Goal: Task Accomplishment & Management: Manage account settings

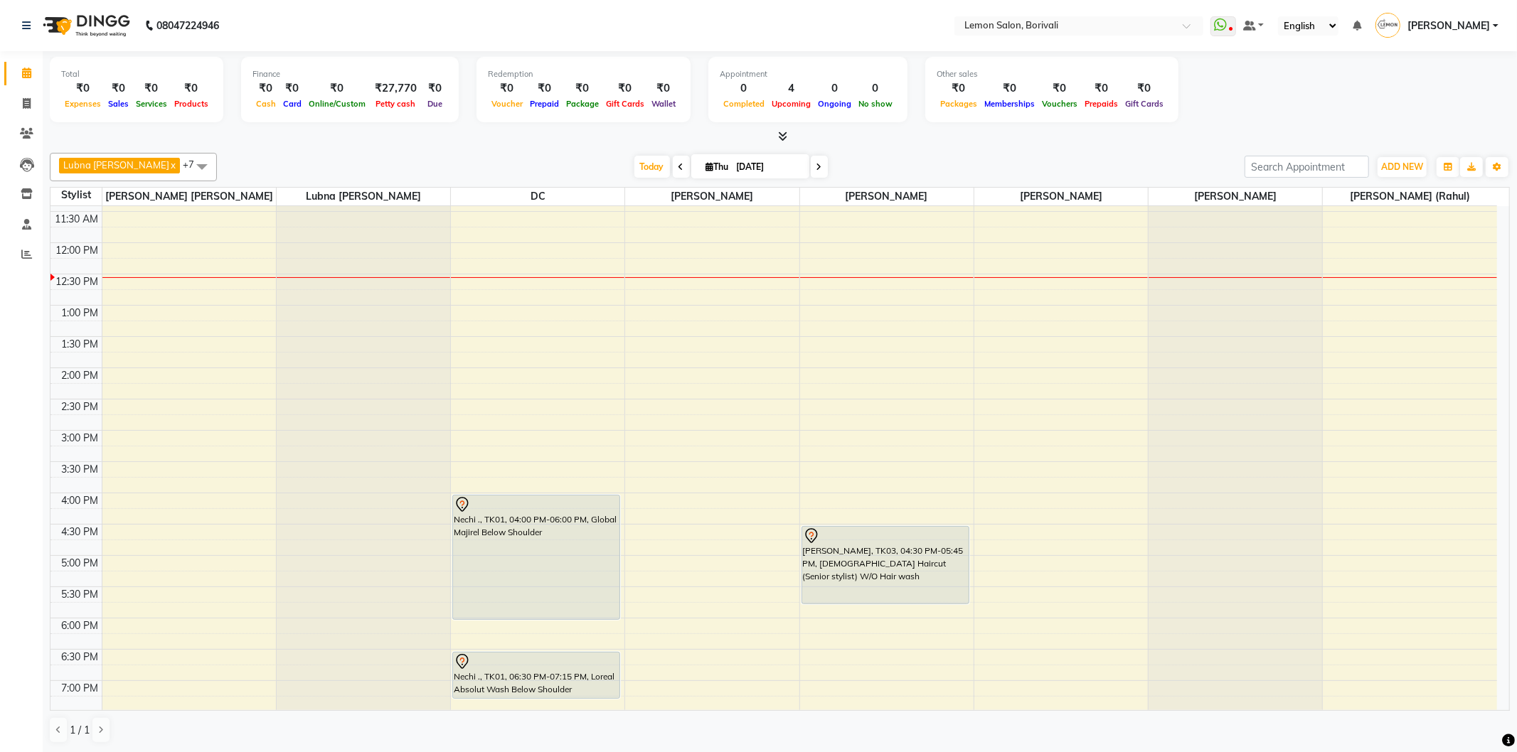
scroll to position [138, 0]
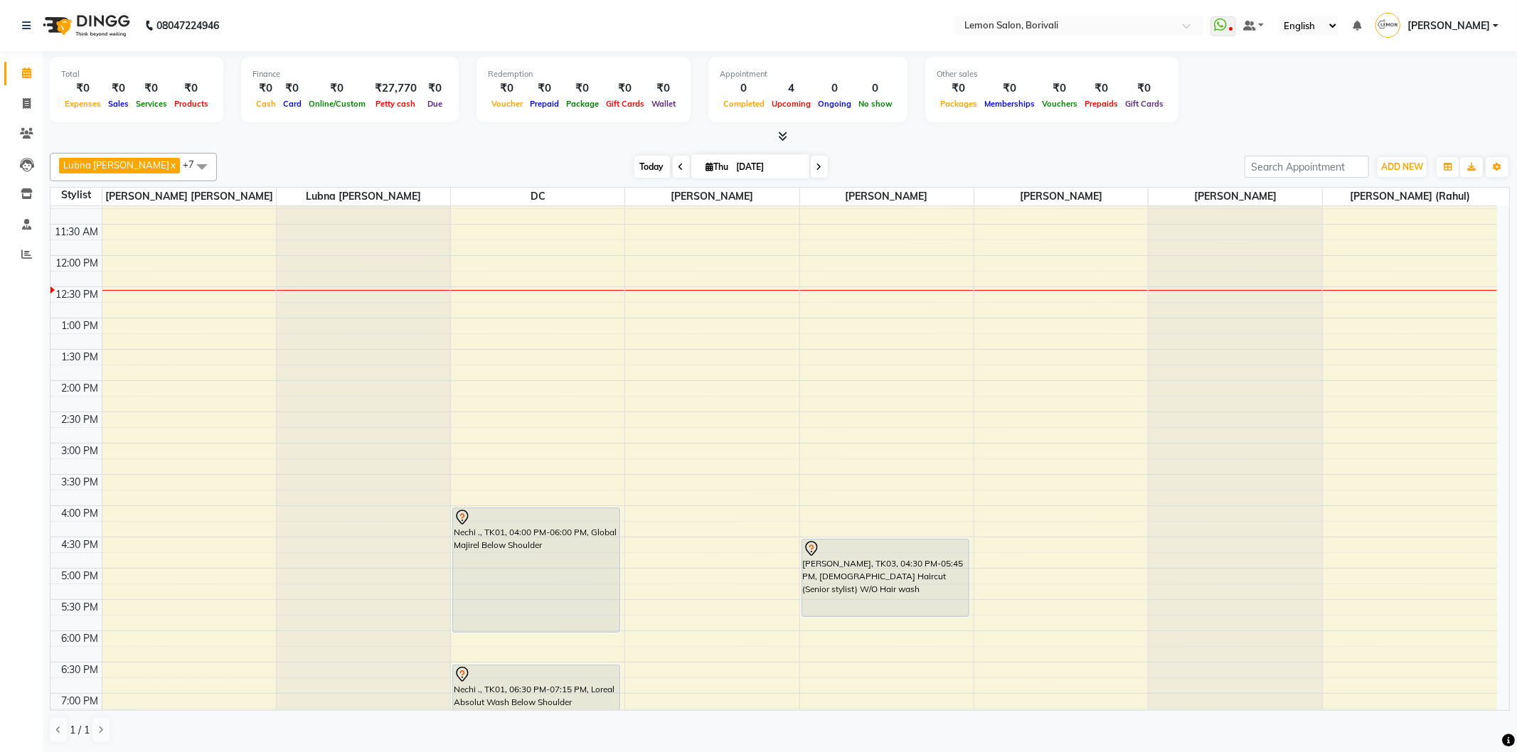
click at [647, 164] on span "Today" at bounding box center [652, 167] width 36 height 22
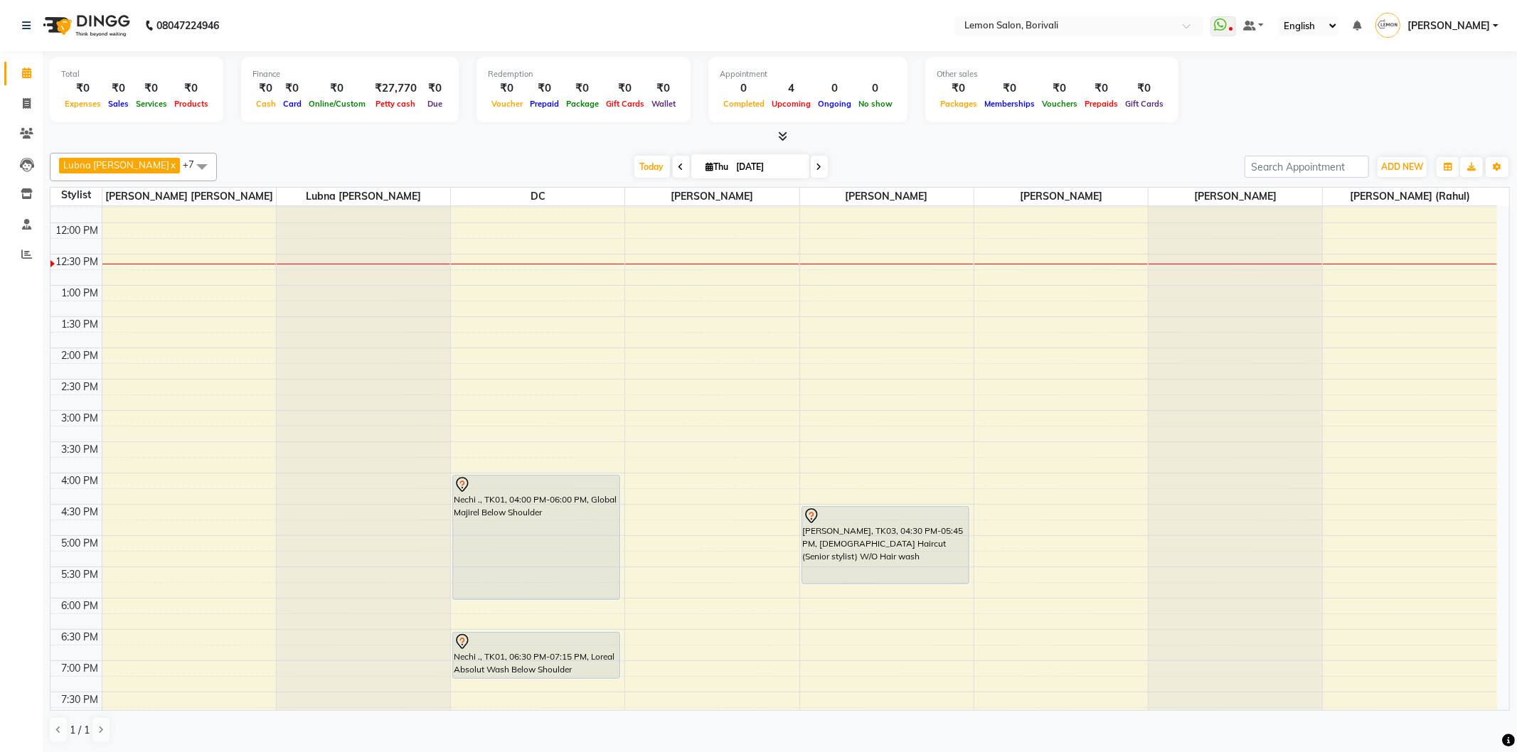
scroll to position [301, 0]
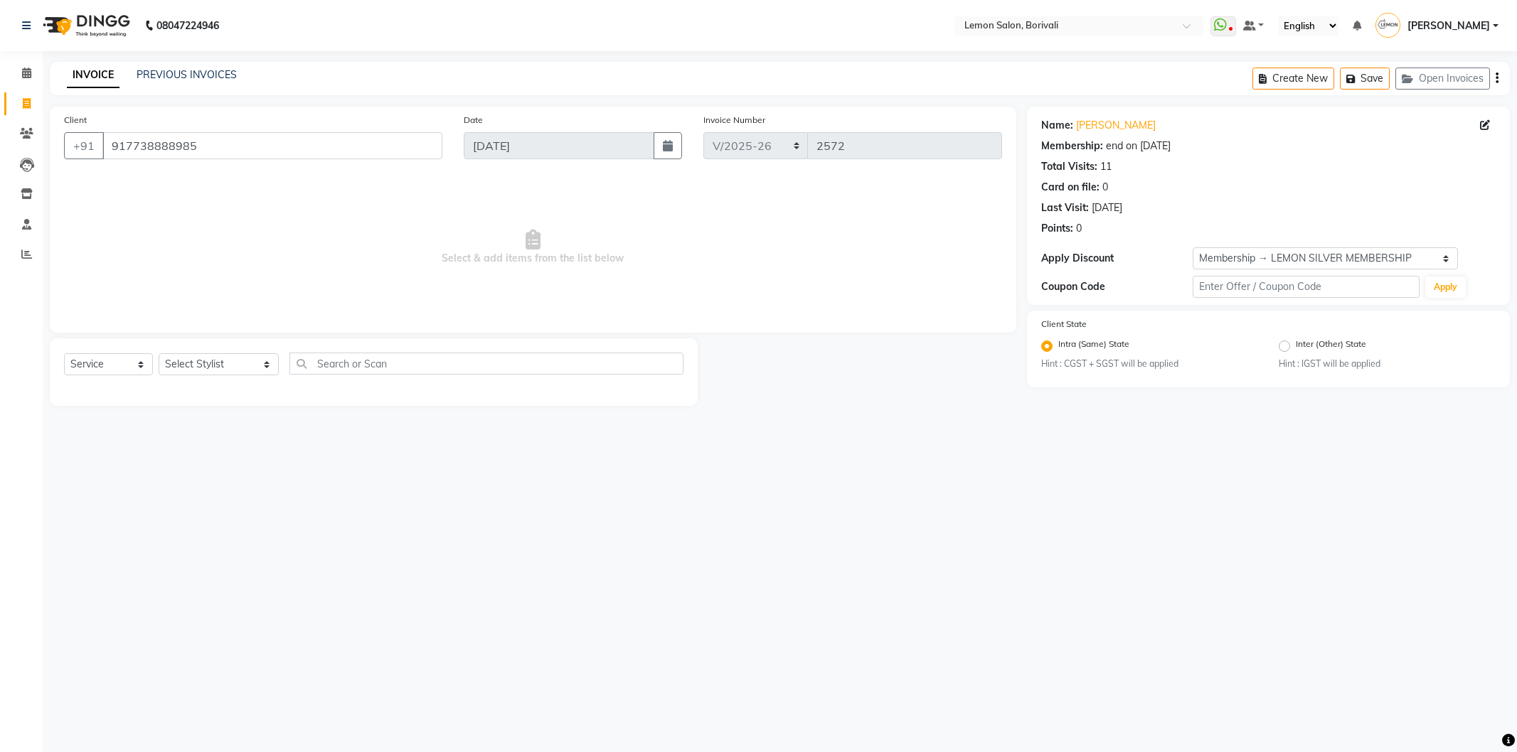
select select "567"
select select "service"
select select "1: Object"
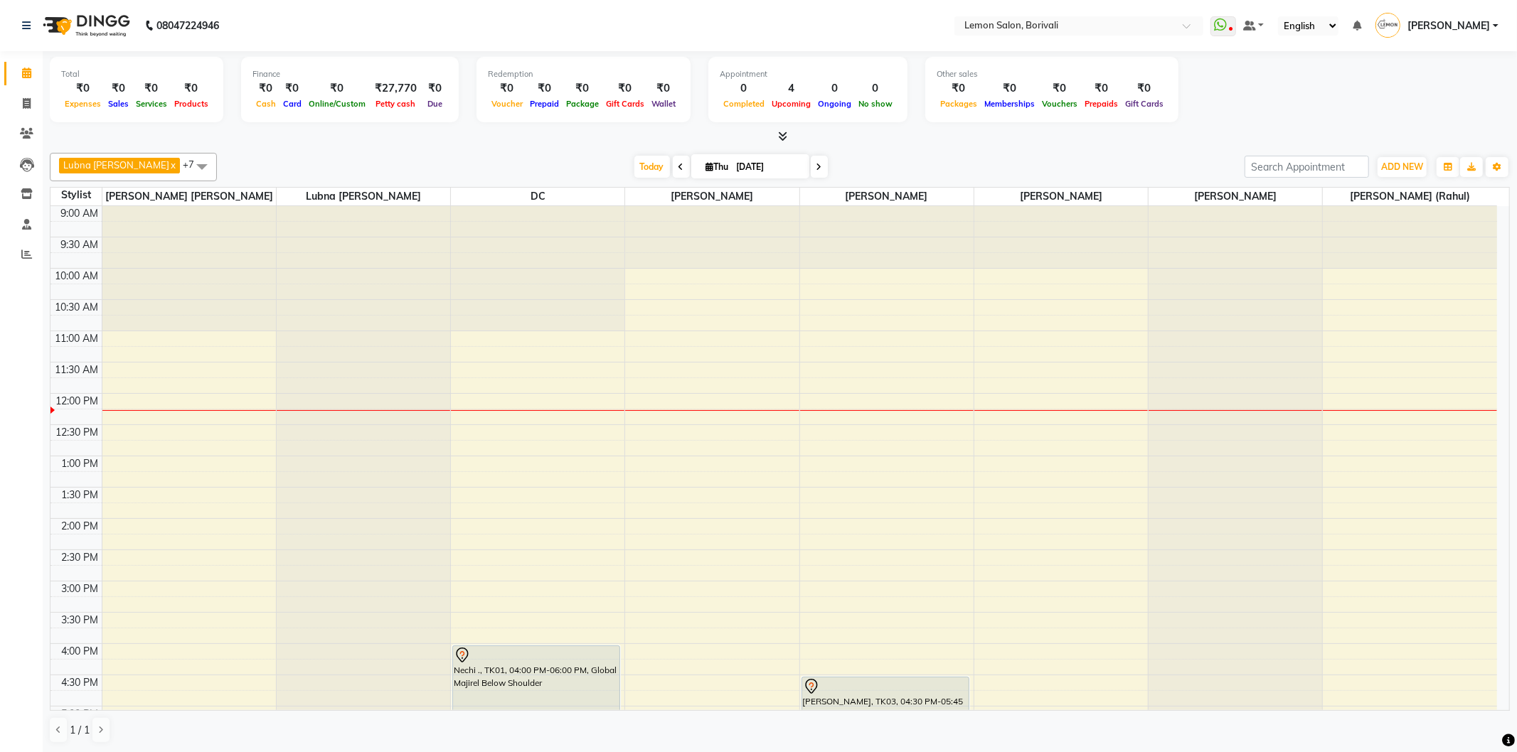
scroll to position [375, 0]
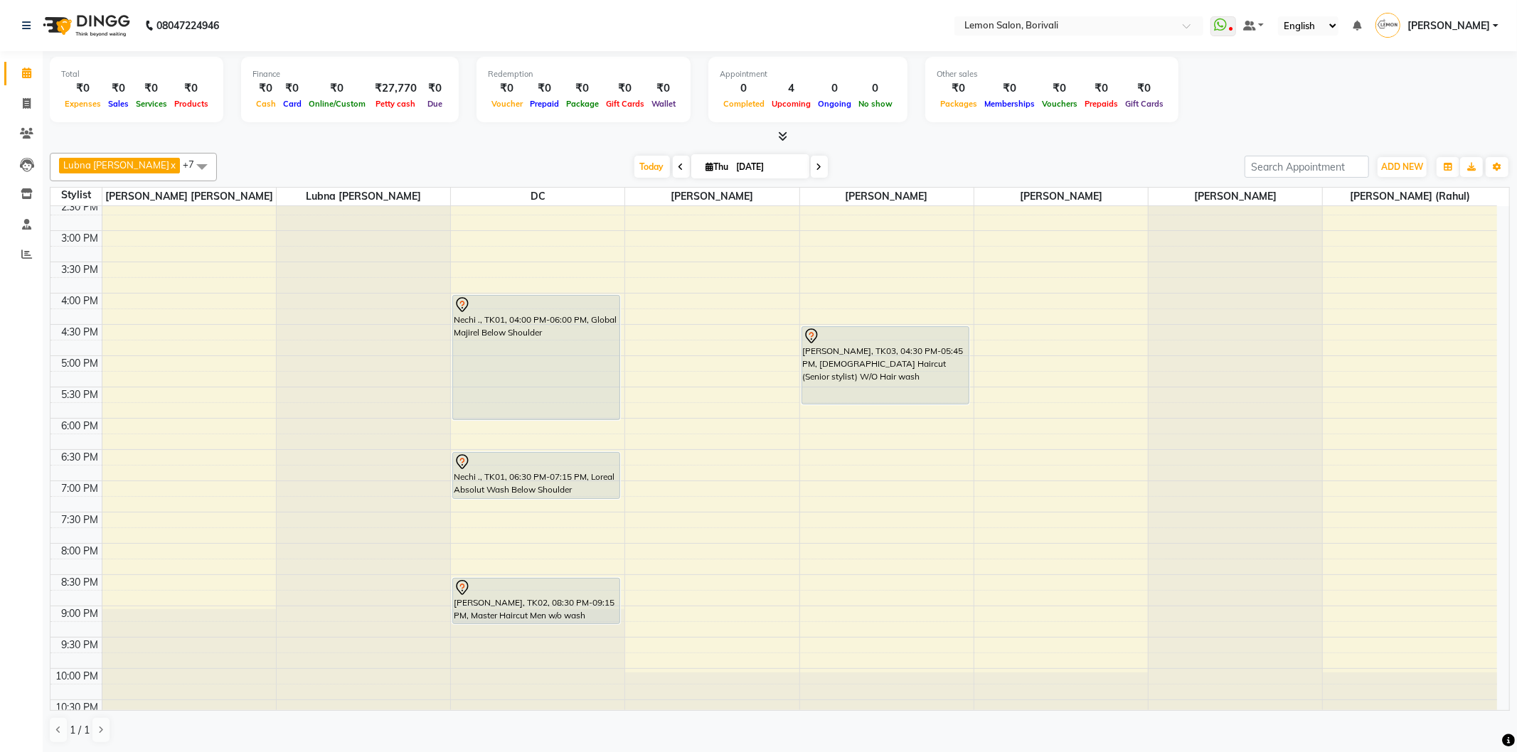
scroll to position [375, 0]
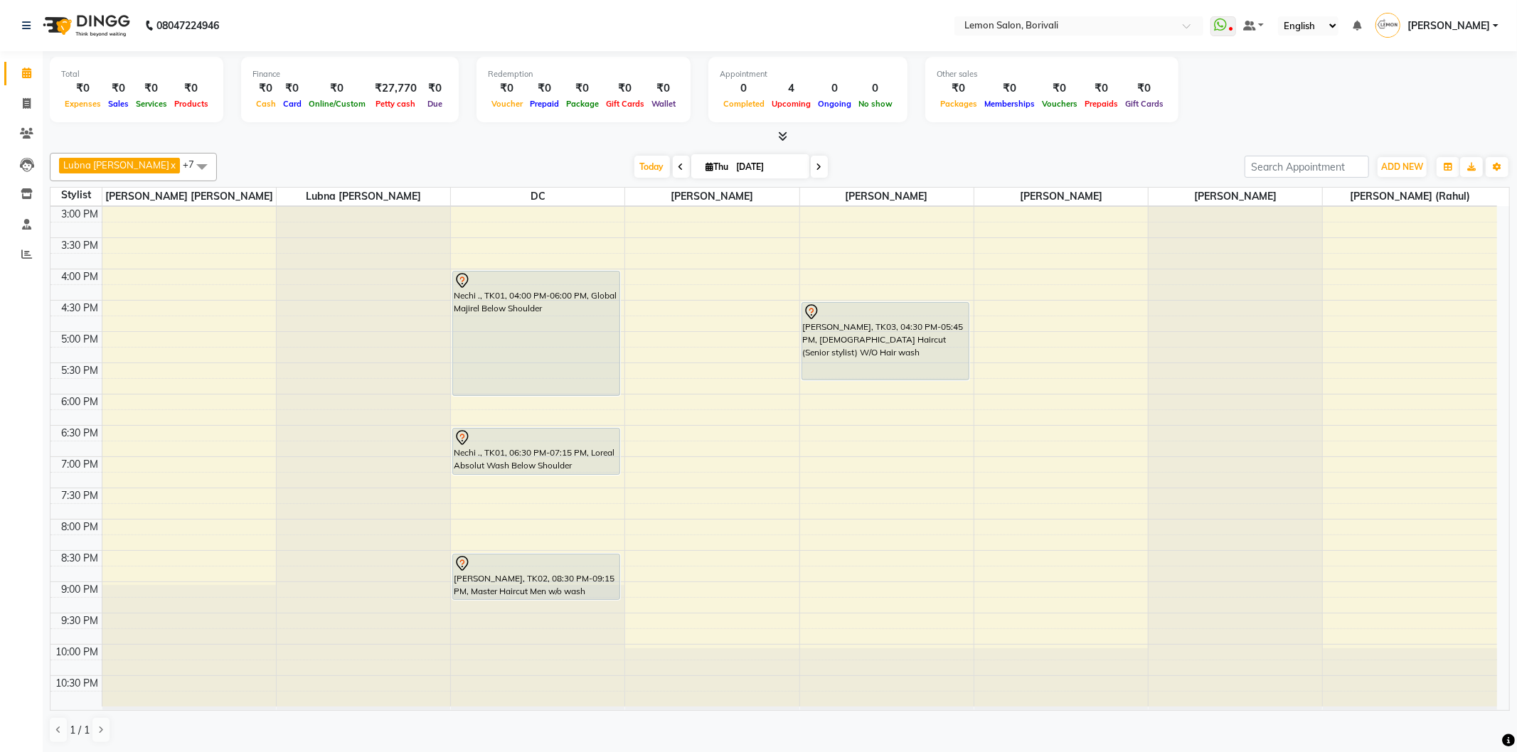
click at [784, 131] on icon at bounding box center [782, 136] width 9 height 11
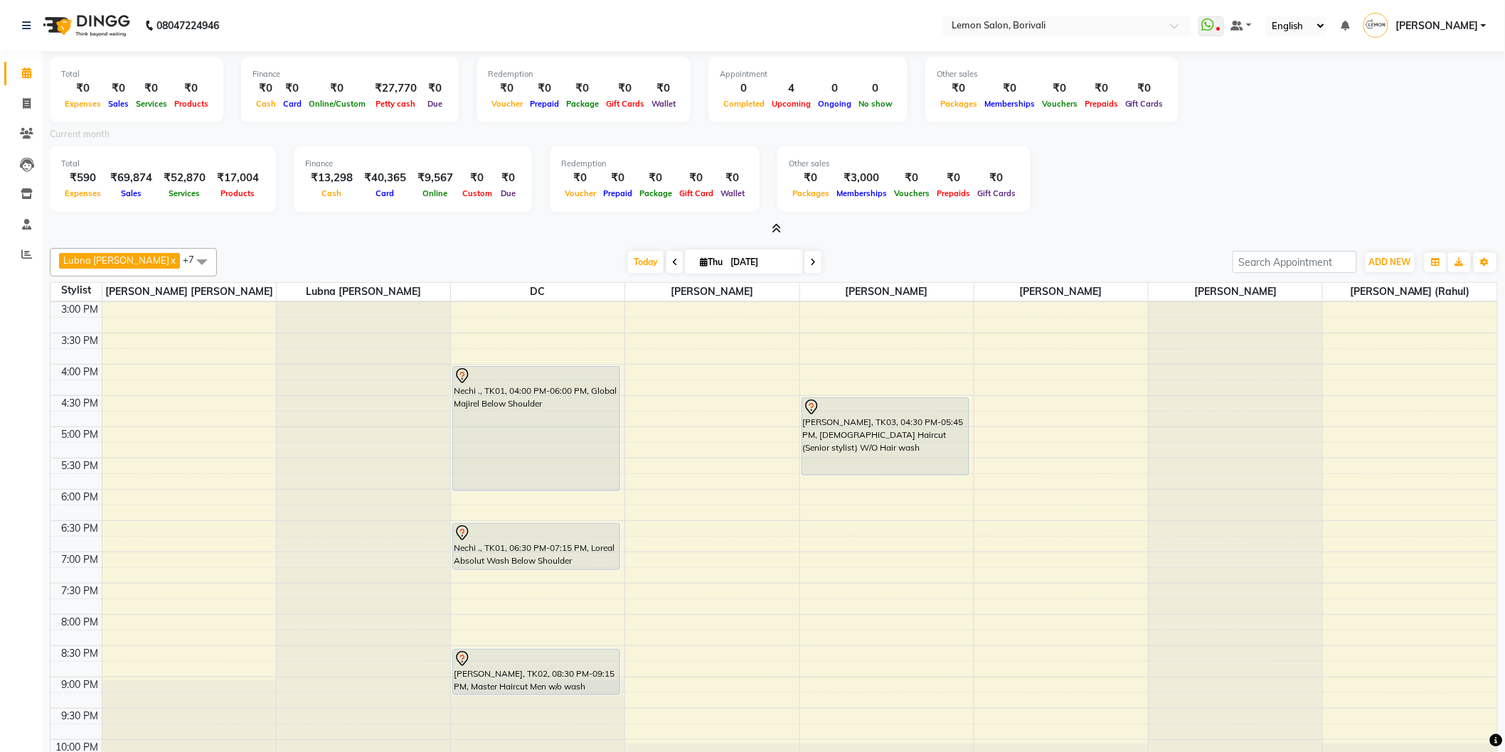
click at [775, 226] on icon at bounding box center [776, 228] width 9 height 11
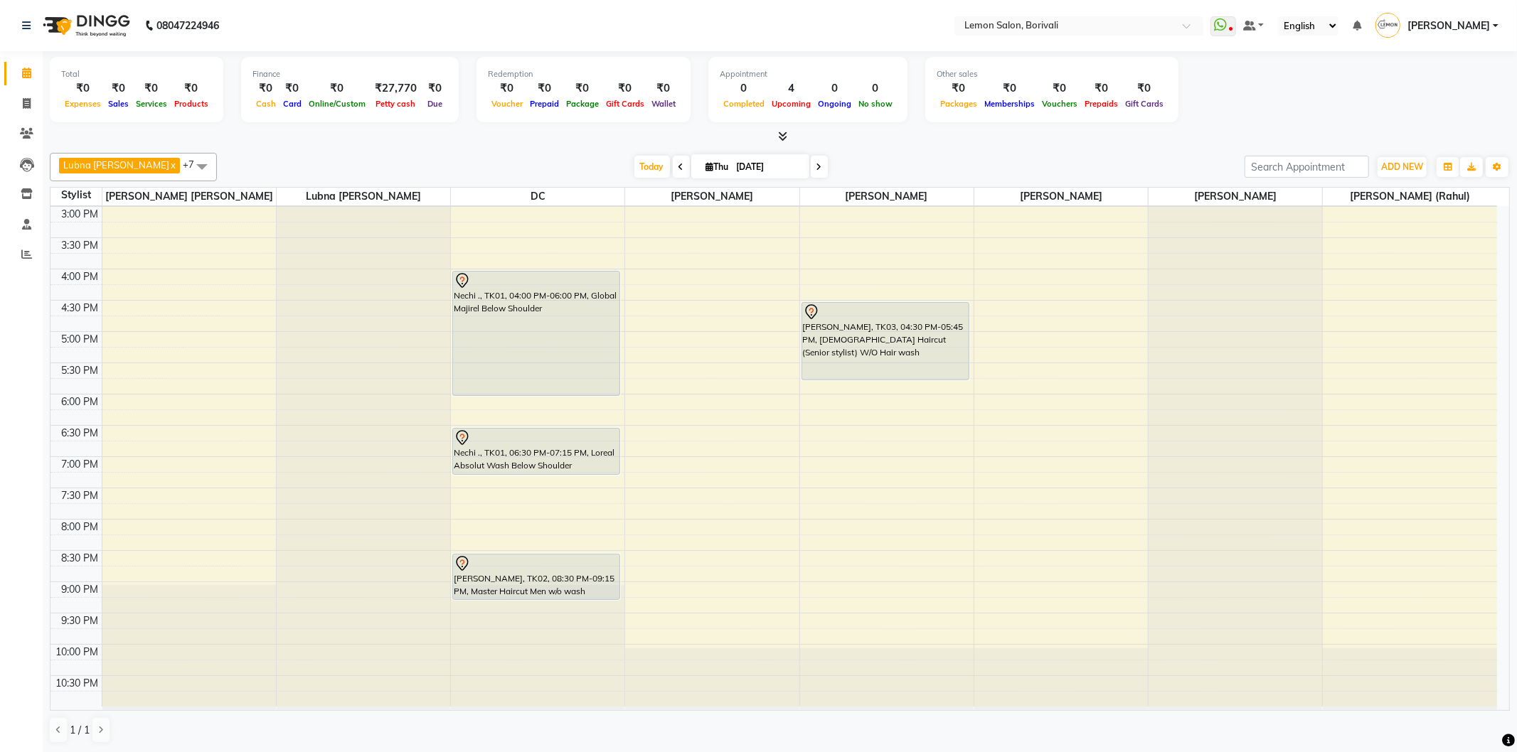
click at [785, 137] on icon at bounding box center [782, 136] width 9 height 11
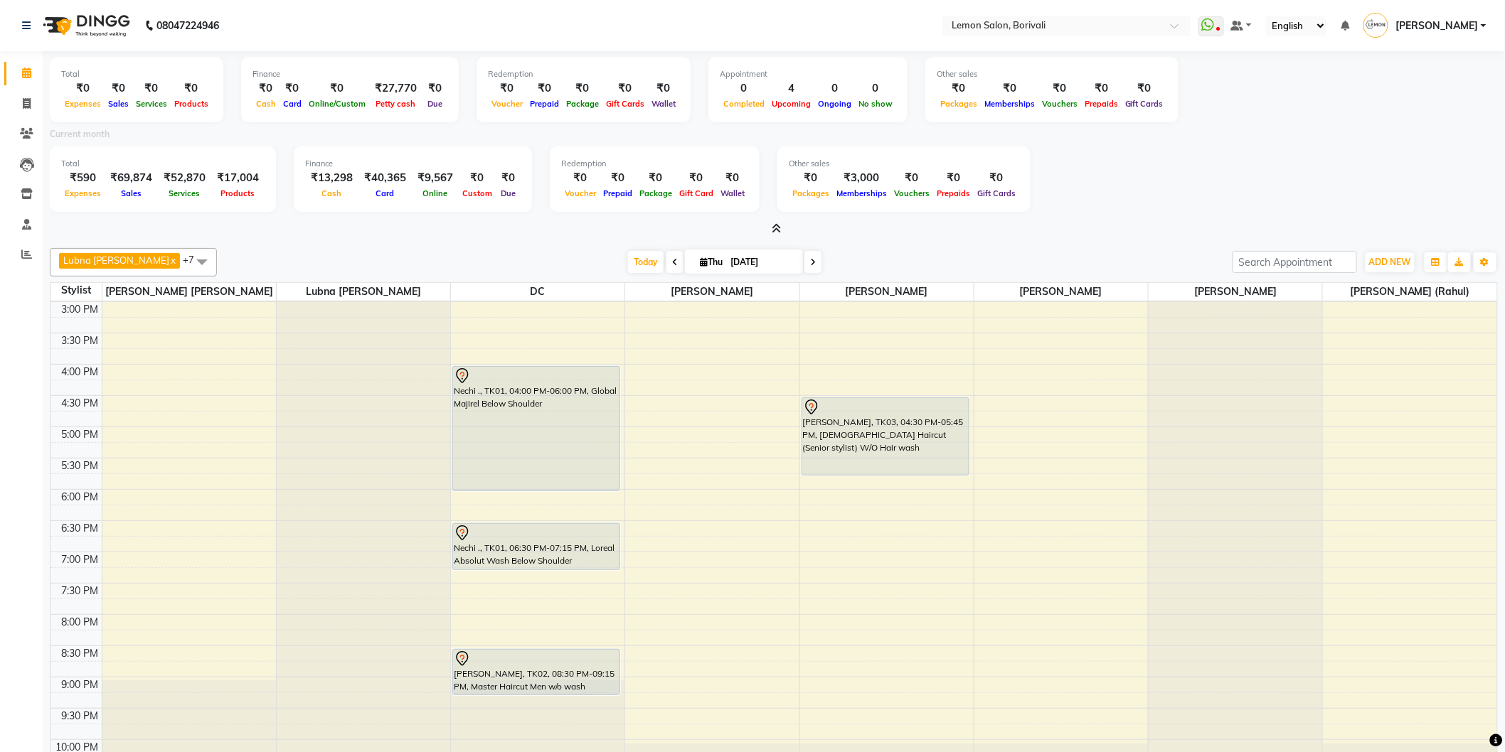
click at [778, 218] on div "Total ₹0 Expenses ₹0 Sales ₹0 Services ₹0 Products Finance ₹0 Cash ₹0 Card ₹0 O…" at bounding box center [774, 144] width 1448 height 186
drag, startPoint x: 777, startPoint y: 231, endPoint x: 715, endPoint y: 18, distance: 221.9
click at [777, 230] on icon at bounding box center [776, 228] width 9 height 11
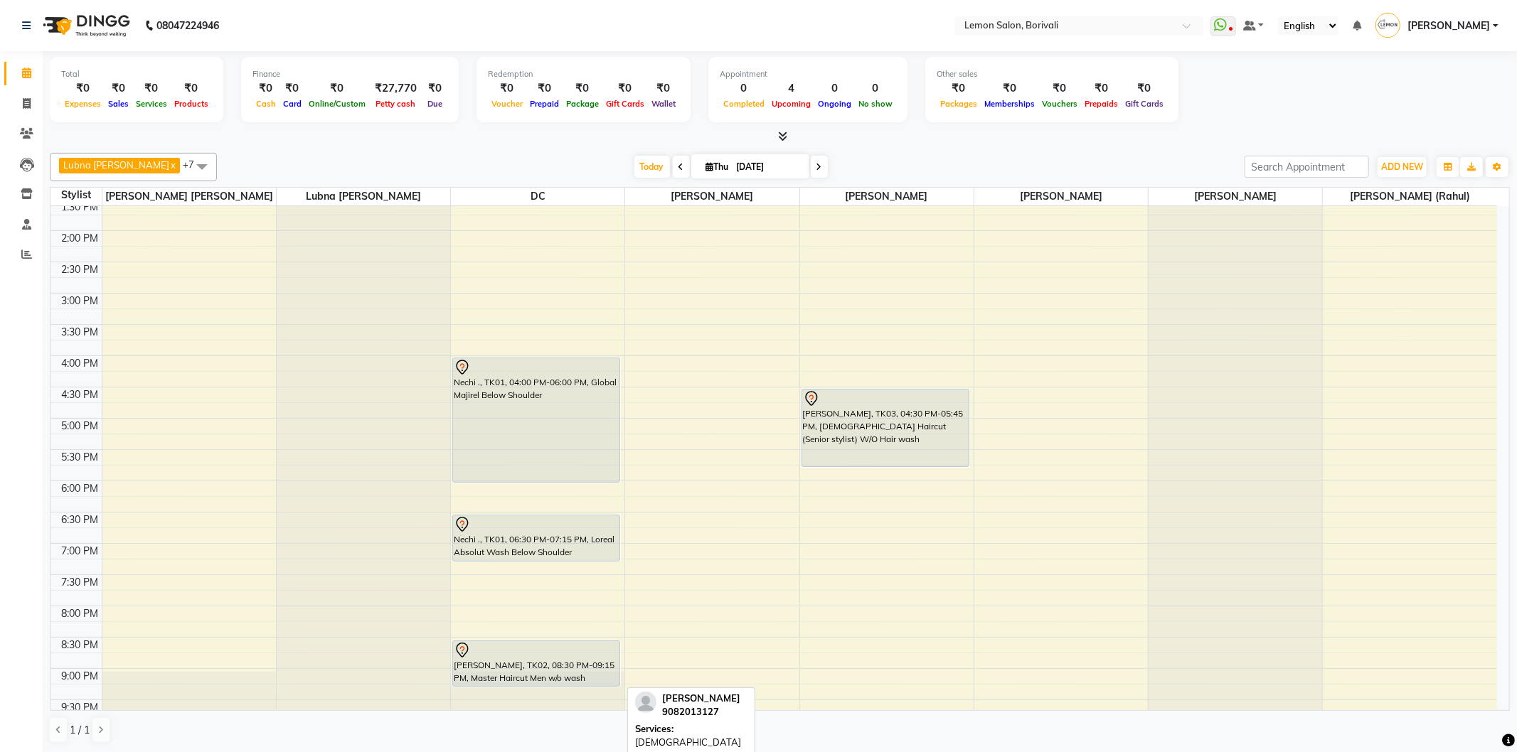
scroll to position [138, 0]
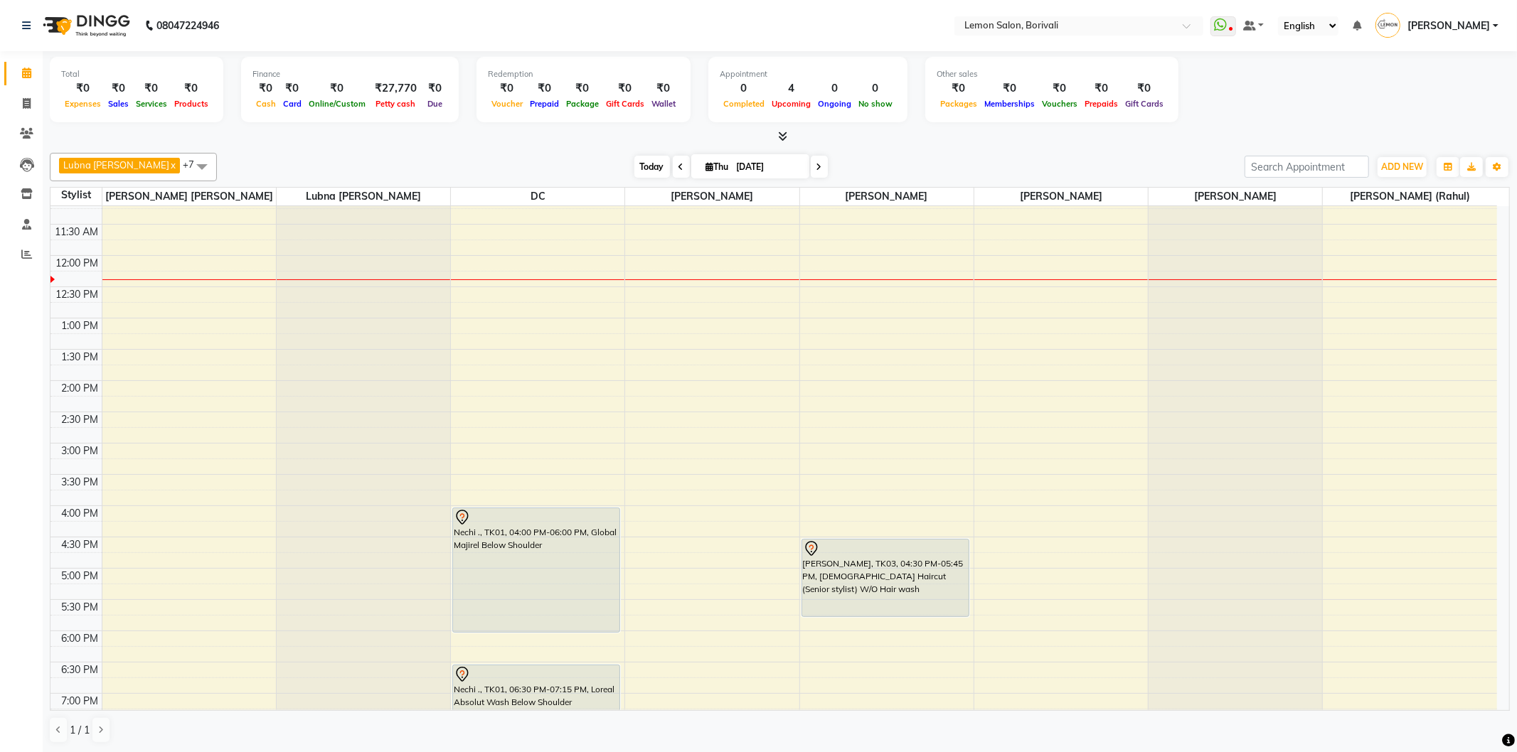
click at [651, 168] on span "Today" at bounding box center [652, 167] width 36 height 22
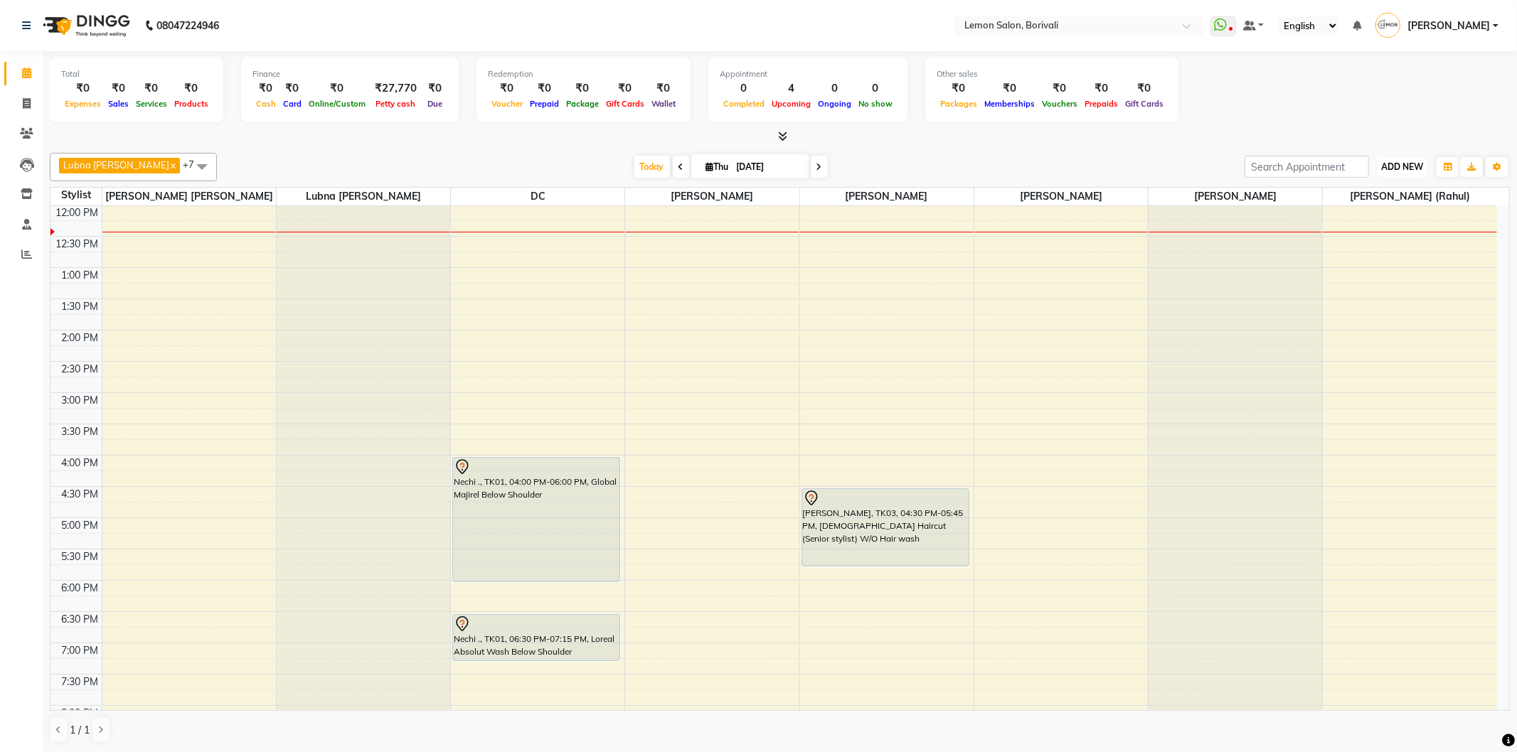
click at [1410, 164] on span "ADD NEW" at bounding box center [1402, 166] width 42 height 11
click at [1388, 250] on link "Add Attendance" at bounding box center [1370, 249] width 112 height 18
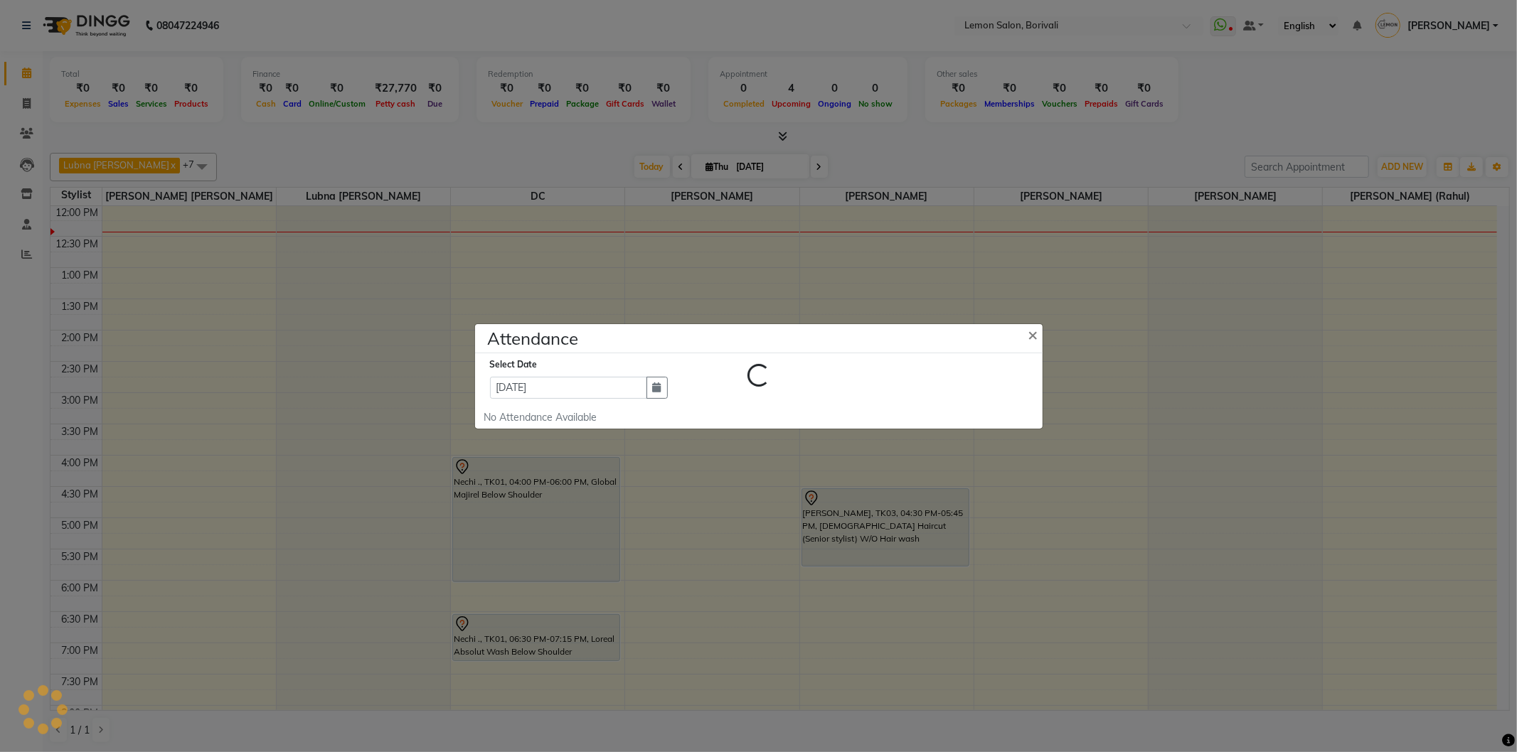
select select "W"
select select "A"
select select "W"
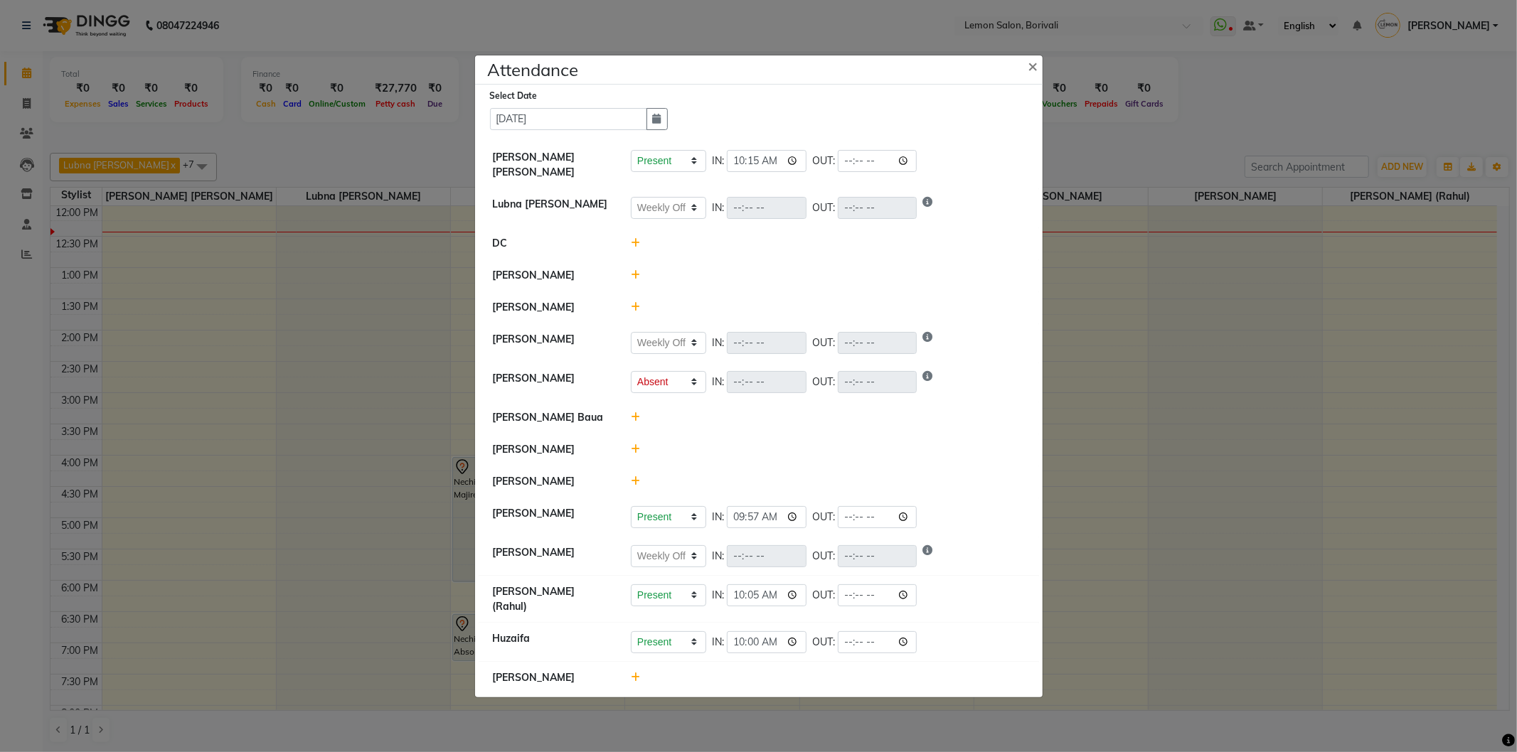
click at [635, 454] on icon at bounding box center [635, 449] width 9 height 10
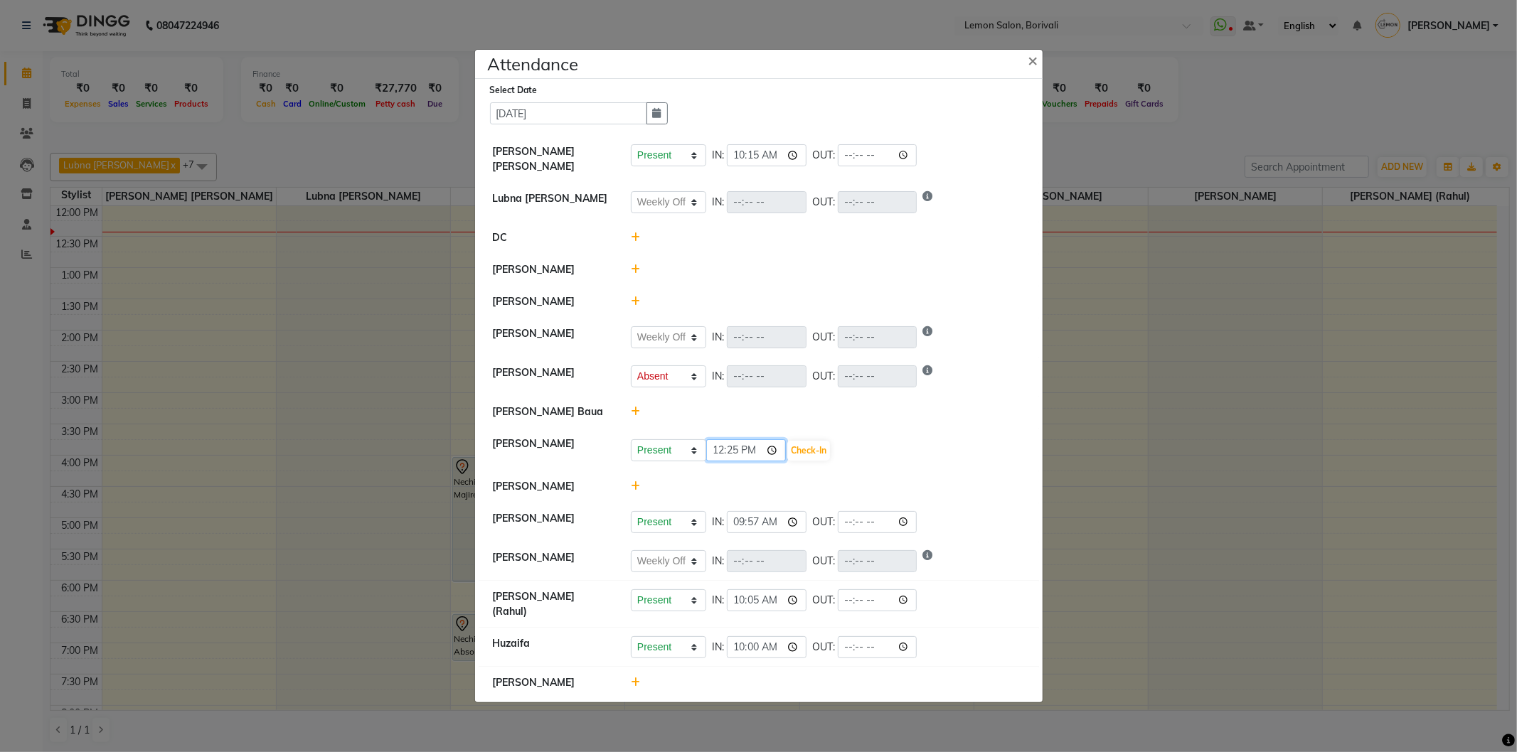
click at [768, 452] on input "12:25" at bounding box center [746, 451] width 80 height 22
type input "12:00"
drag, startPoint x: 822, startPoint y: 456, endPoint x: 802, endPoint y: 457, distance: 19.9
click at [822, 456] on button "Check-In" at bounding box center [808, 451] width 43 height 20
select select "W"
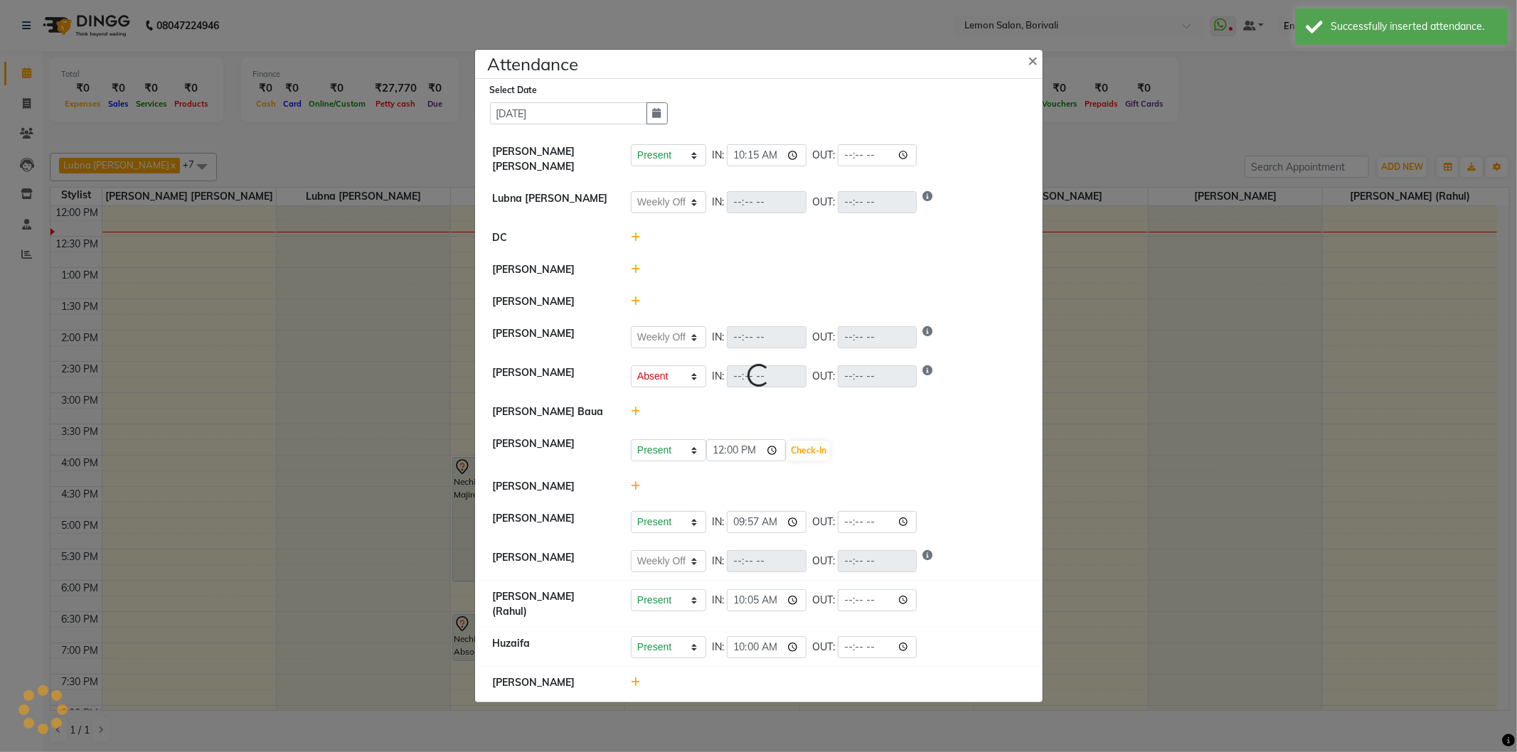
select select "W"
select select "A"
select select "W"
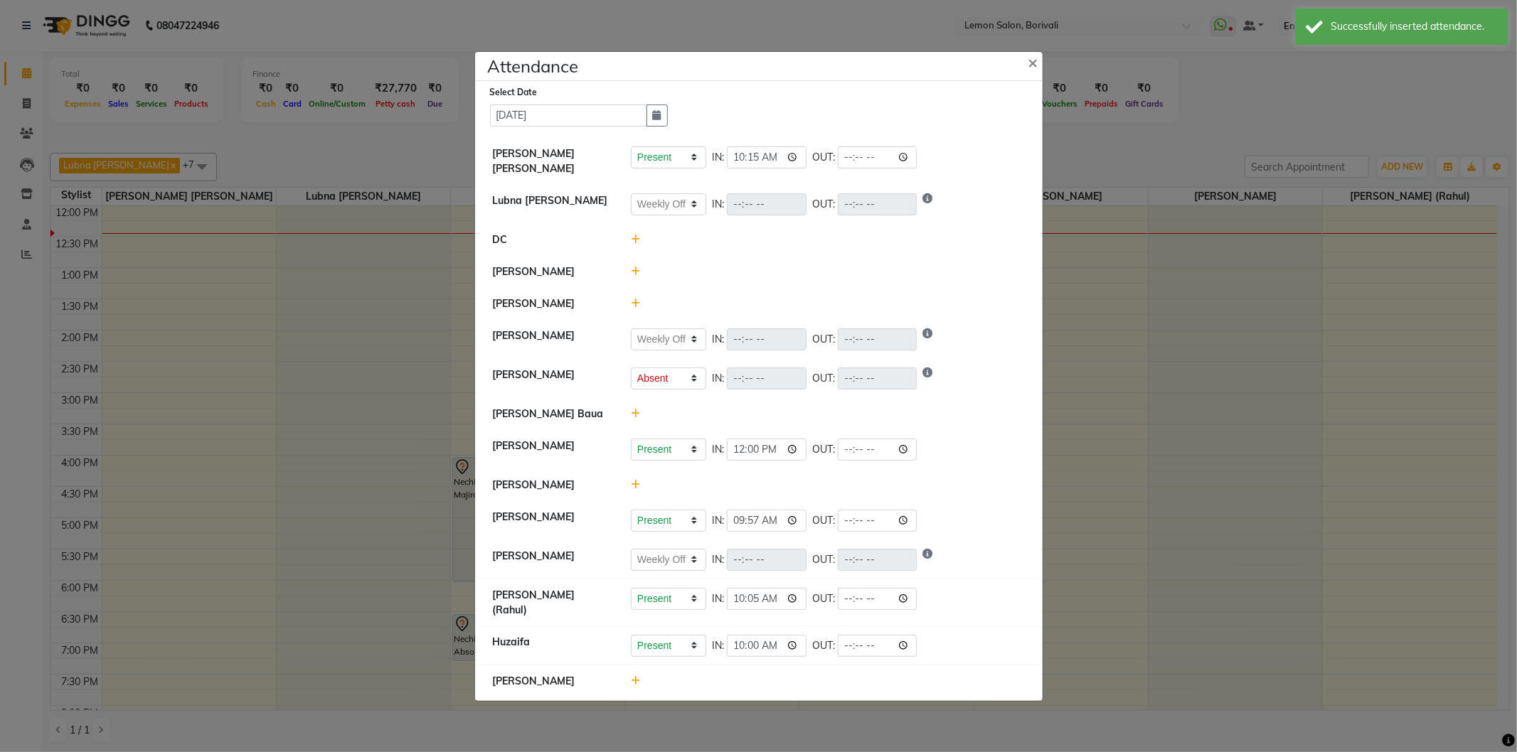
click at [633, 273] on icon at bounding box center [635, 272] width 9 height 10
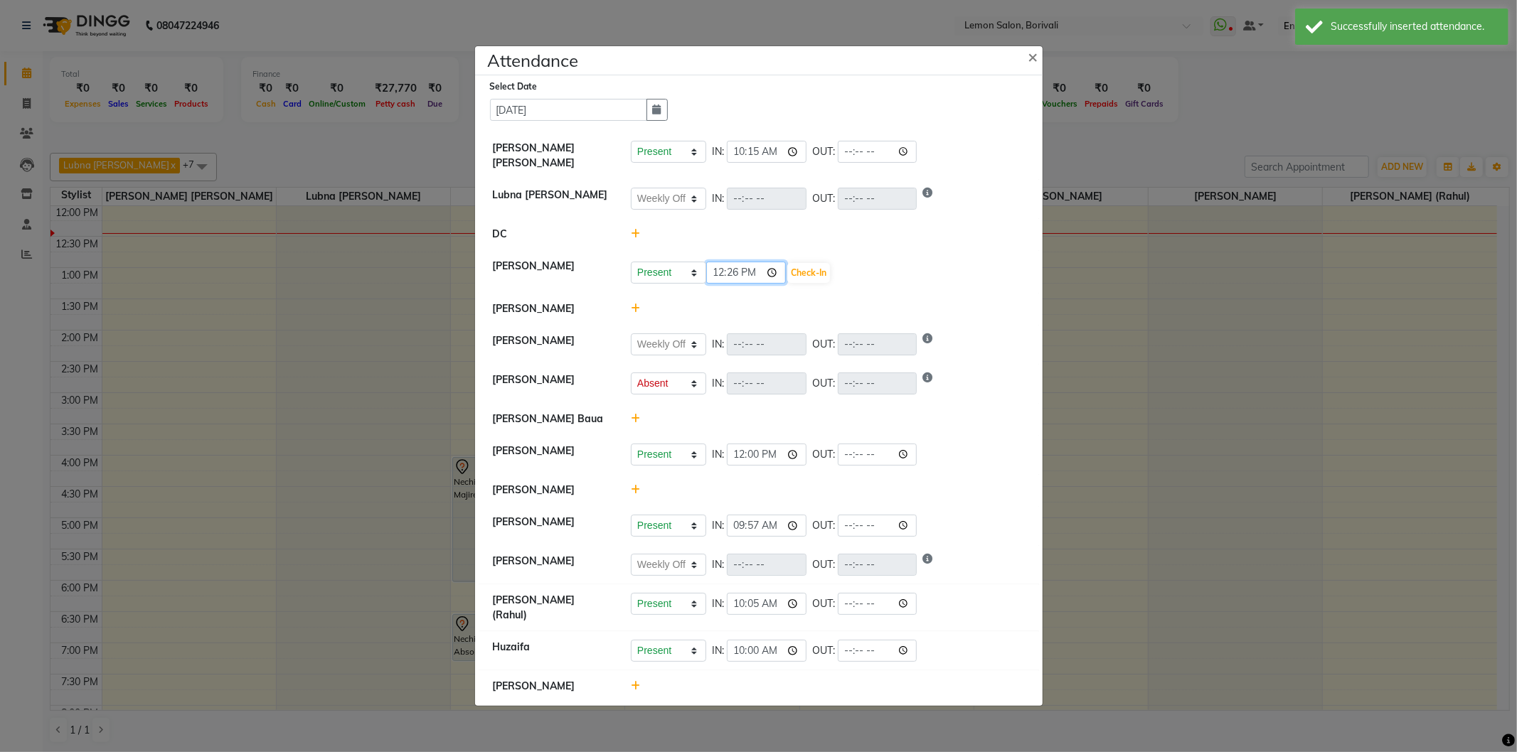
click at [774, 274] on input "12:26" at bounding box center [746, 273] width 80 height 22
type input "12:02"
click at [816, 279] on button "Check-In" at bounding box center [808, 273] width 43 height 20
select select "W"
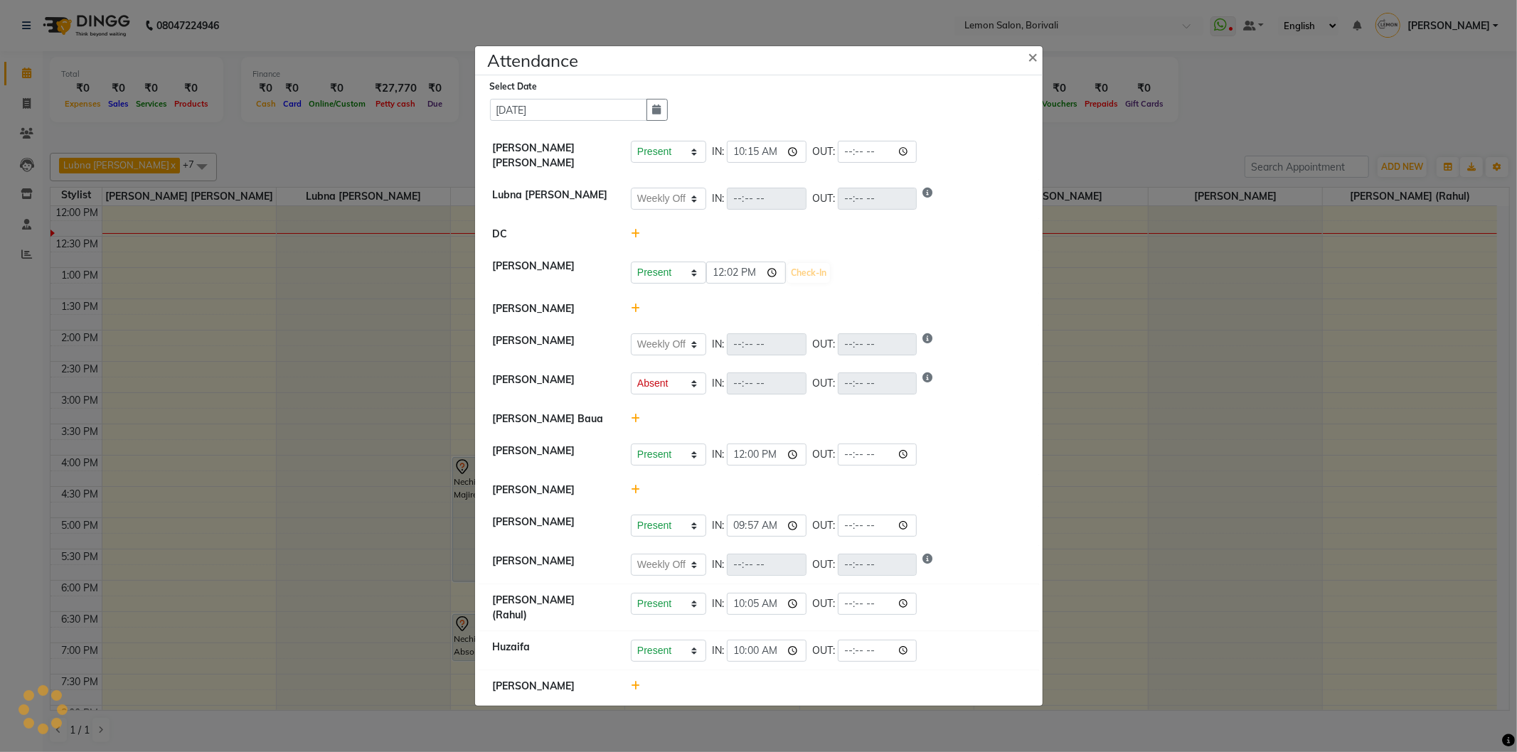
select select "A"
select select "W"
click at [962, 415] on div at bounding box center [827, 417] width 415 height 15
click at [1027, 58] on button "×" at bounding box center [1035, 58] width 36 height 40
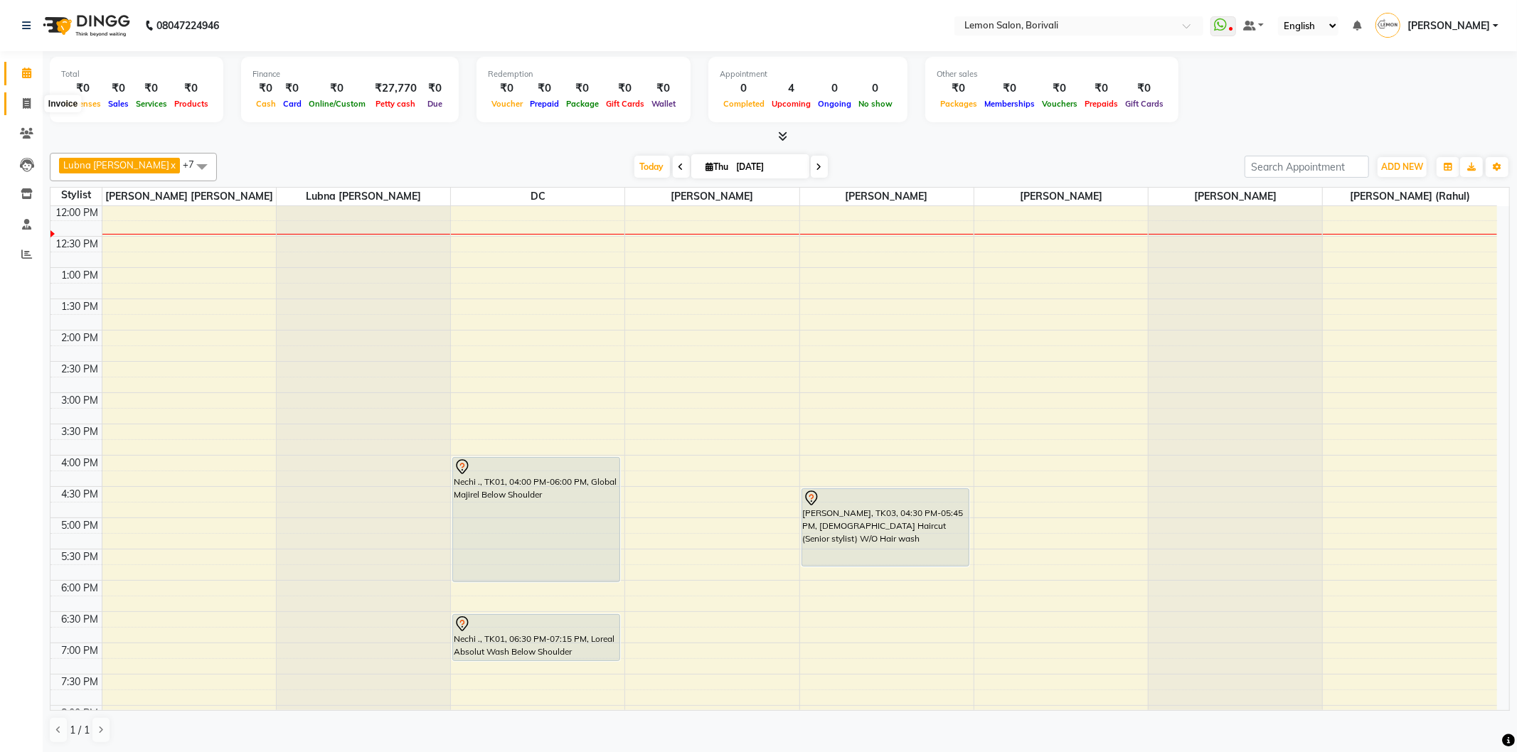
click at [30, 109] on icon at bounding box center [27, 103] width 8 height 11
select select "567"
select select "service"
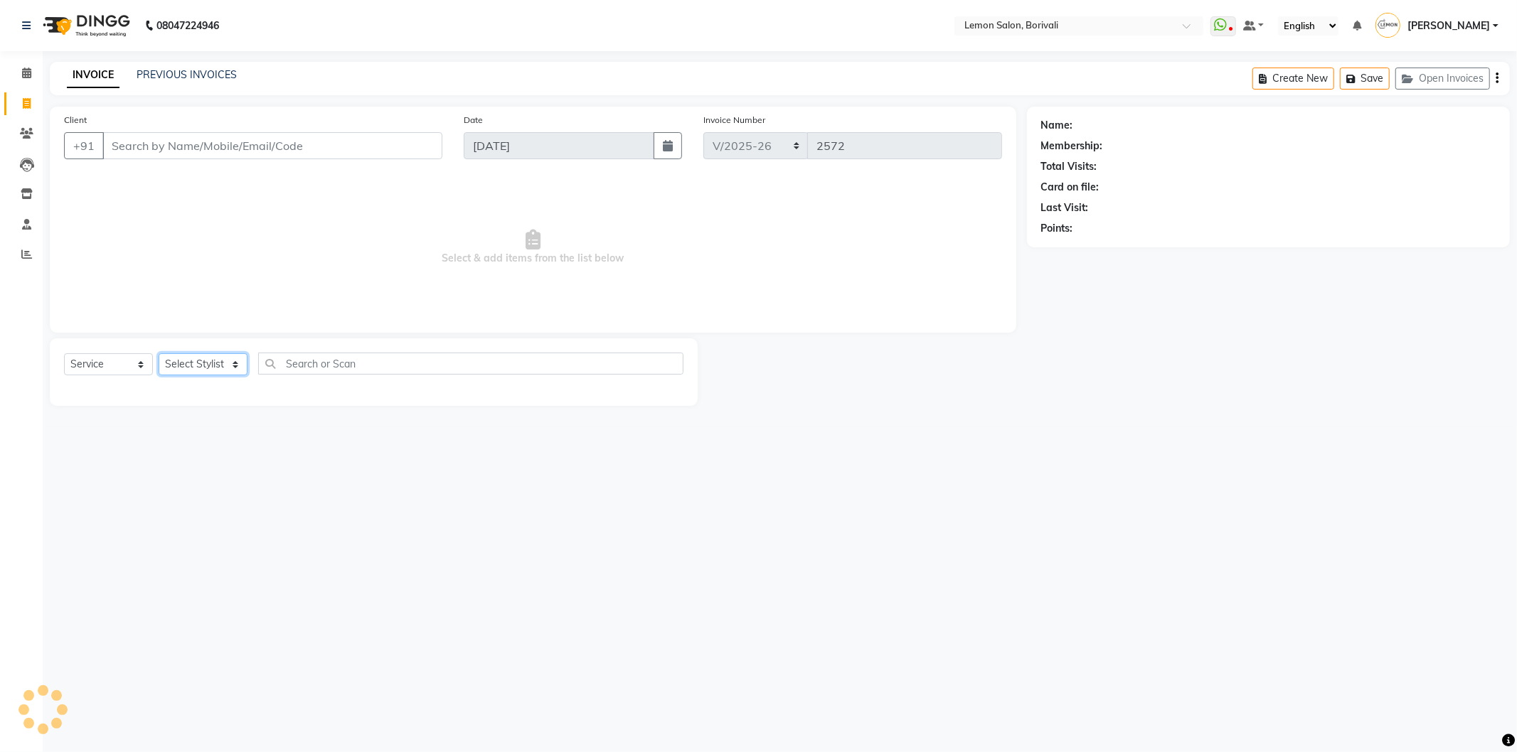
click at [210, 363] on select "Select Stylist" at bounding box center [203, 364] width 89 height 22
select select "15808"
click at [159, 354] on select "Select Stylist DC [PERSON_NAME] [PERSON_NAME] [PERSON_NAME] [PERSON_NAME] Mo [P…" at bounding box center [219, 364] width 120 height 22
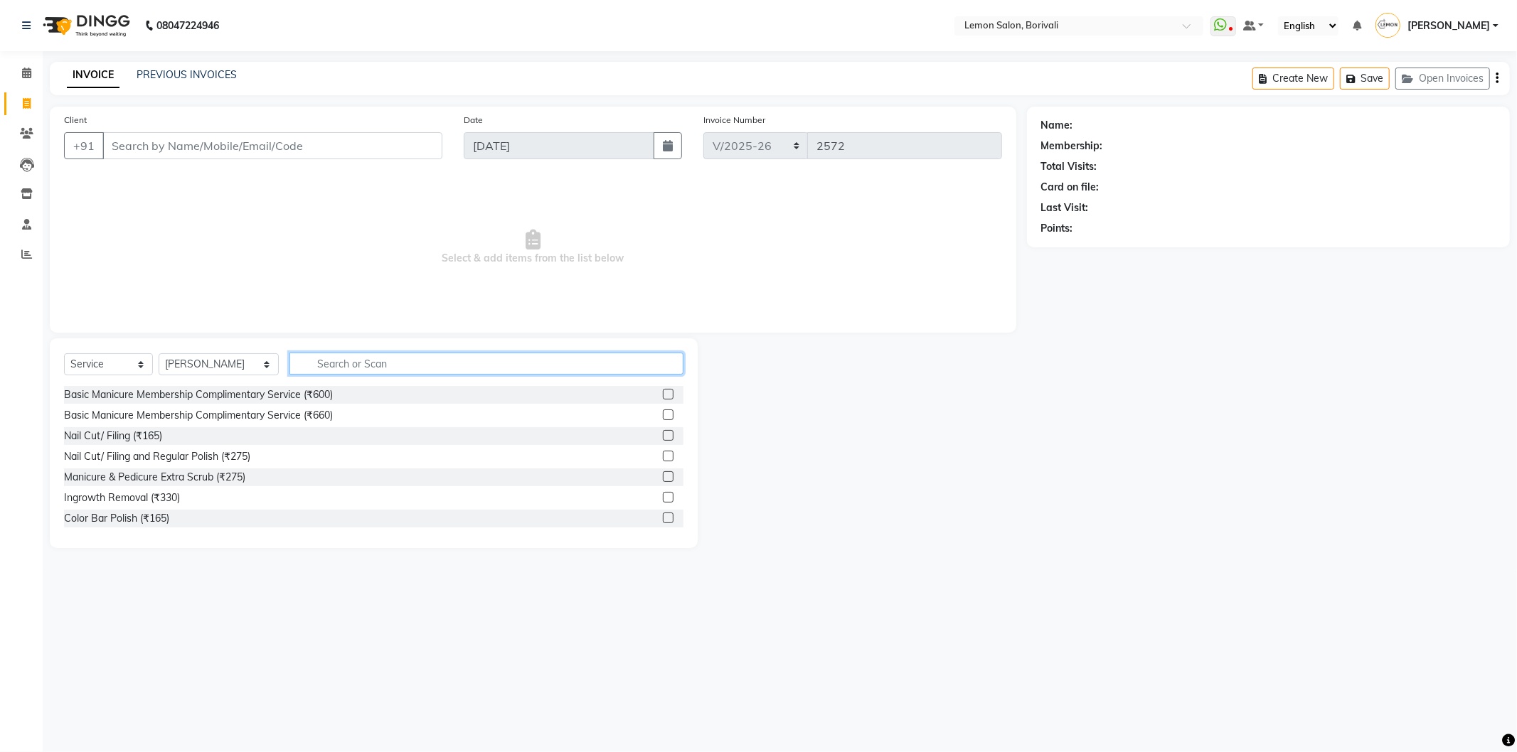
click at [364, 358] on input "text" at bounding box center [486, 364] width 394 height 22
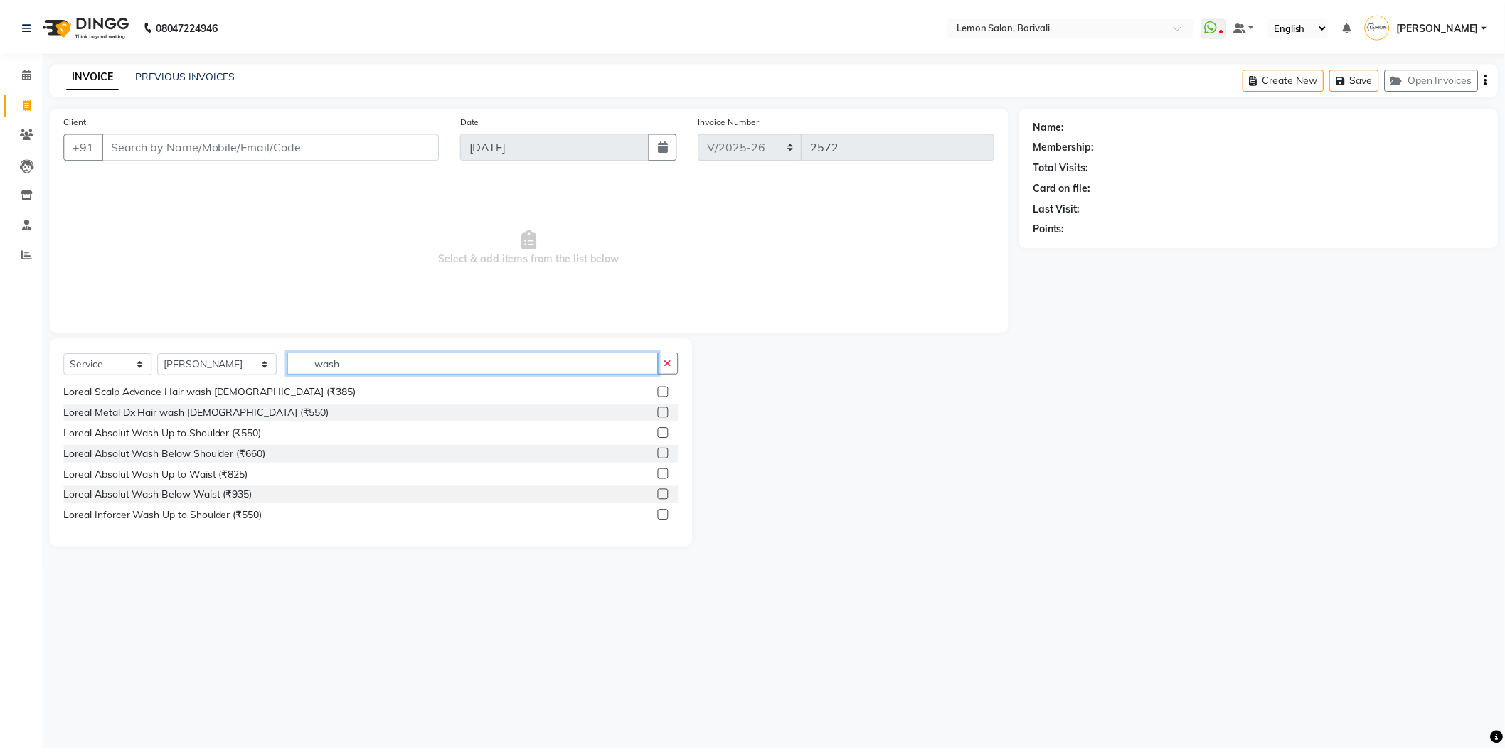
scroll to position [395, 0]
type input "wash"
click at [663, 450] on label at bounding box center [668, 453] width 11 height 11
click at [663, 450] on input "checkbox" at bounding box center [667, 453] width 9 height 9
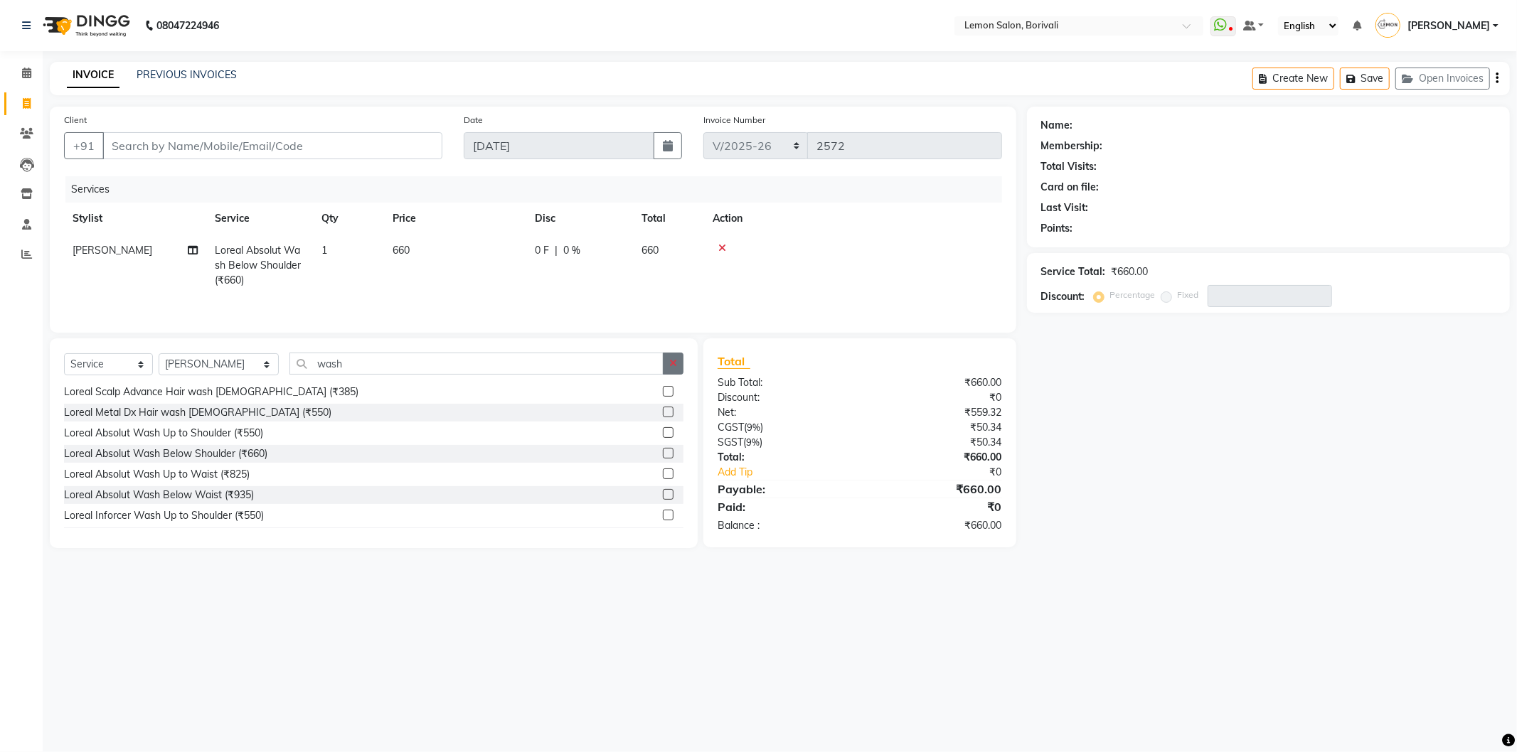
checkbox input "false"
click at [678, 363] on button "button" at bounding box center [673, 364] width 21 height 22
click at [251, 146] on input "Client" at bounding box center [272, 145] width 340 height 27
click at [176, 147] on input "Client" at bounding box center [272, 145] width 340 height 27
type input "9"
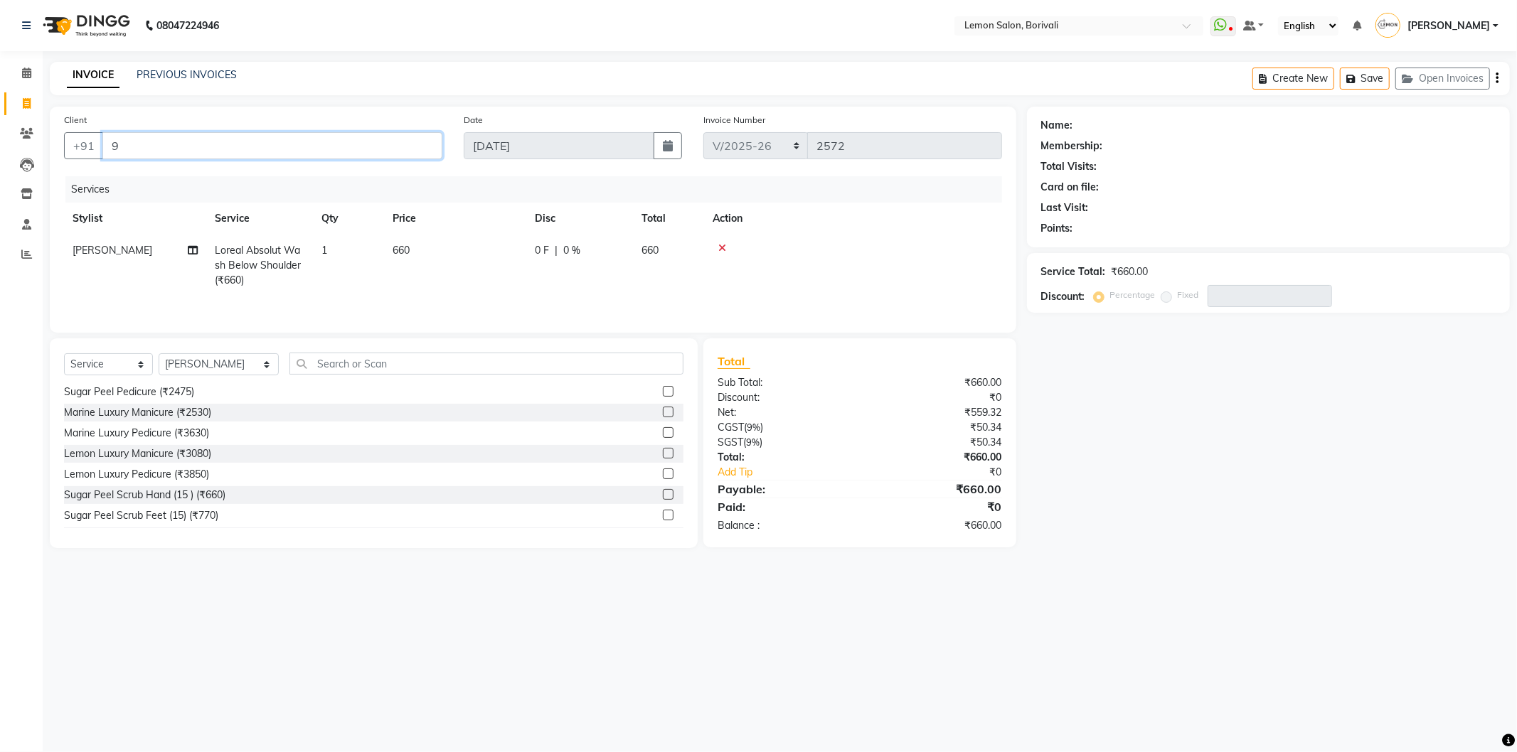
type input "0"
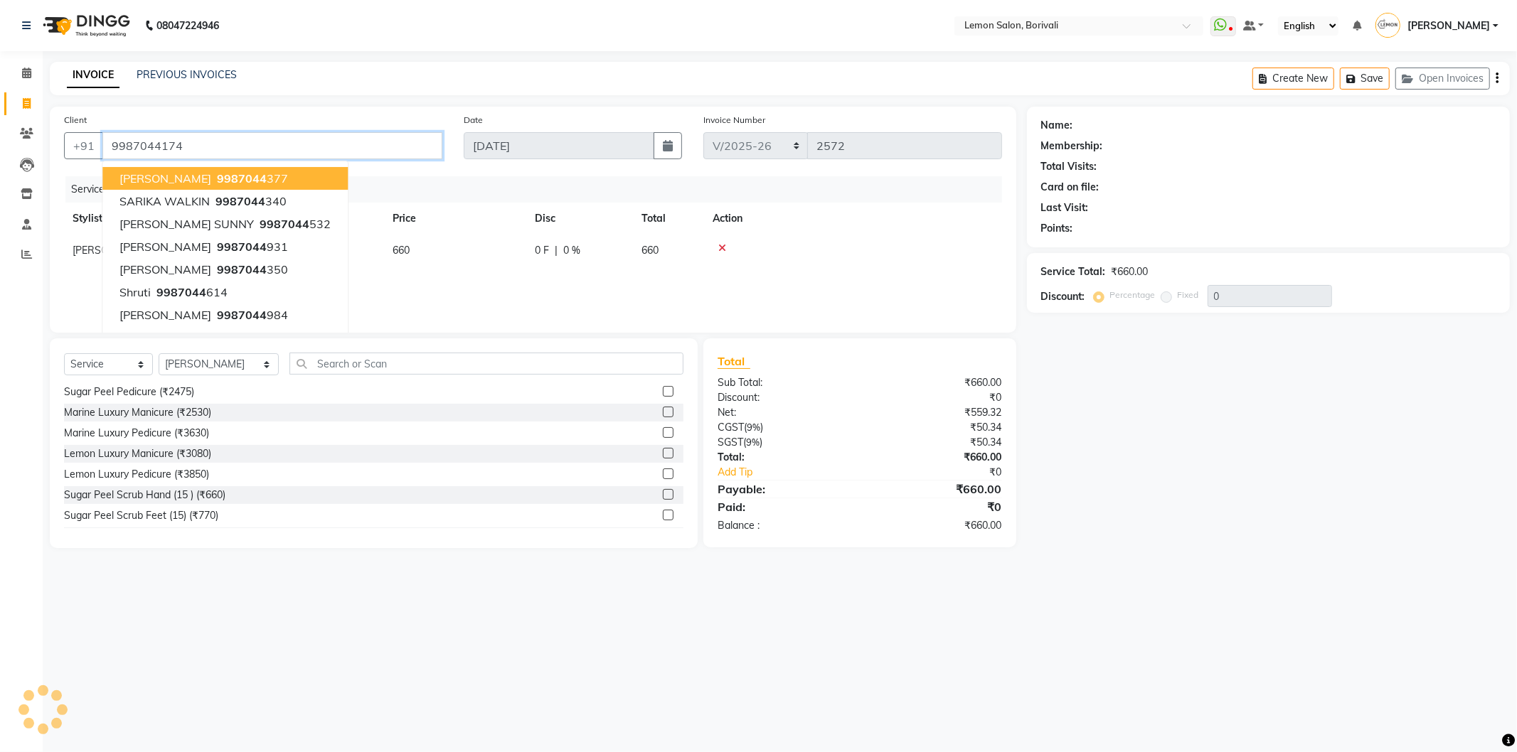
type input "9987044174"
select select "1: Object"
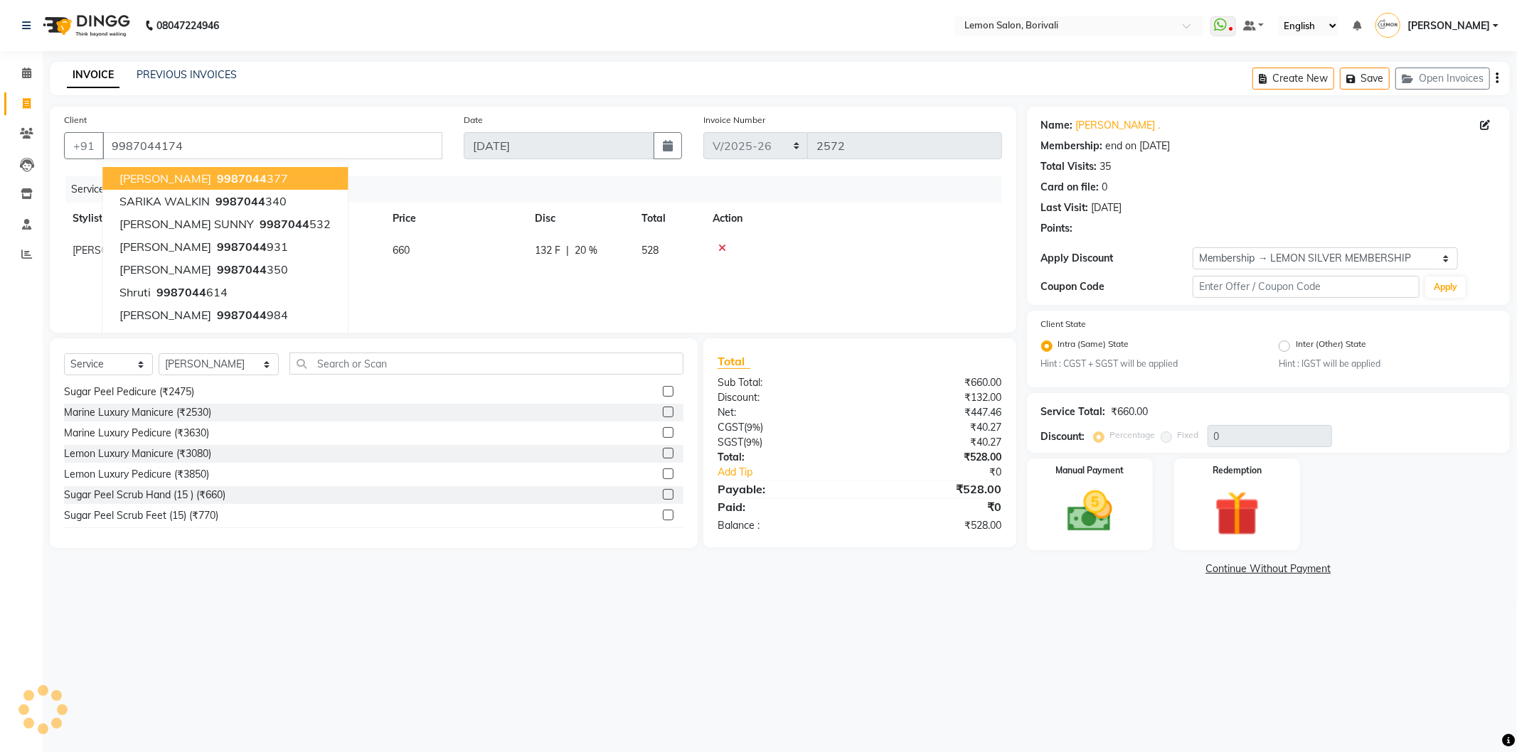
type input "20"
click at [1274, 196] on div "Name: [PERSON_NAME] . Membership: end on [DATE] Total Visits: 35 Card on file: …" at bounding box center [1268, 174] width 454 height 124
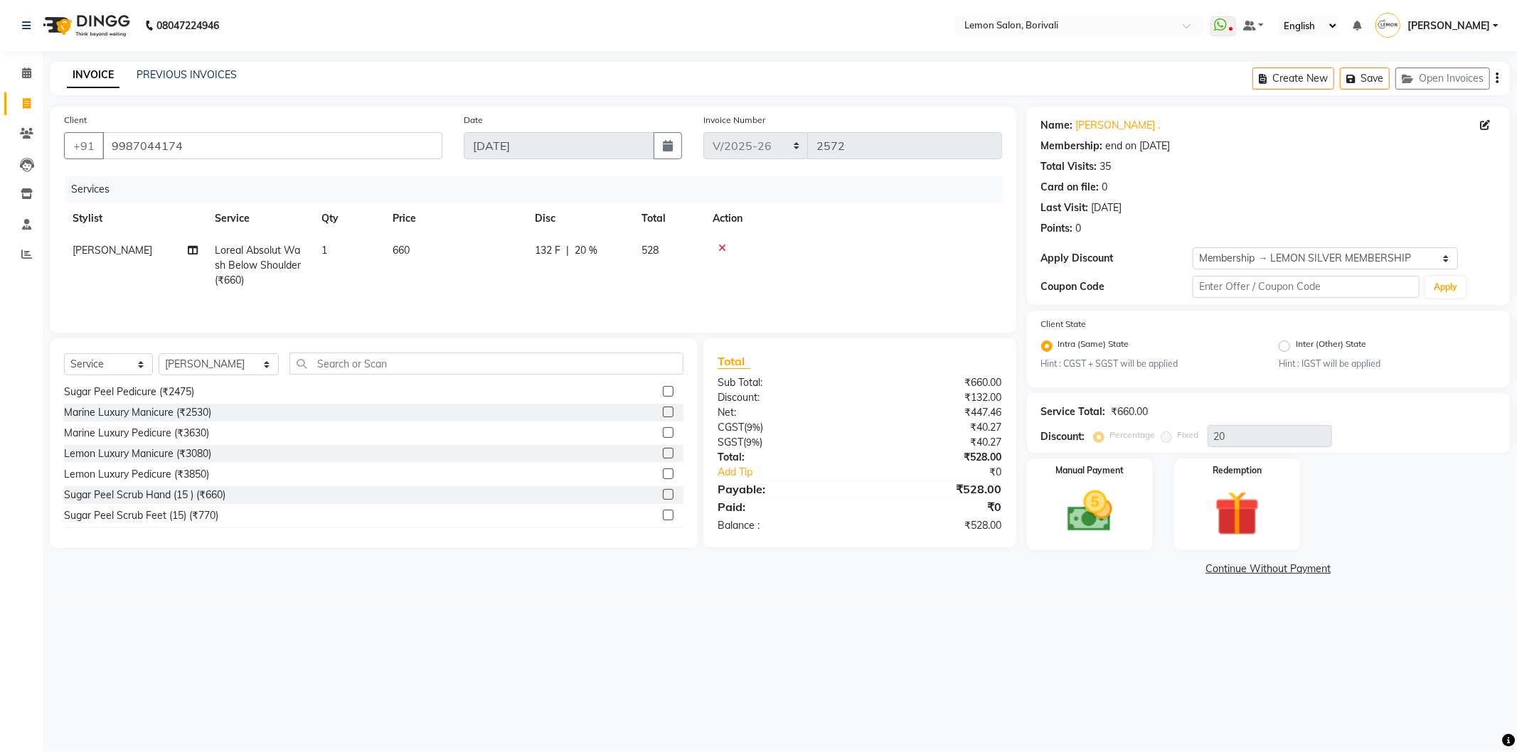
drag, startPoint x: 1115, startPoint y: 516, endPoint x: 1128, endPoint y: 553, distance: 39.1
click at [1115, 517] on img at bounding box center [1089, 512] width 73 height 52
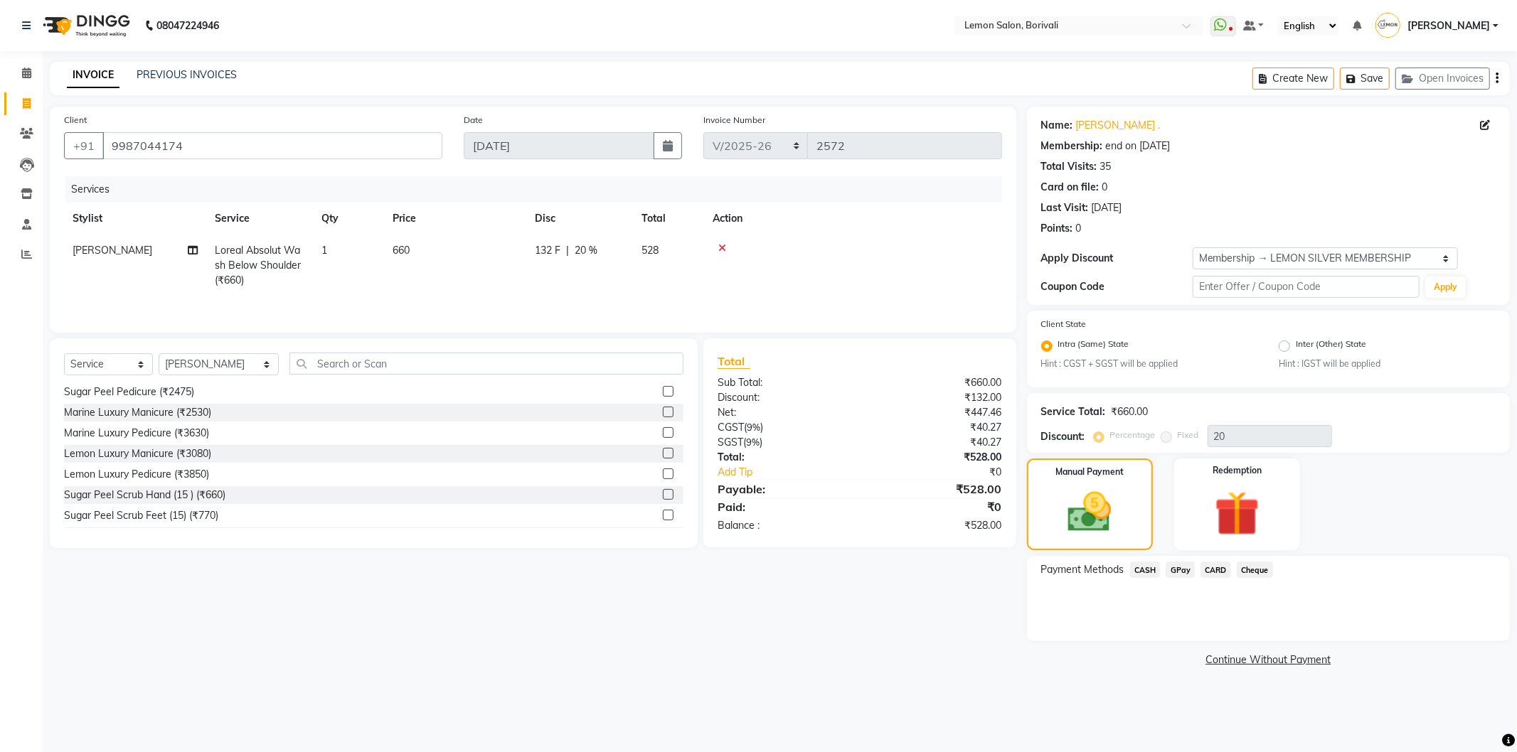
click at [1184, 563] on span "GPay" at bounding box center [1180, 570] width 29 height 16
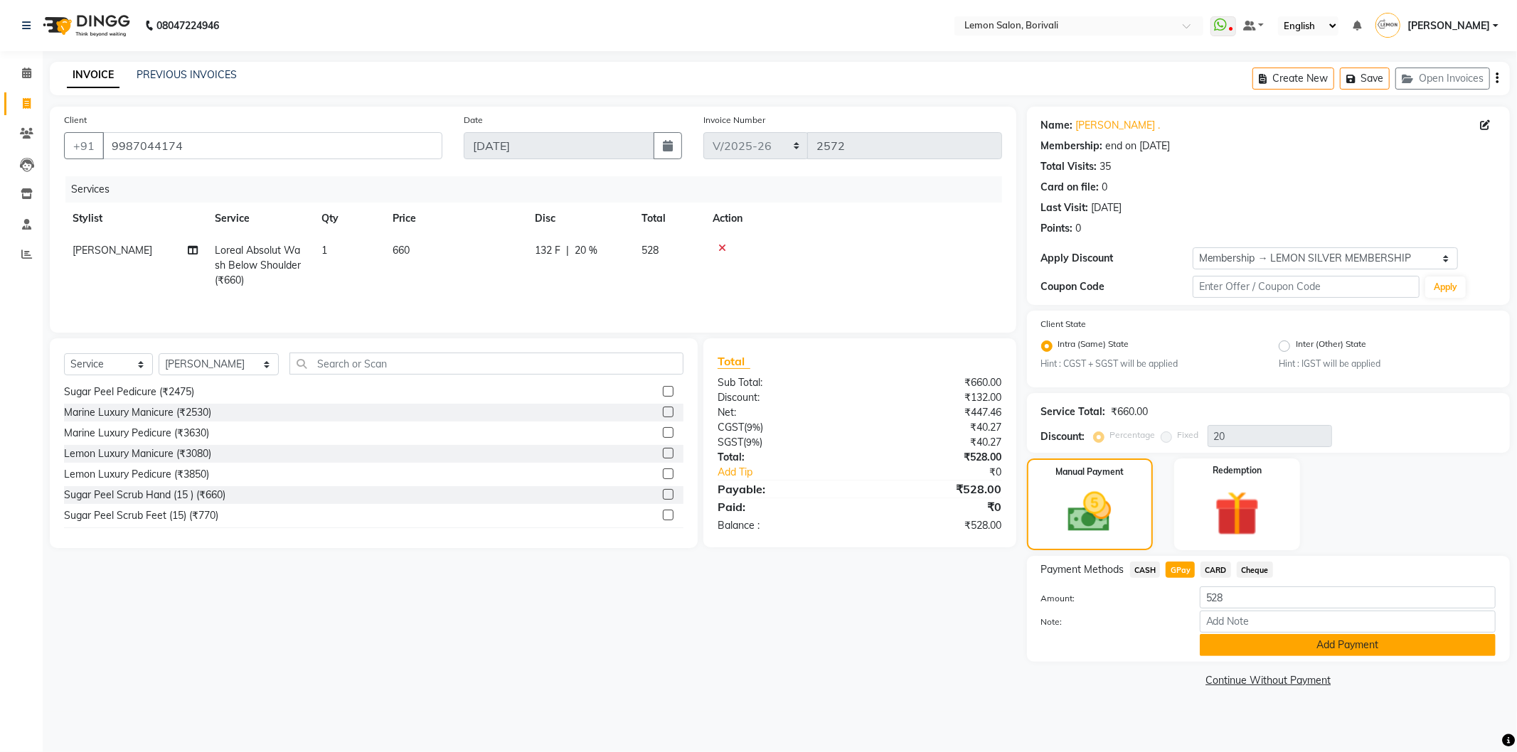
click at [1285, 644] on button "Add Payment" at bounding box center [1348, 645] width 296 height 22
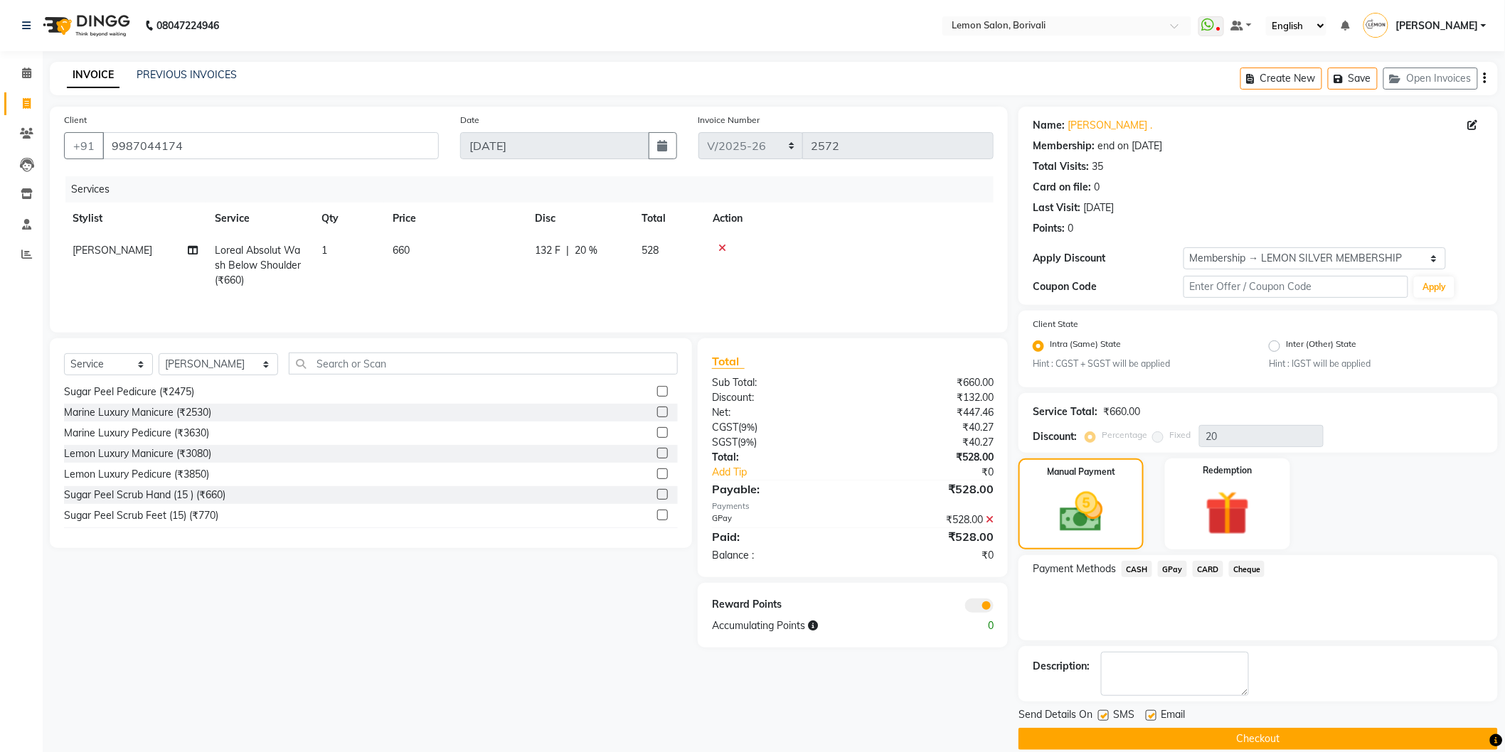
scroll to position [18, 0]
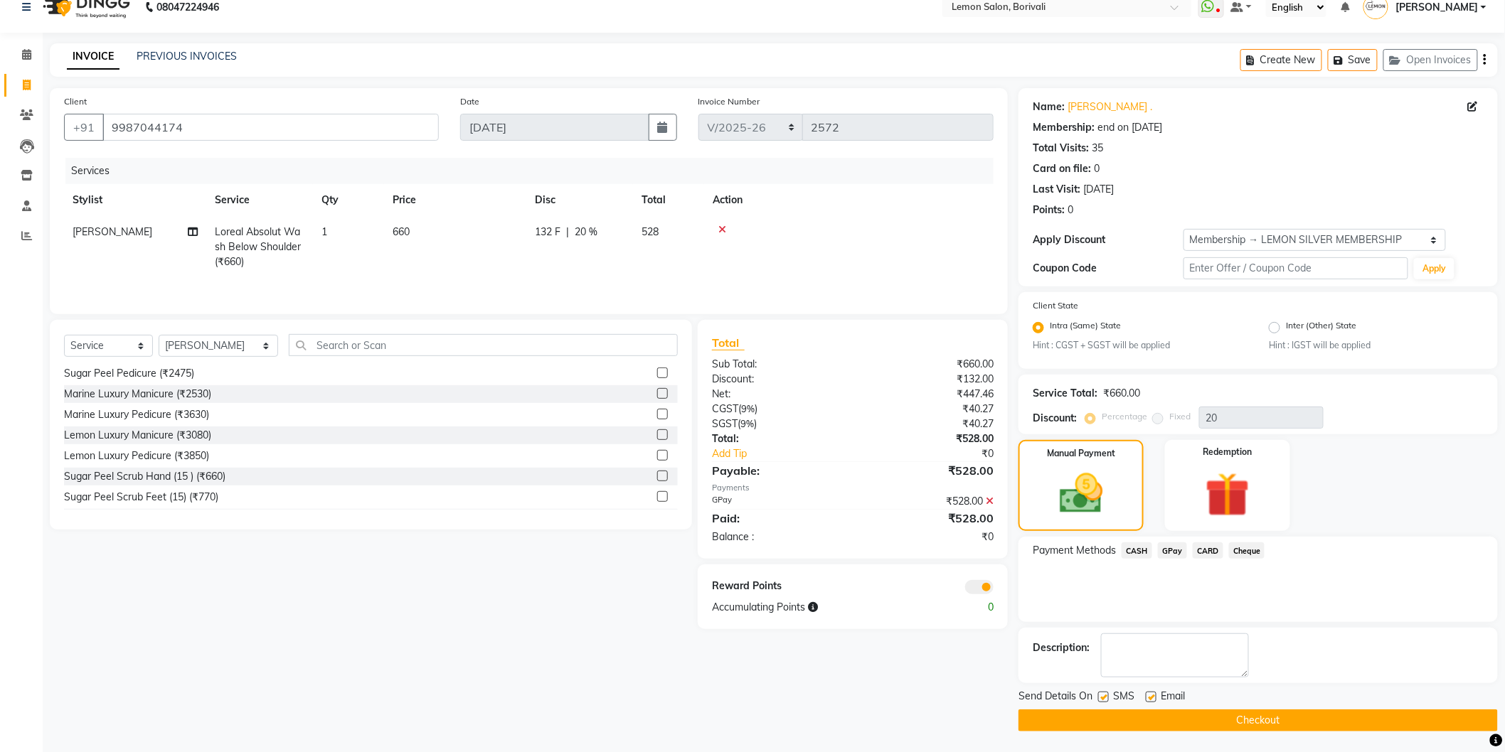
click at [1230, 720] on button "Checkout" at bounding box center [1257, 721] width 479 height 22
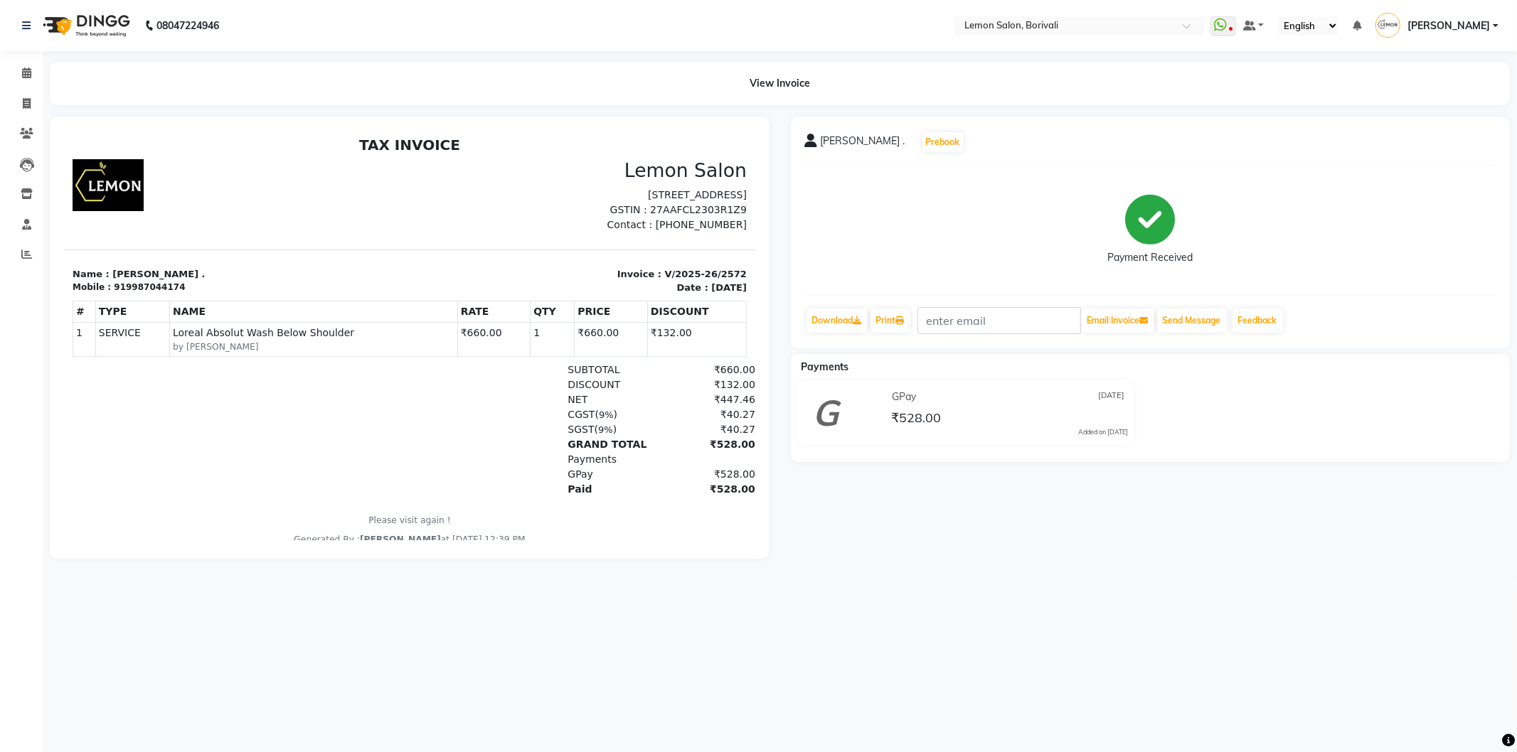
click at [392, 508] on div "TAX INVOICE Lemon Salon [STREET_ADDRESS] GSTIN : 27AAFCL2303R1Z9 Contact : [PHO…" at bounding box center [408, 341] width 691 height 410
click at [442, 425] on div "SGST ( 9% ) ₹40.27" at bounding box center [521, 429] width 467 height 15
click at [412, 423] on div "SGST ( 9% ) ₹40.27" at bounding box center [521, 429] width 467 height 15
click at [26, 66] on span at bounding box center [26, 73] width 25 height 16
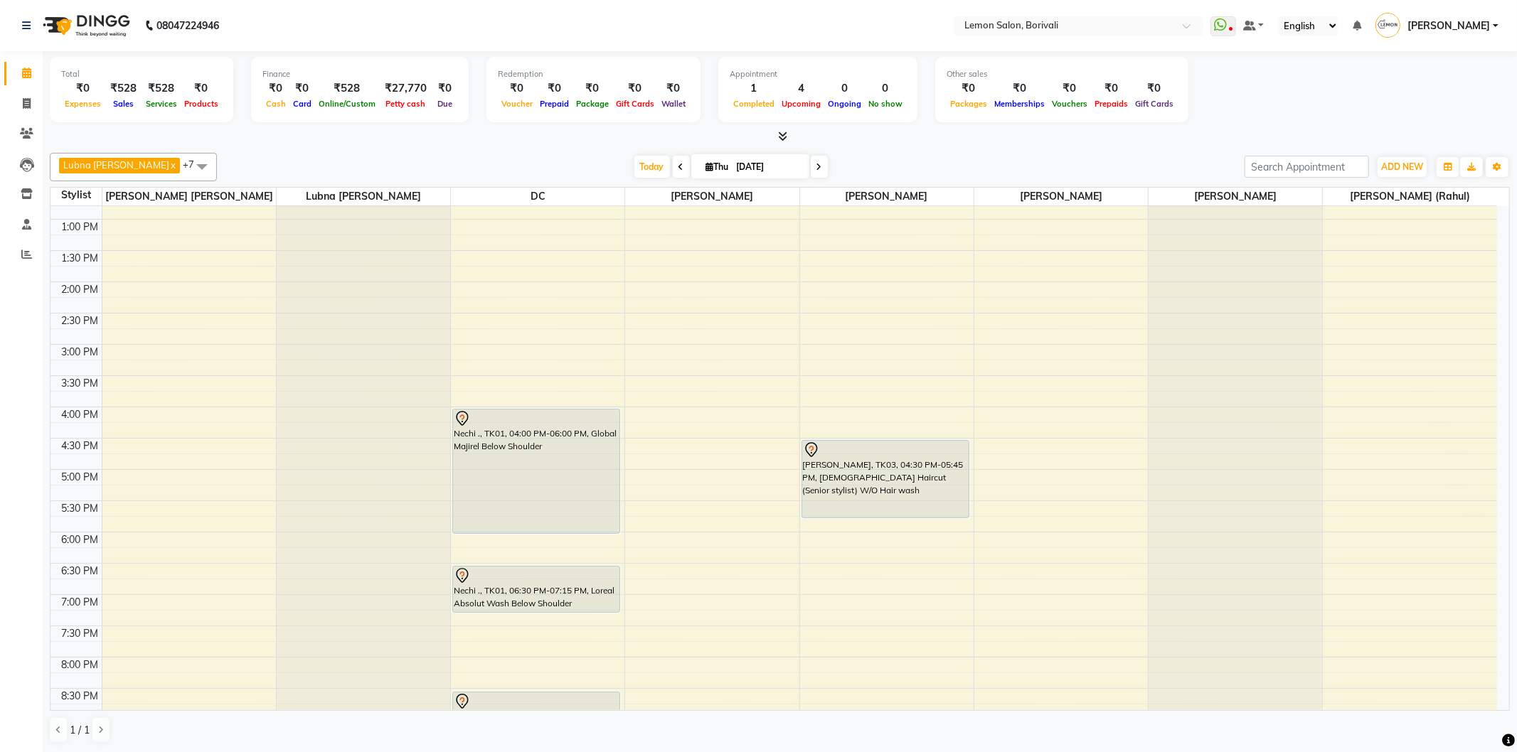
scroll to position [316, 0]
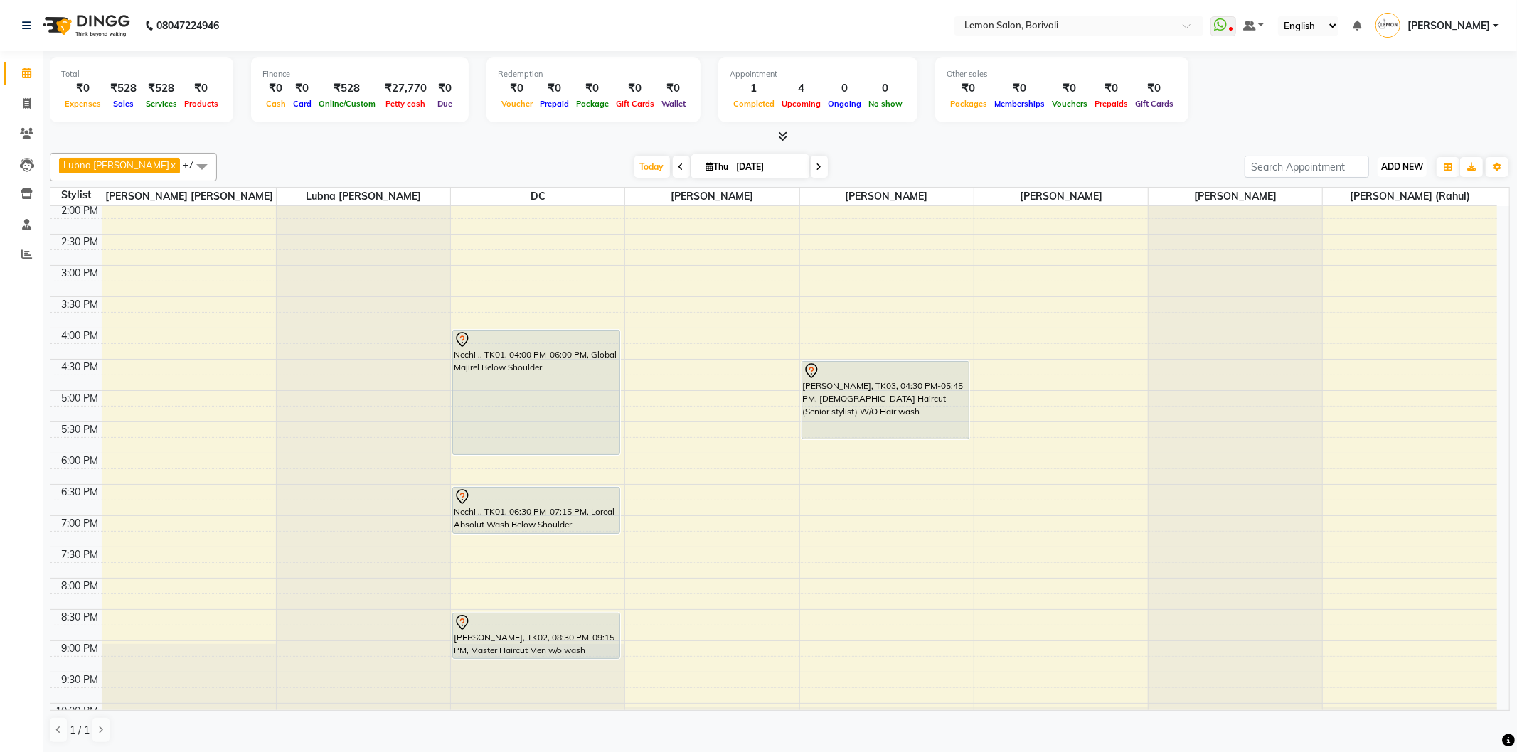
click at [1405, 169] on span "ADD NEW" at bounding box center [1402, 166] width 42 height 11
click at [1381, 247] on link "Add Attendance" at bounding box center [1370, 249] width 112 height 18
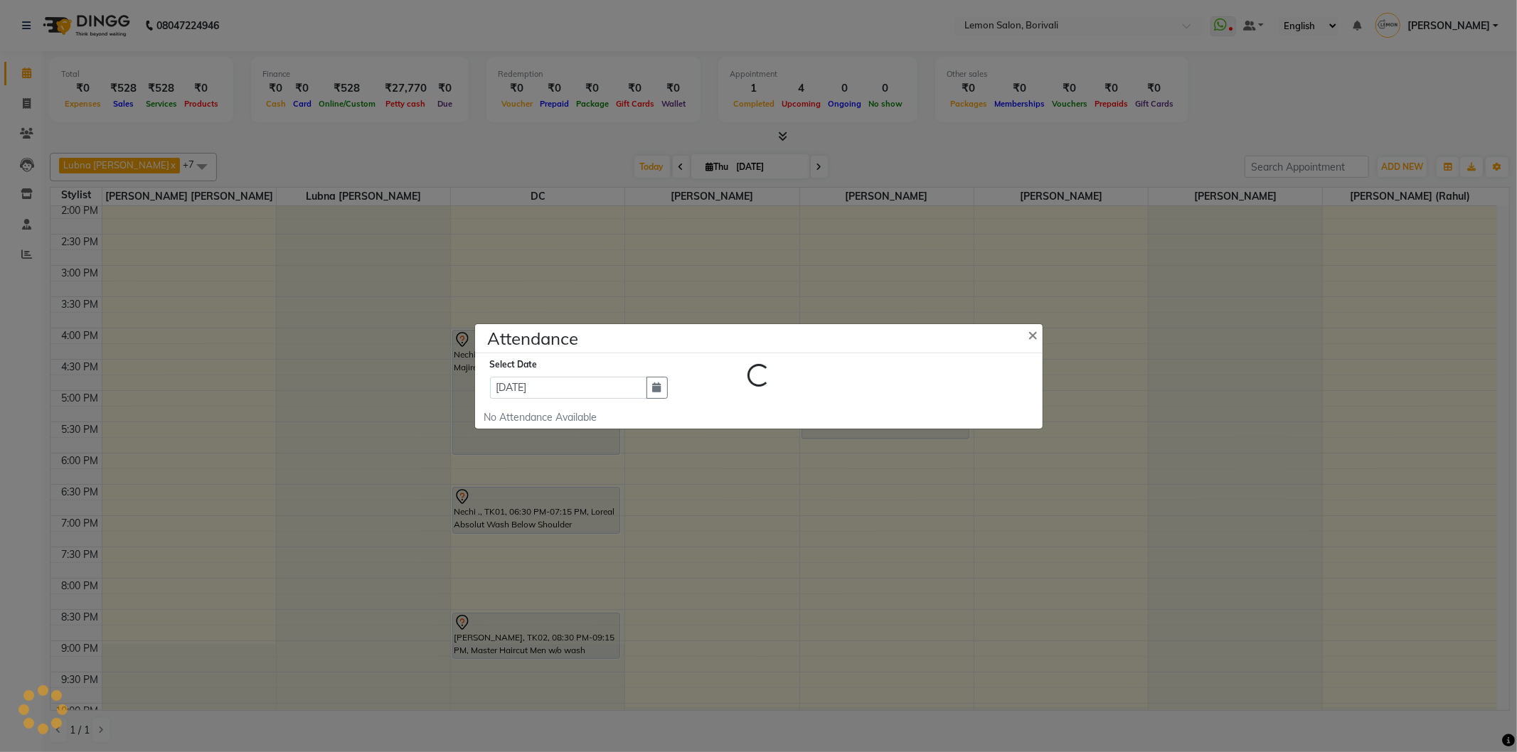
select select "W"
select select "A"
select select "W"
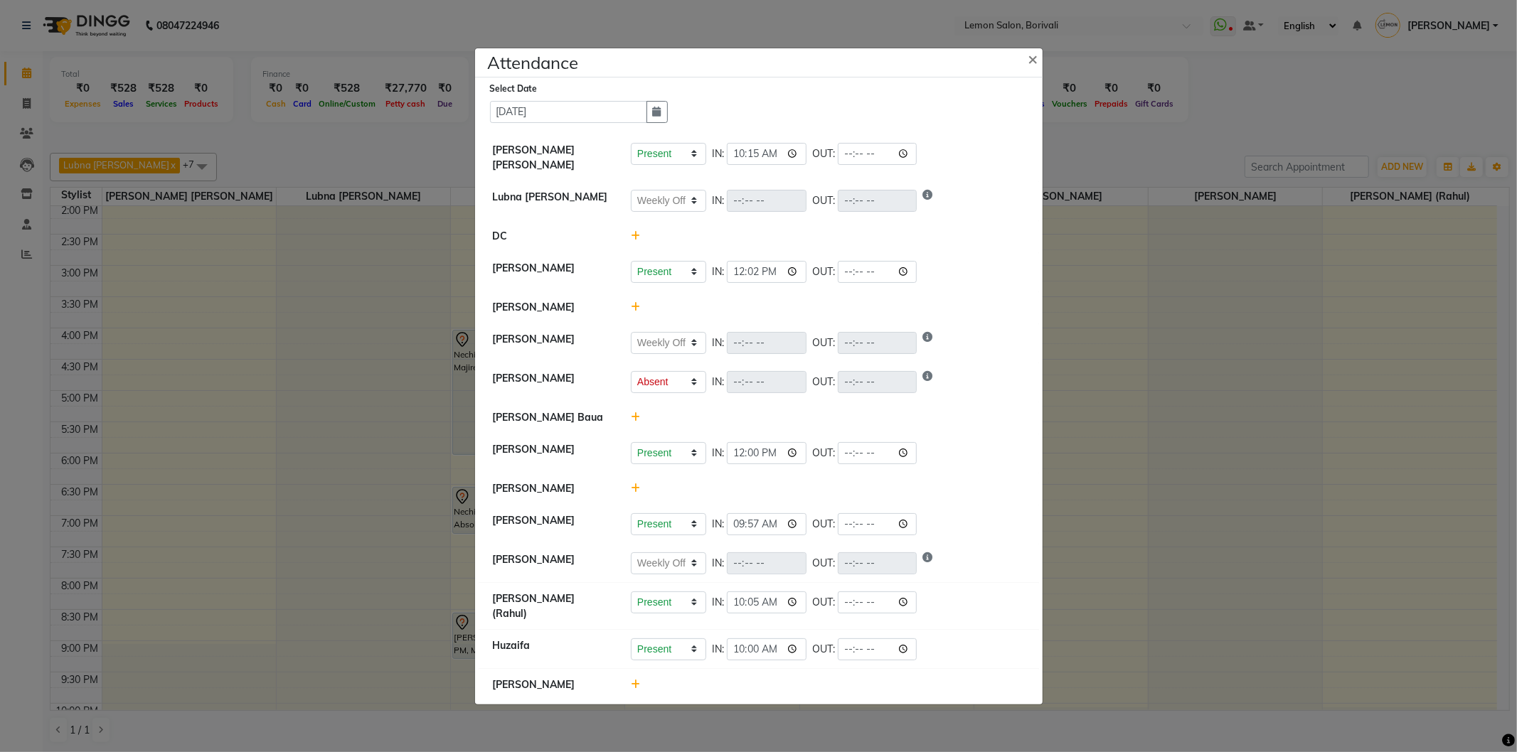
click at [639, 311] on icon at bounding box center [635, 307] width 9 height 10
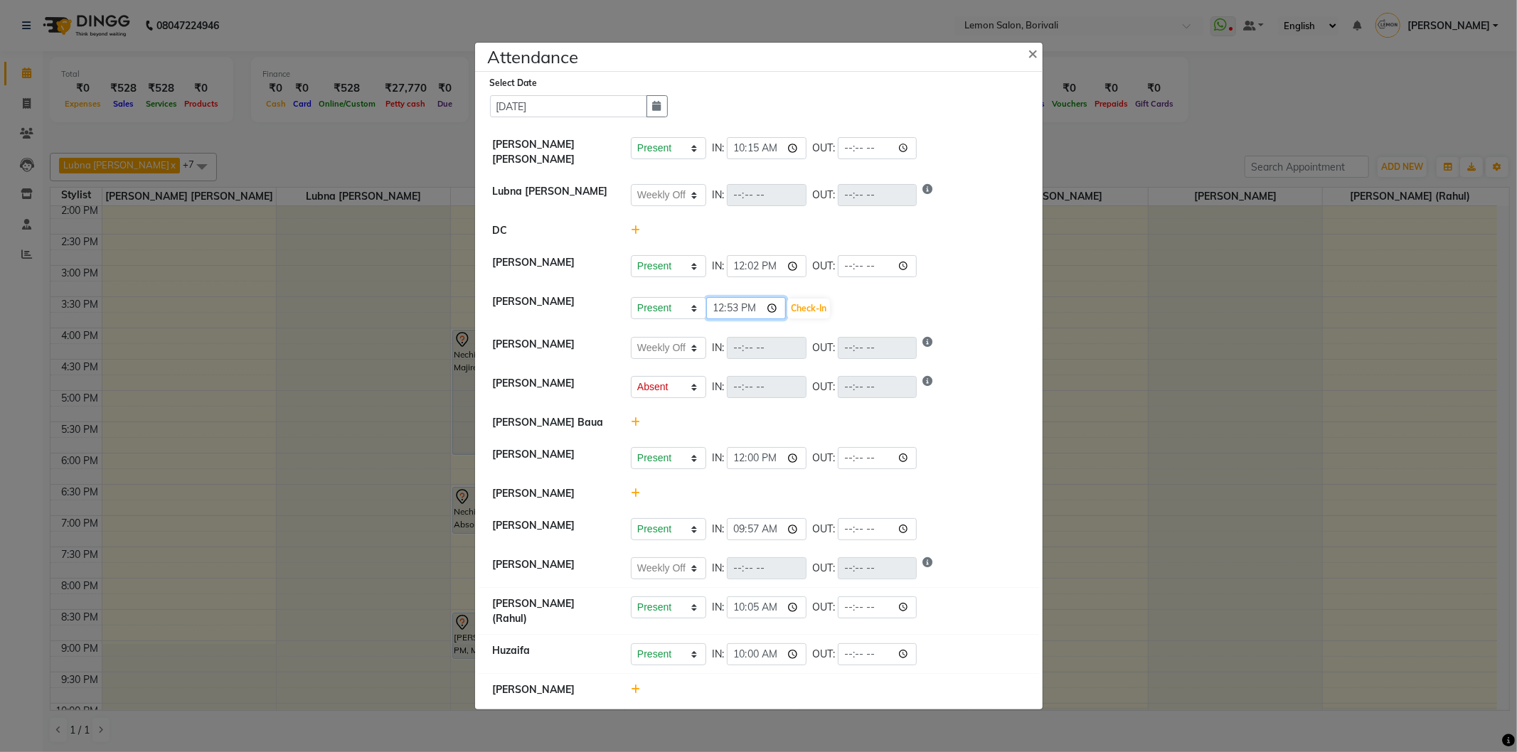
click at [775, 315] on input "12:53" at bounding box center [746, 308] width 80 height 22
type input "12:49"
click at [816, 309] on button "Check-In" at bounding box center [808, 309] width 43 height 20
select select "W"
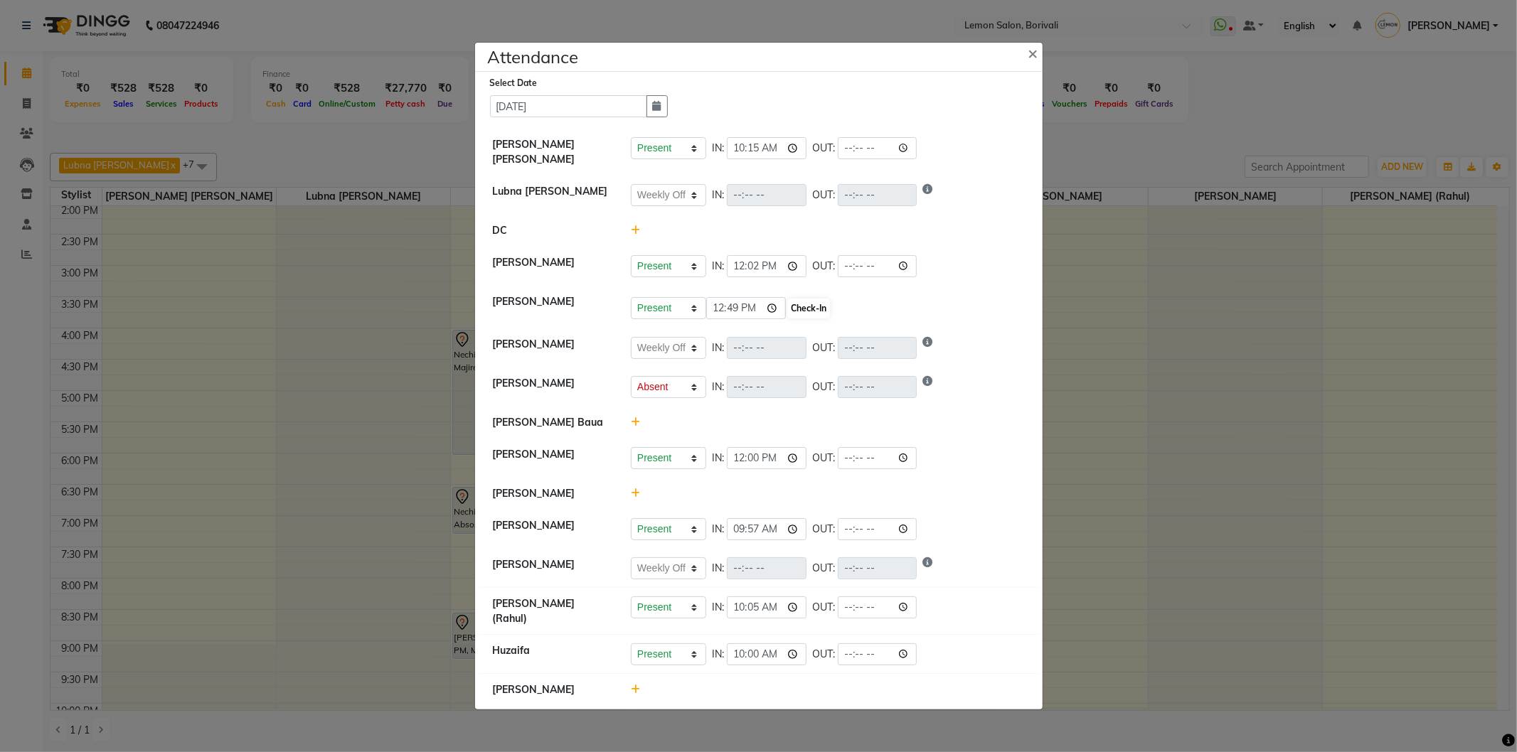
select select "A"
select select "W"
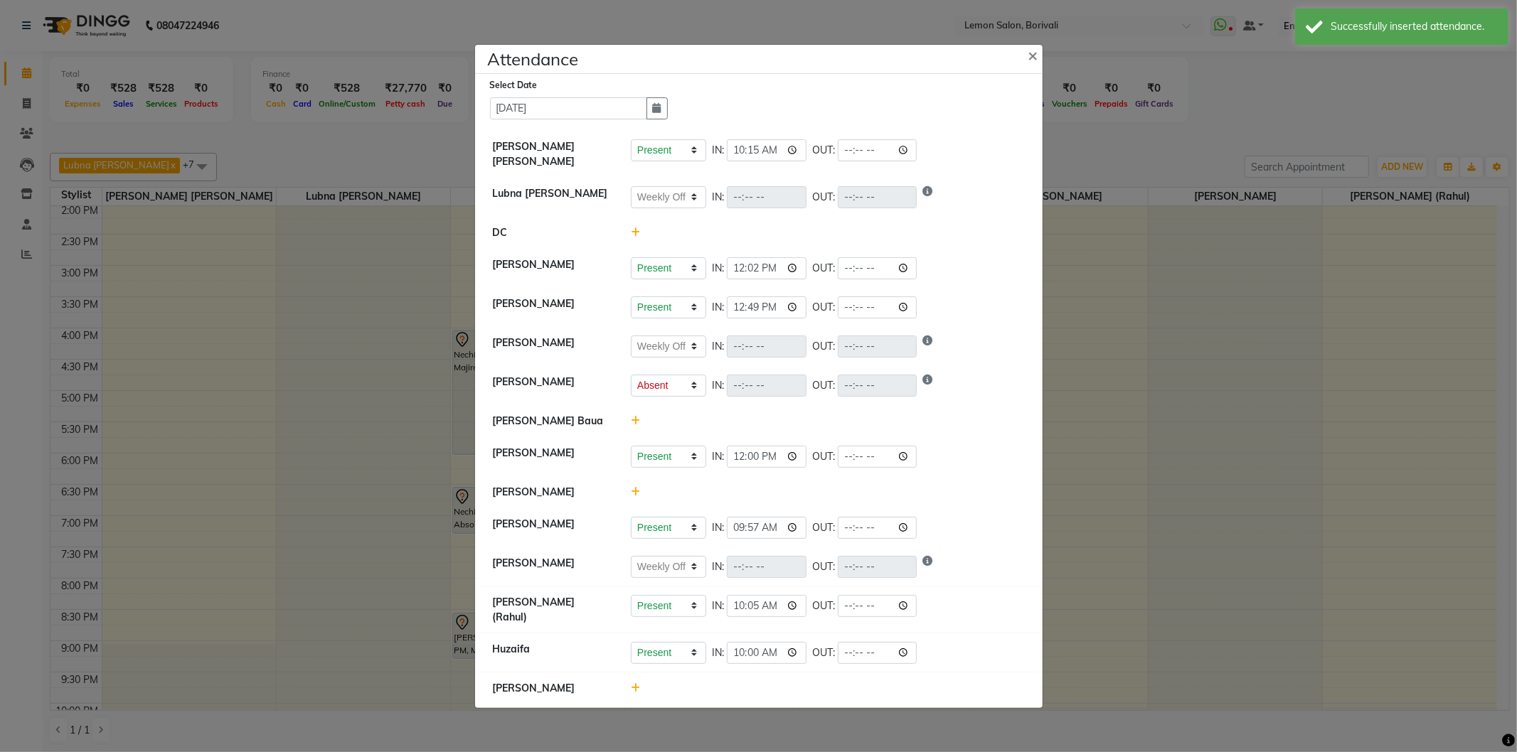
click at [638, 497] on icon at bounding box center [635, 492] width 9 height 10
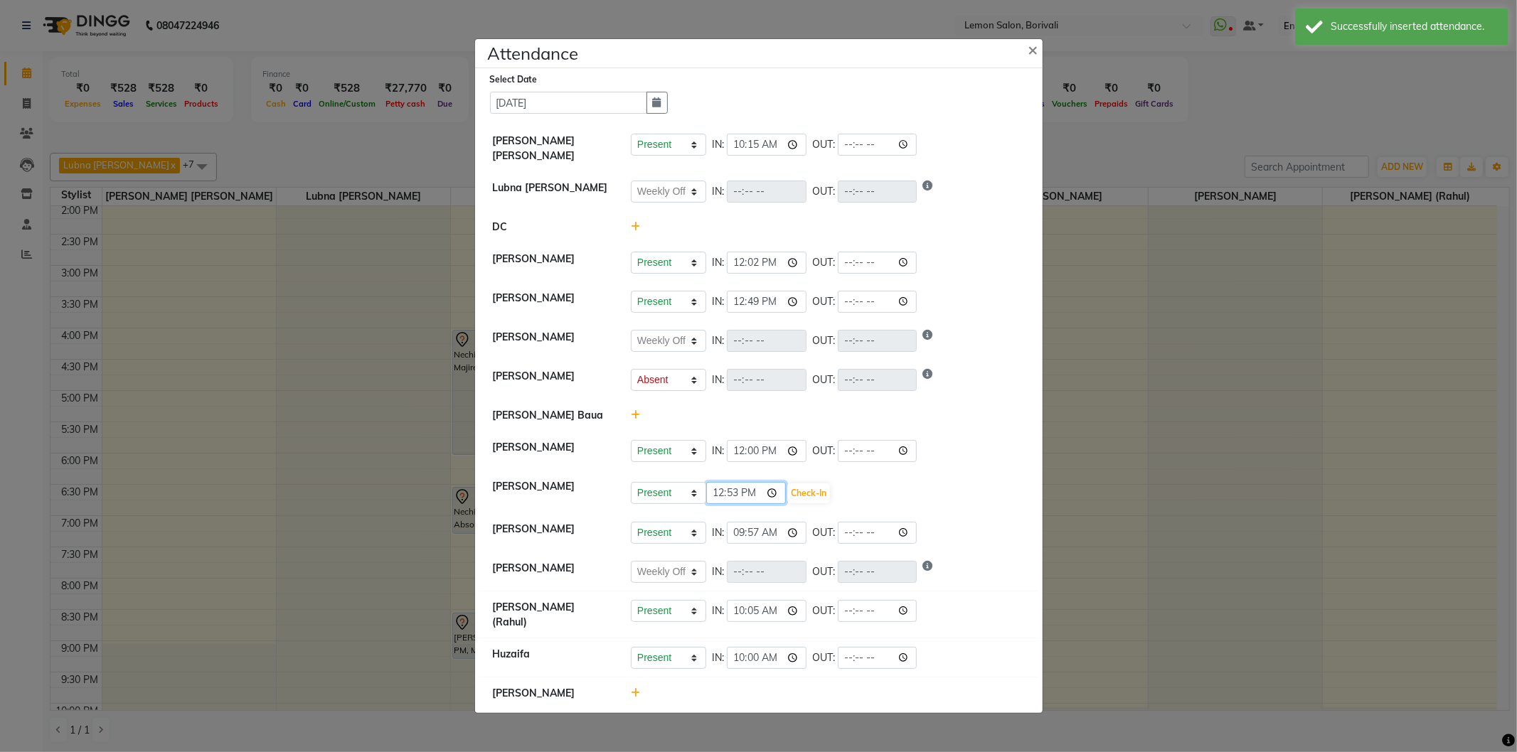
click at [780, 500] on input "12:53" at bounding box center [746, 493] width 80 height 22
type input "12:47"
click at [823, 494] on button "Check-In" at bounding box center [808, 494] width 43 height 20
select select "W"
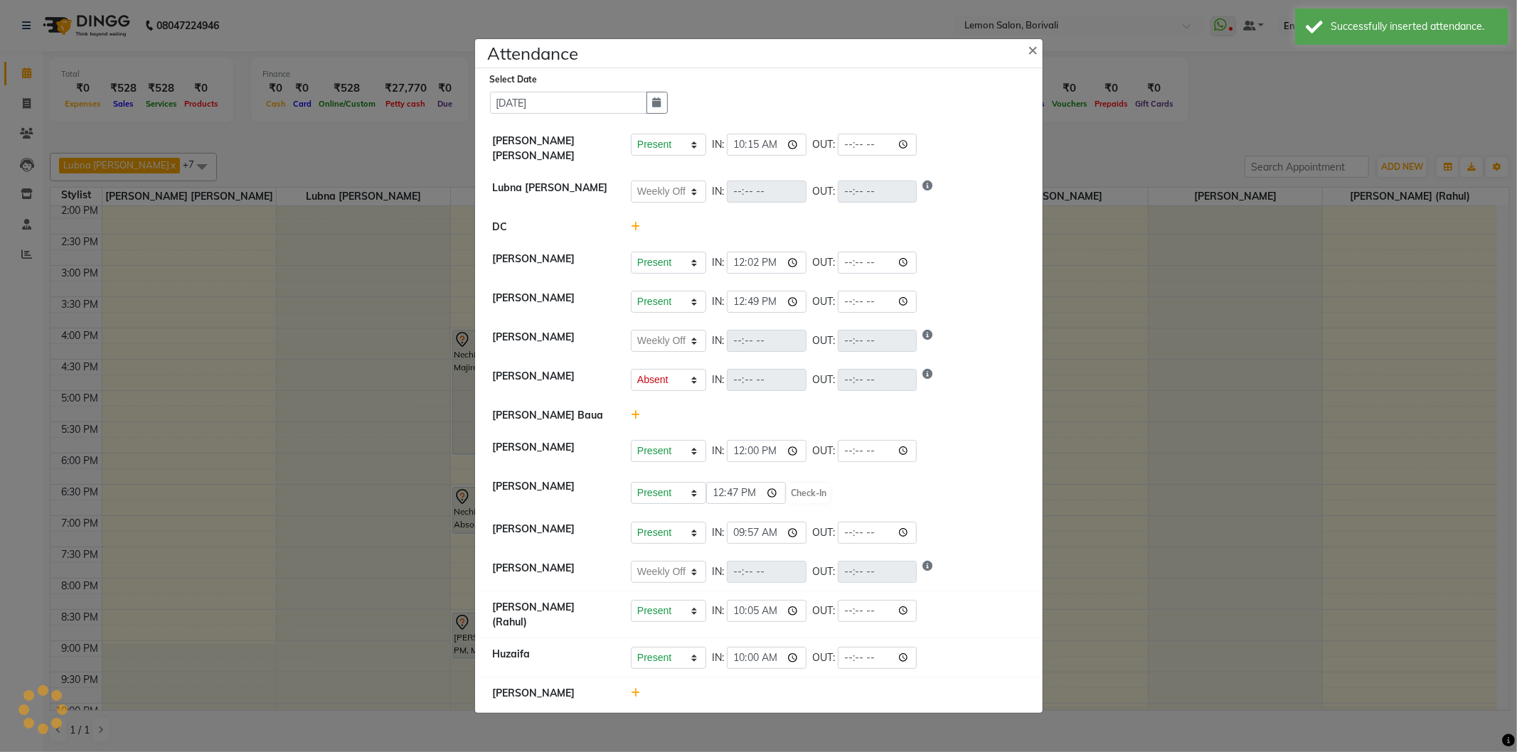
select select "A"
select select "W"
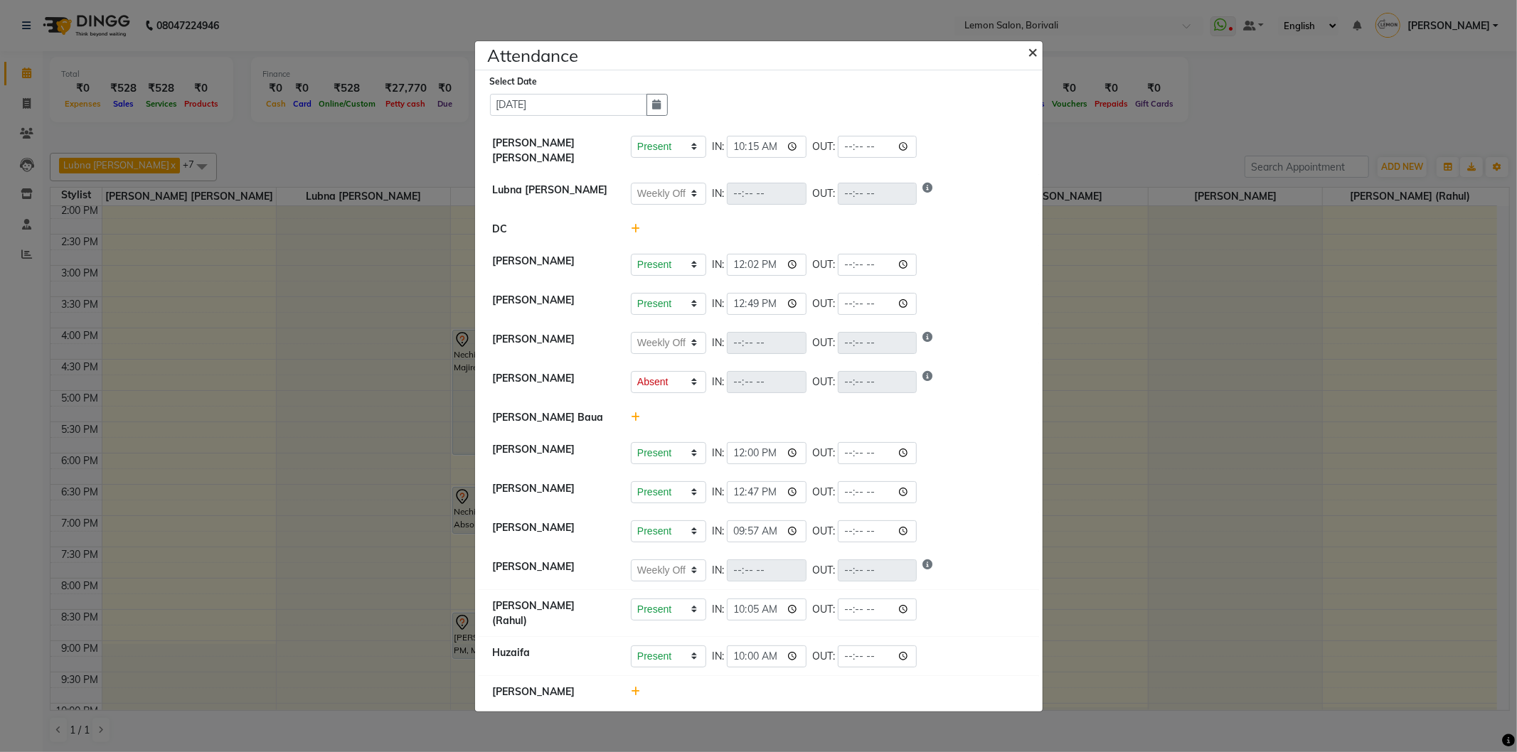
click at [1030, 59] on span "×" at bounding box center [1033, 51] width 10 height 21
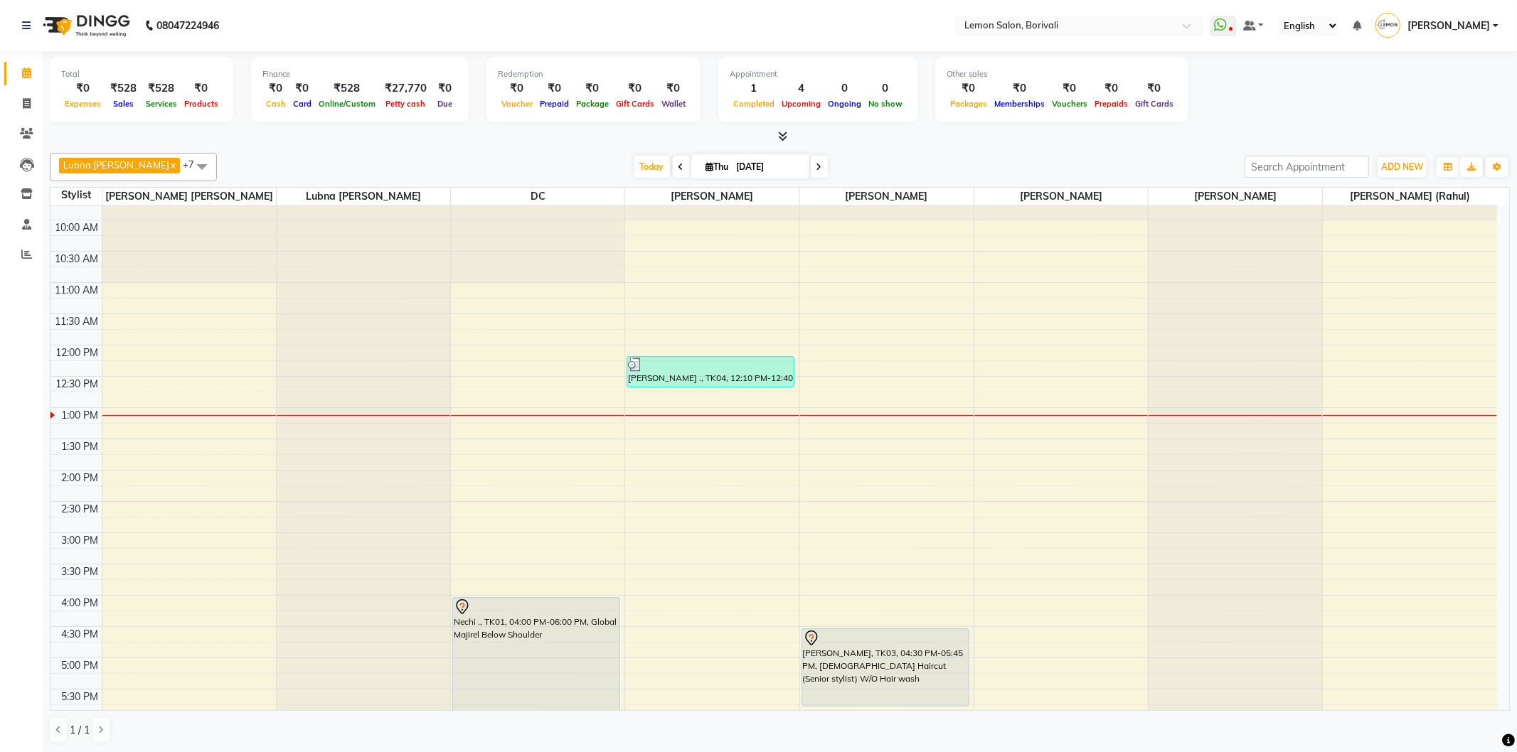
scroll to position [79, 0]
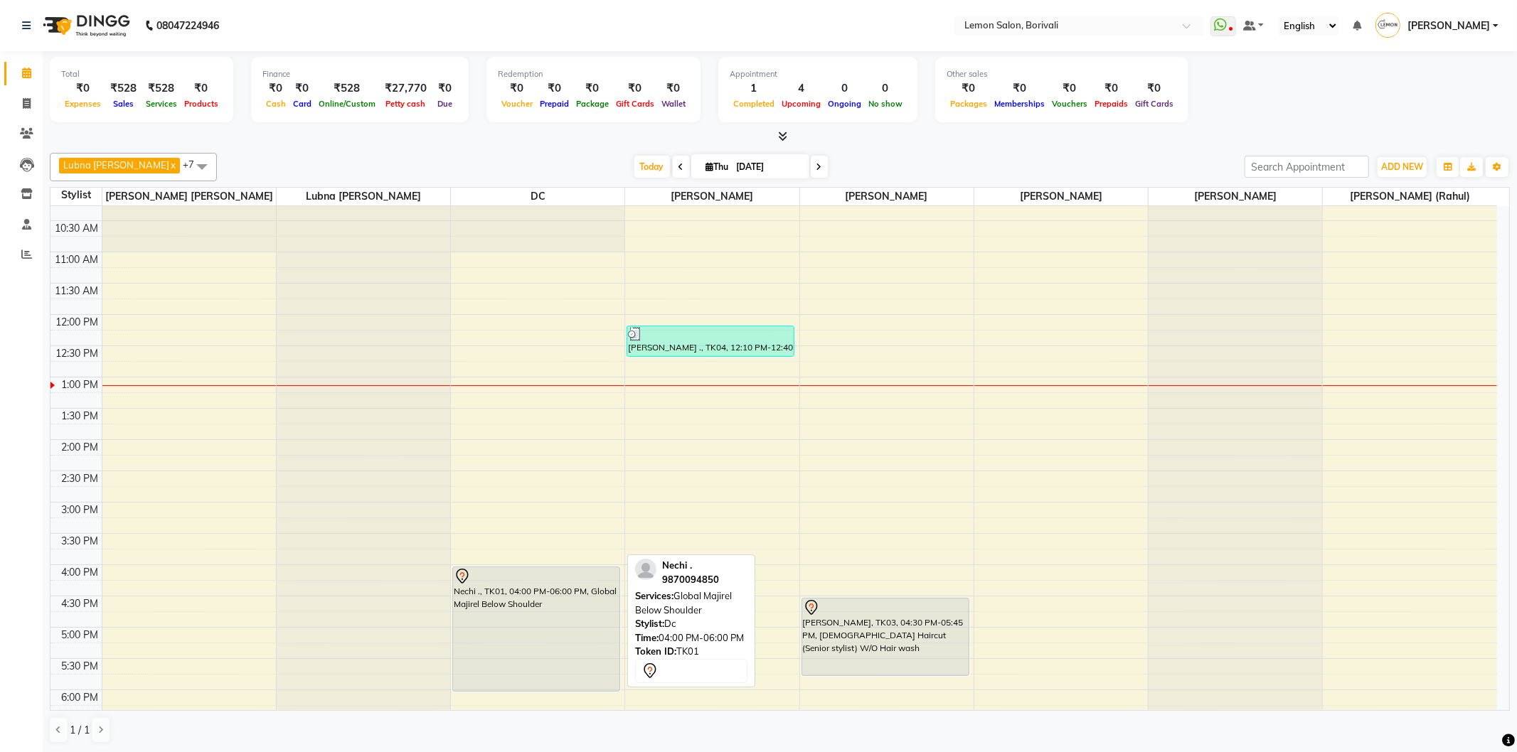
click at [552, 589] on div "Nechi ., TK01, 04:00 PM-06:00 PM, Global Majirel Below Shoulder" at bounding box center [536, 630] width 166 height 124
select select "7"
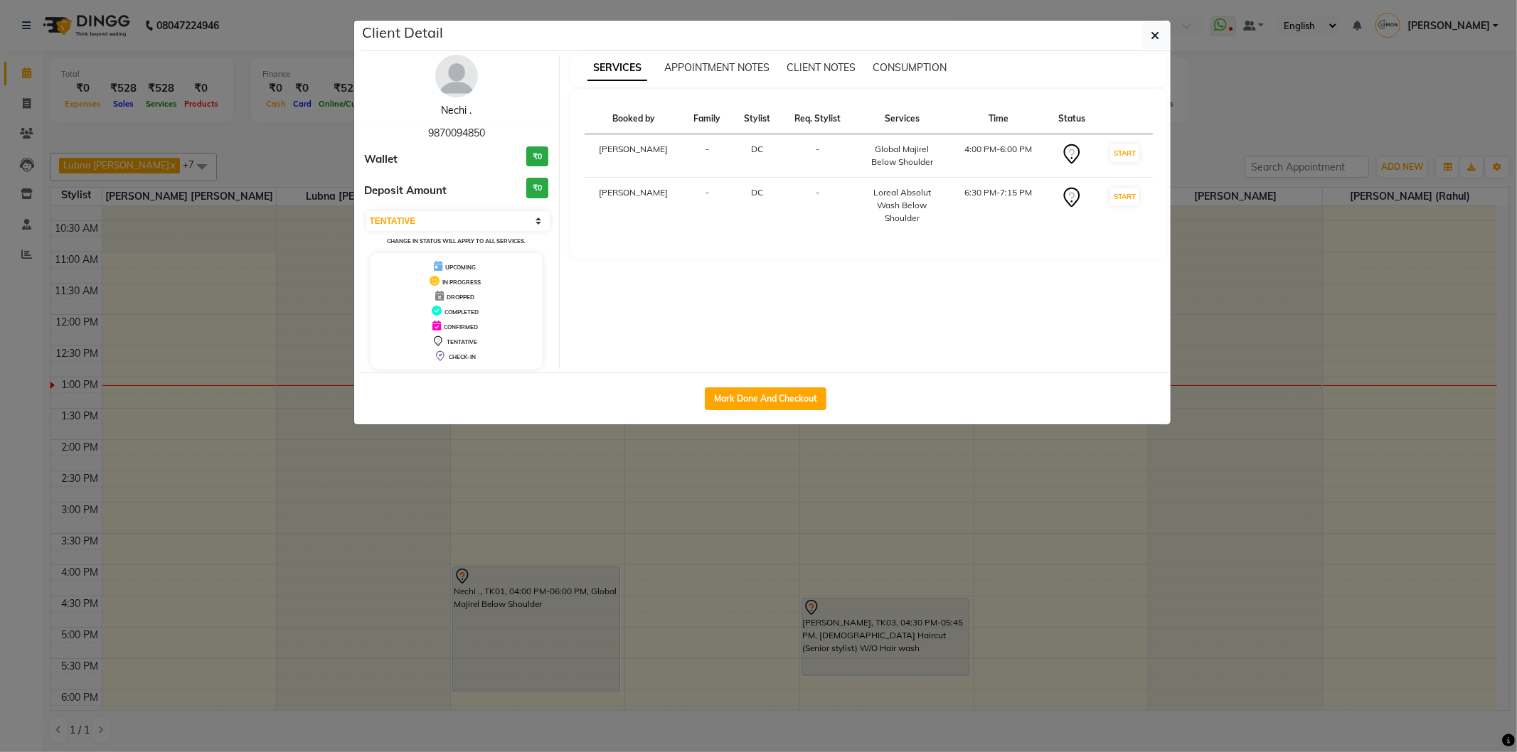
click at [457, 107] on link "Nechi ." at bounding box center [456, 110] width 31 height 13
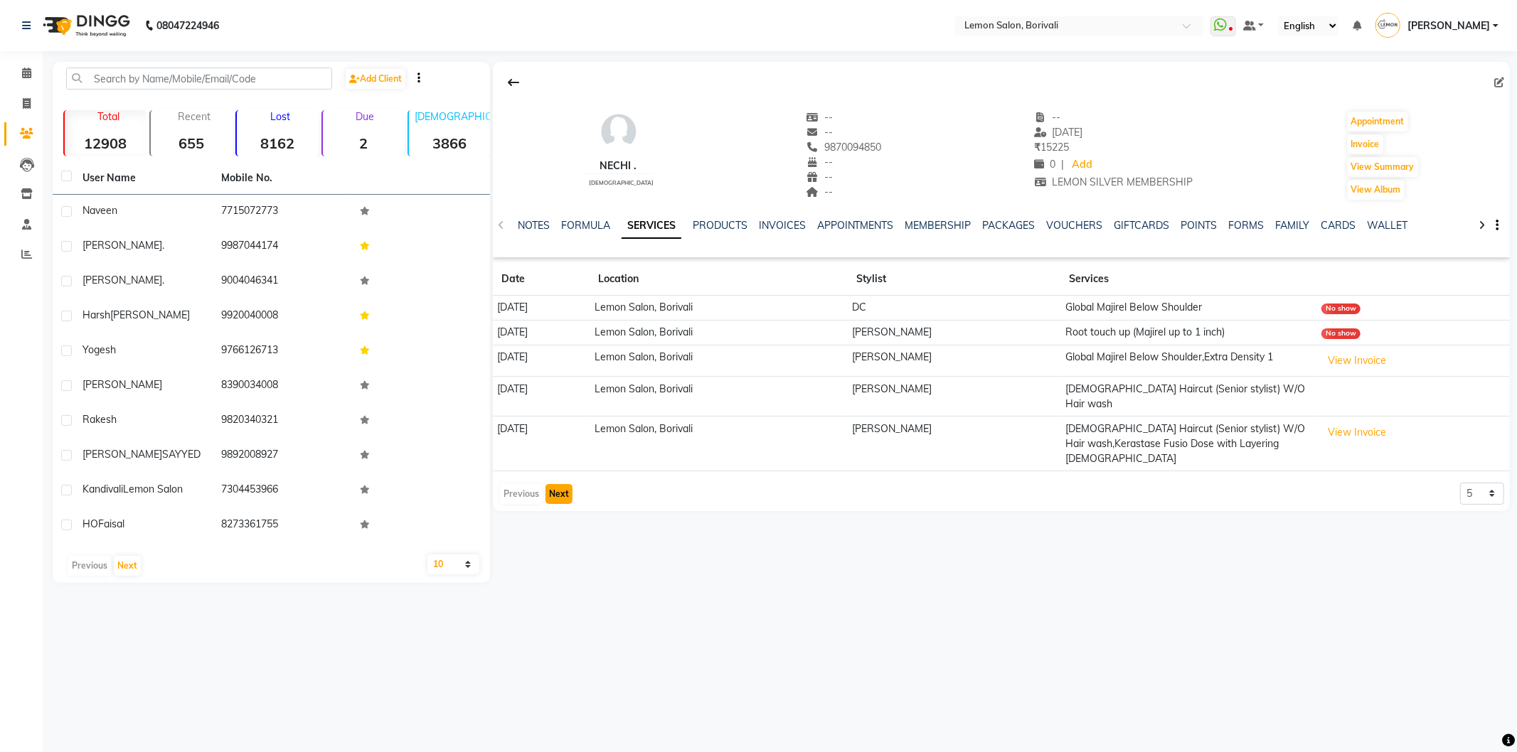
click at [559, 484] on button "Next" at bounding box center [558, 494] width 27 height 20
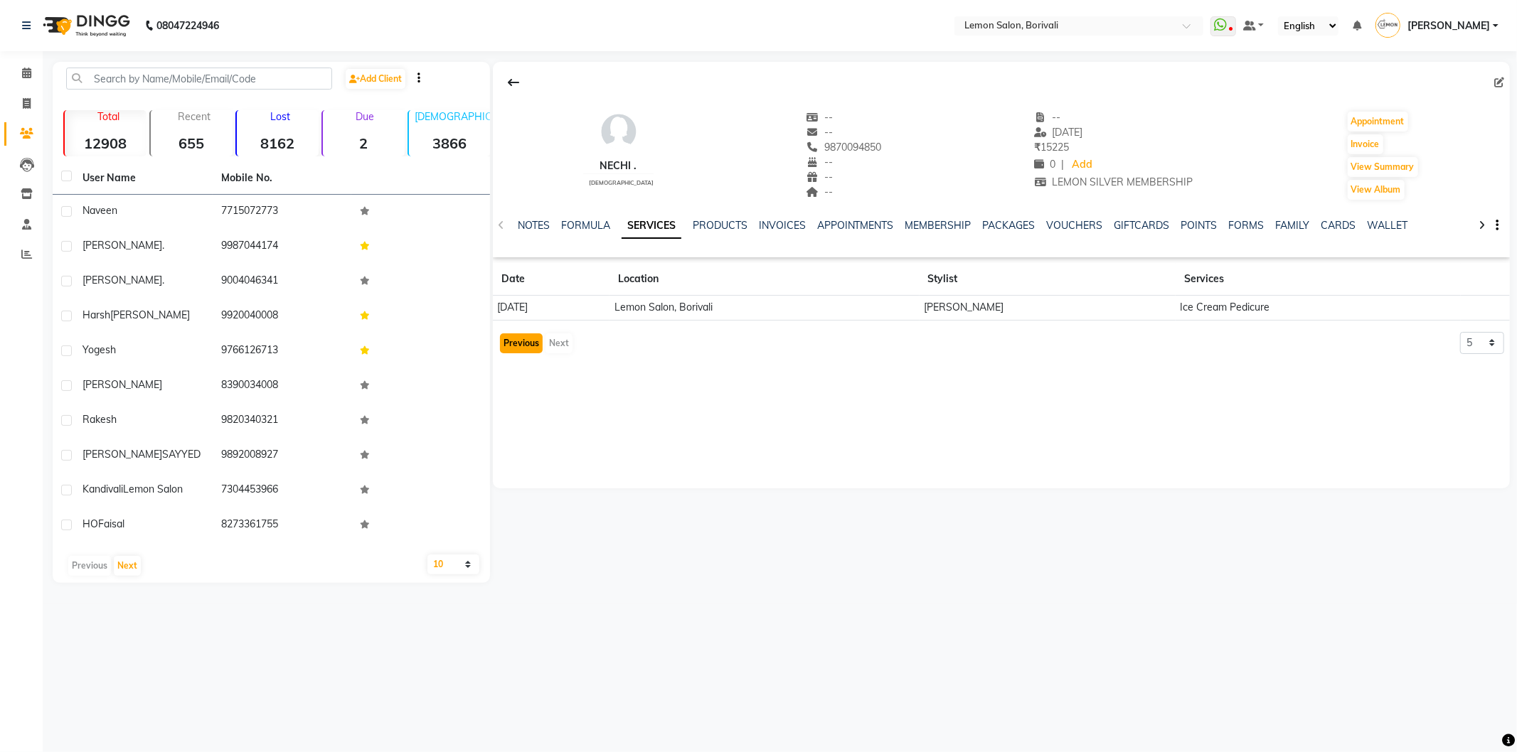
click at [523, 350] on button "Previous" at bounding box center [521, 344] width 43 height 20
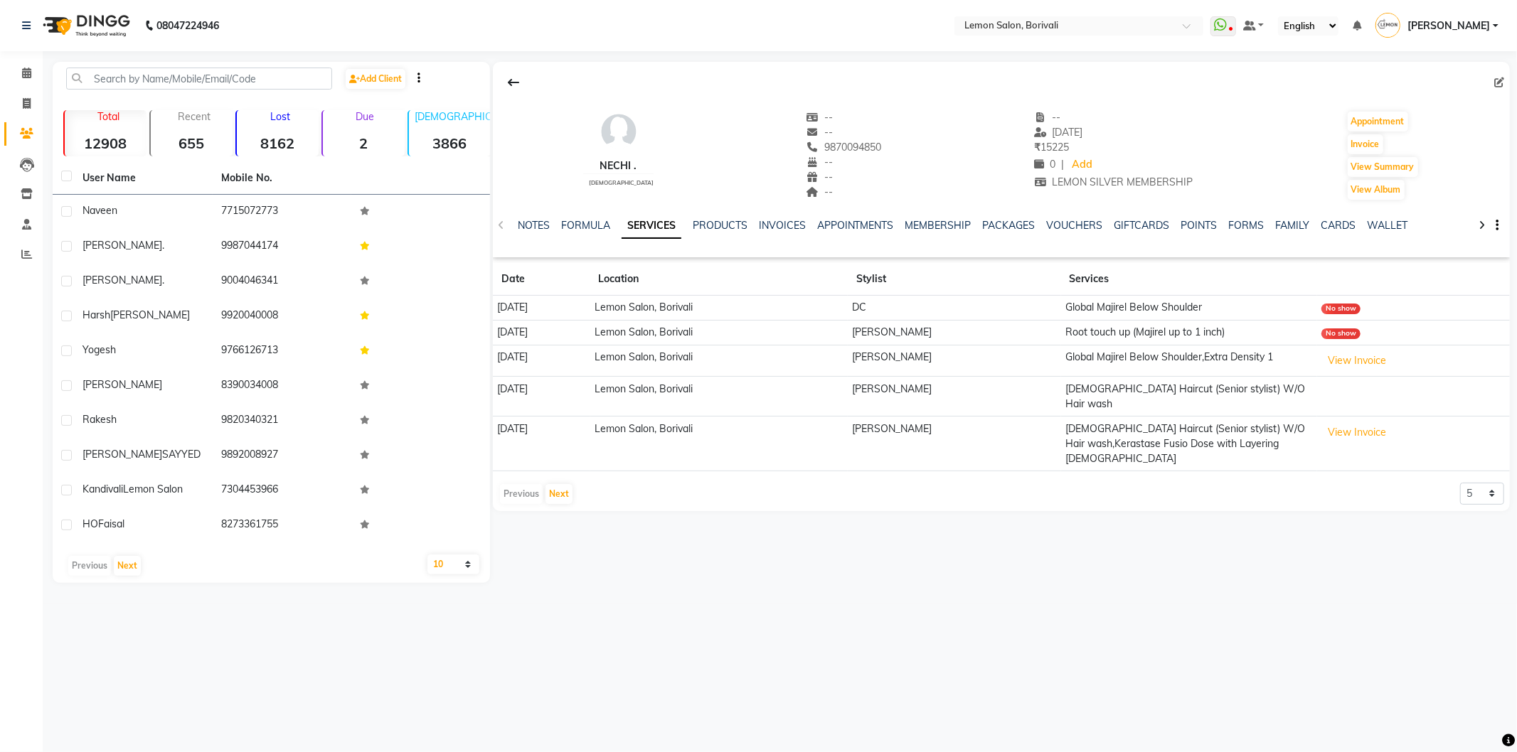
click at [504, 223] on div "NOTES FORMULA SERVICES PRODUCTS INVOICES APPOINTMENTS MEMBERSHIP PACKAGES VOUCH…" at bounding box center [1001, 225] width 1017 height 49
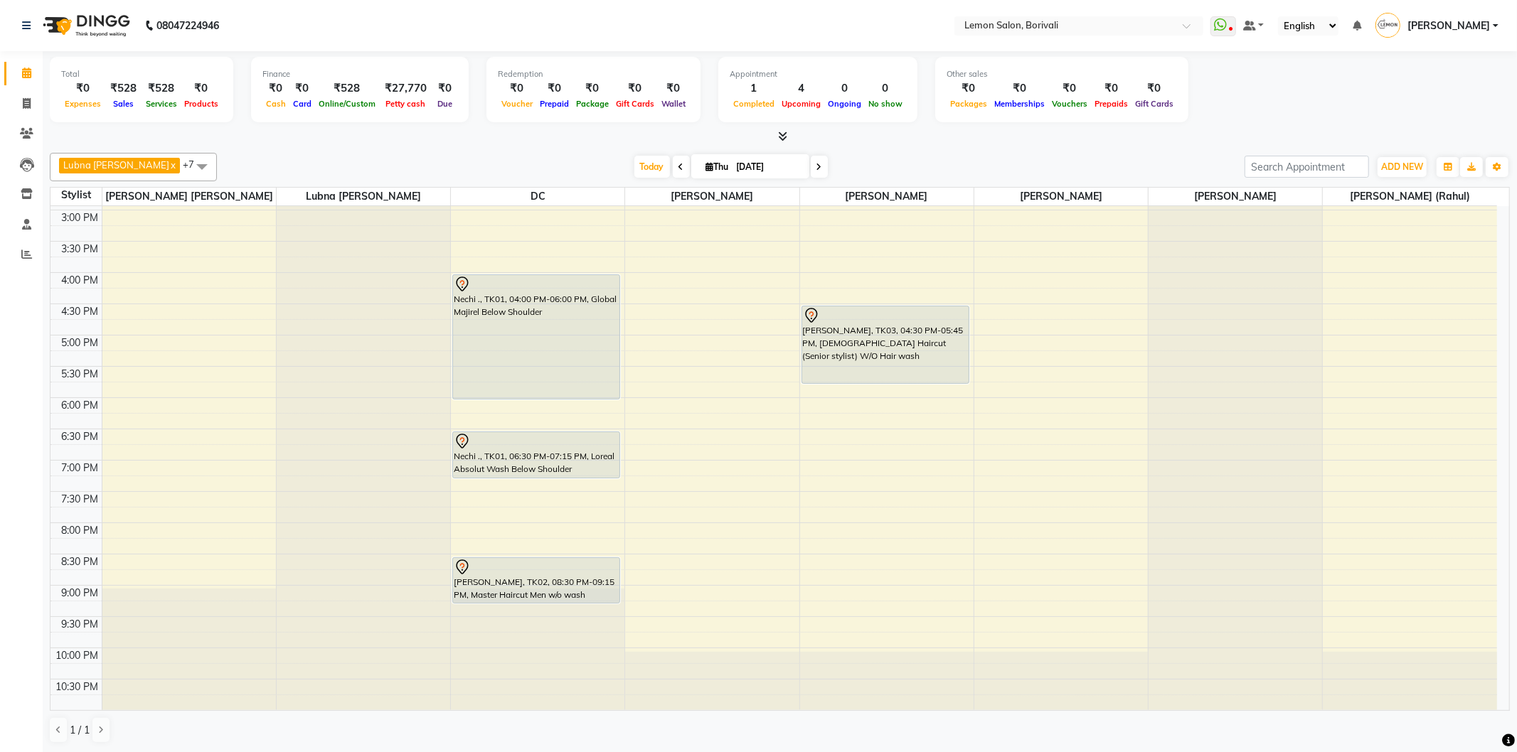
scroll to position [375, 0]
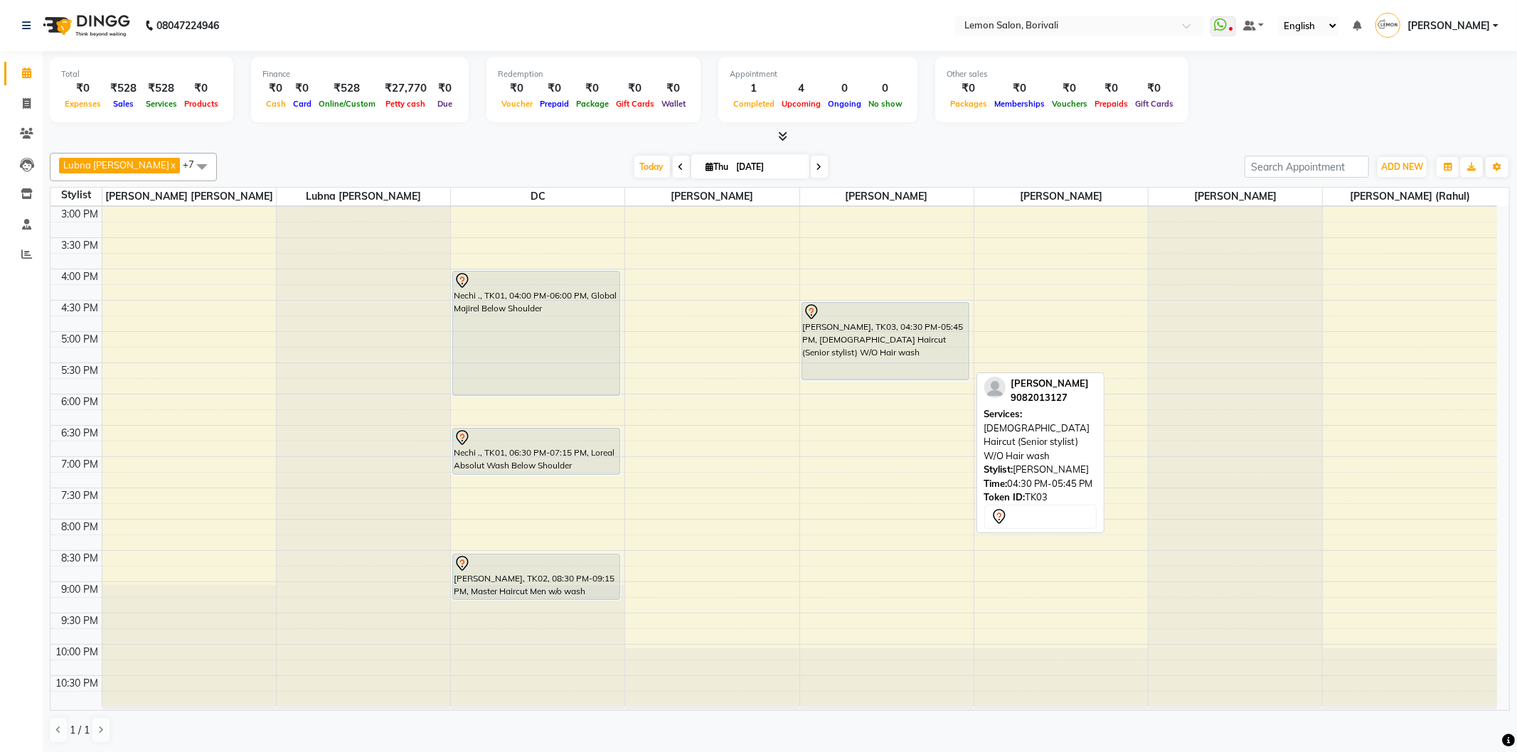
click at [870, 329] on div "[PERSON_NAME], TK03, 04:30 PM-05:45 PM, [DEMOGRAPHIC_DATA] Haircut (Senior styl…" at bounding box center [885, 341] width 166 height 77
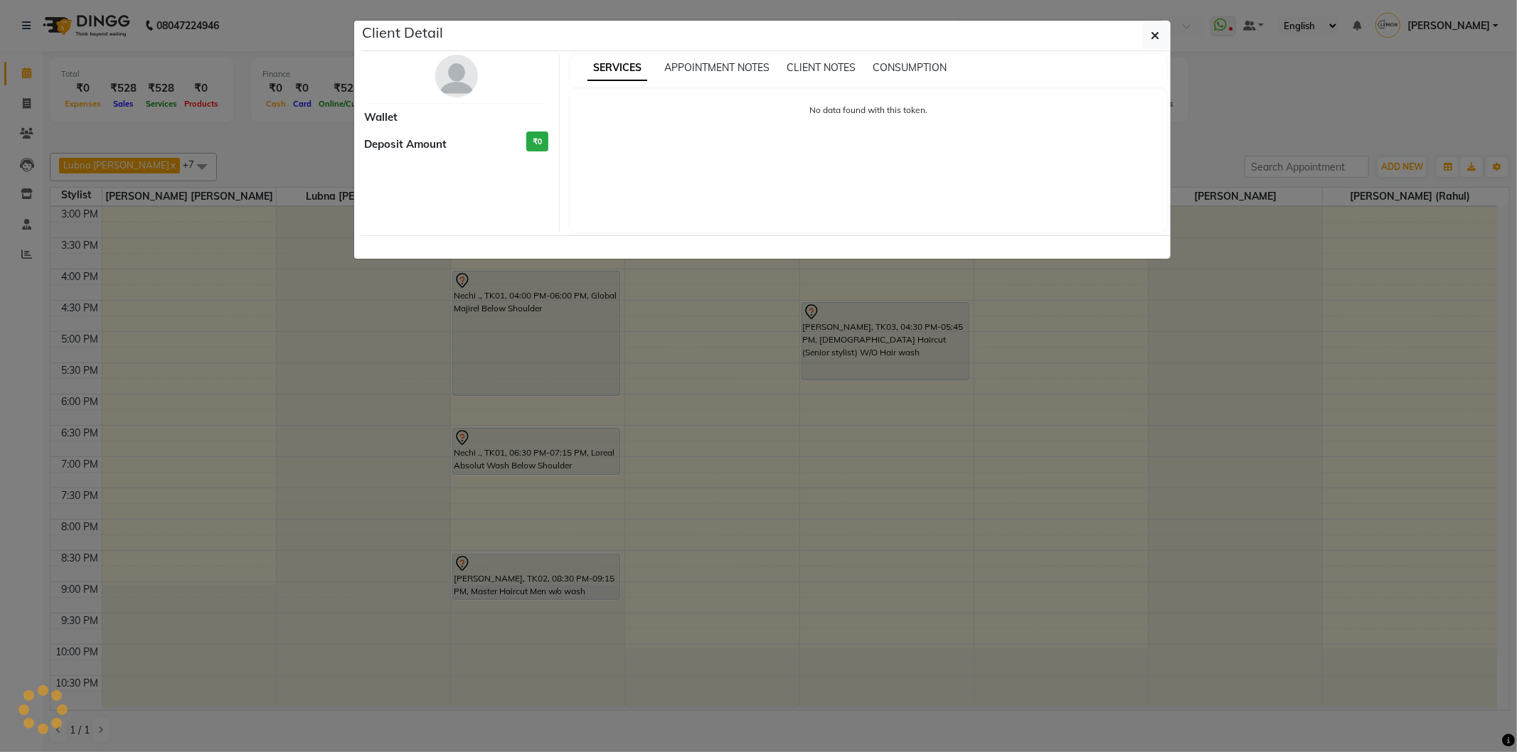
select select "7"
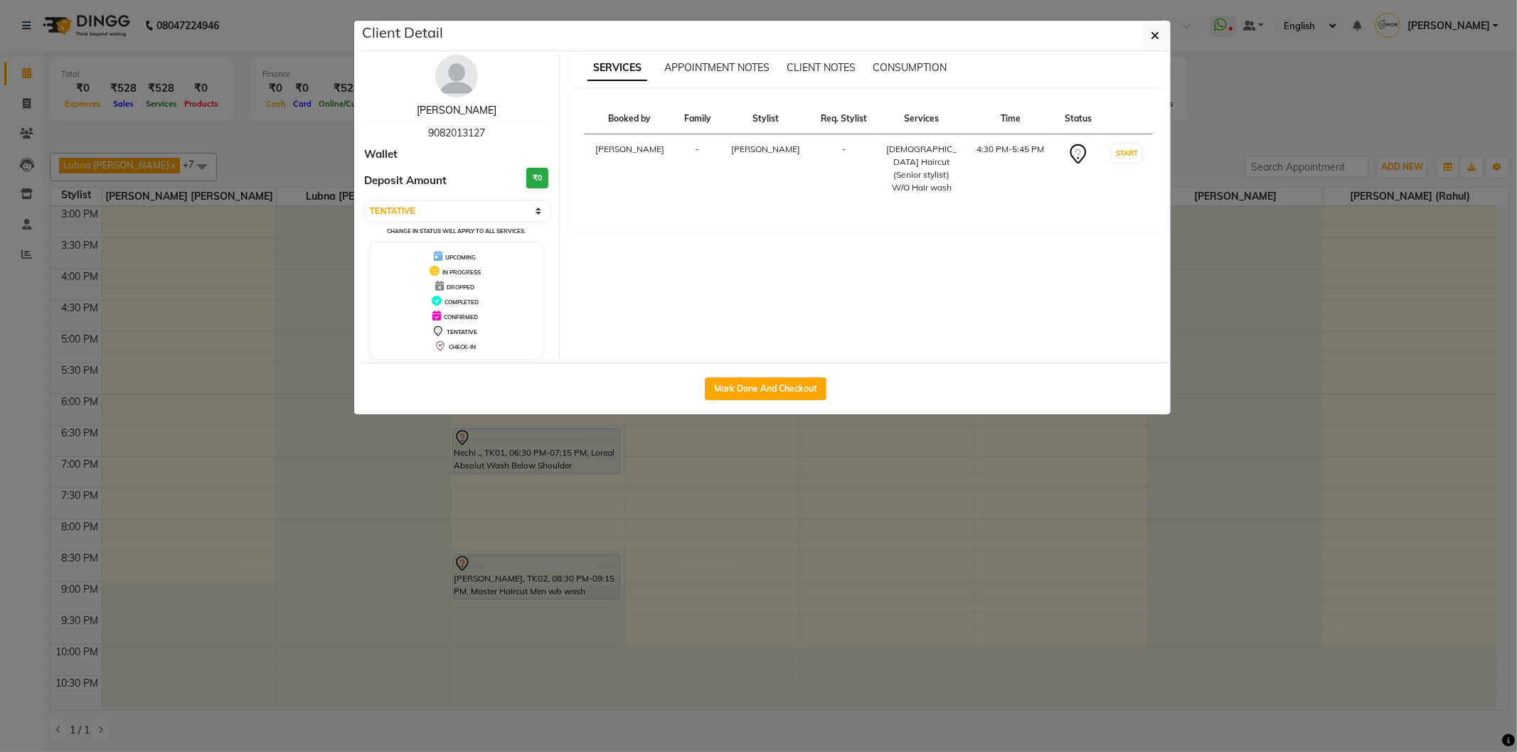
click at [468, 112] on link "[PERSON_NAME]" at bounding box center [457, 110] width 80 height 13
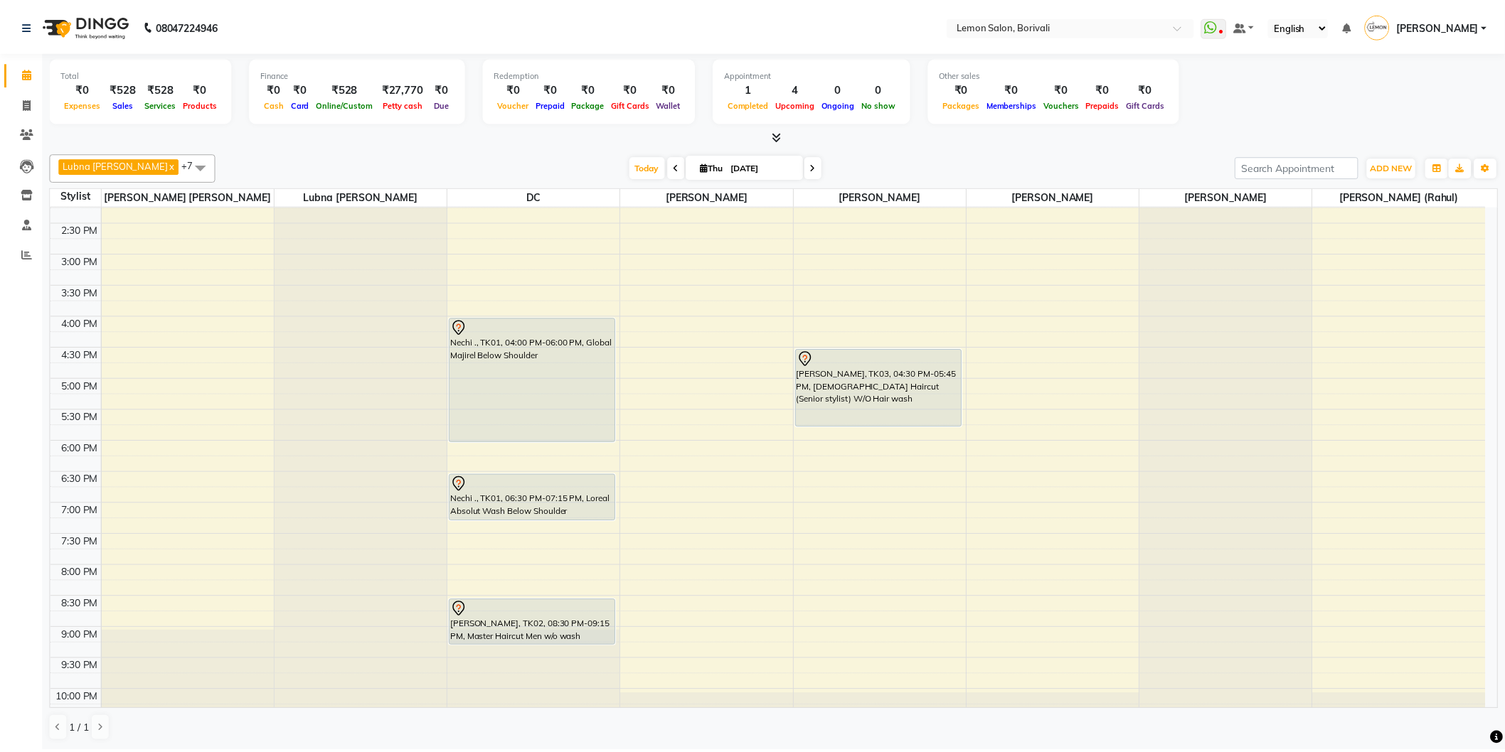
scroll to position [375, 0]
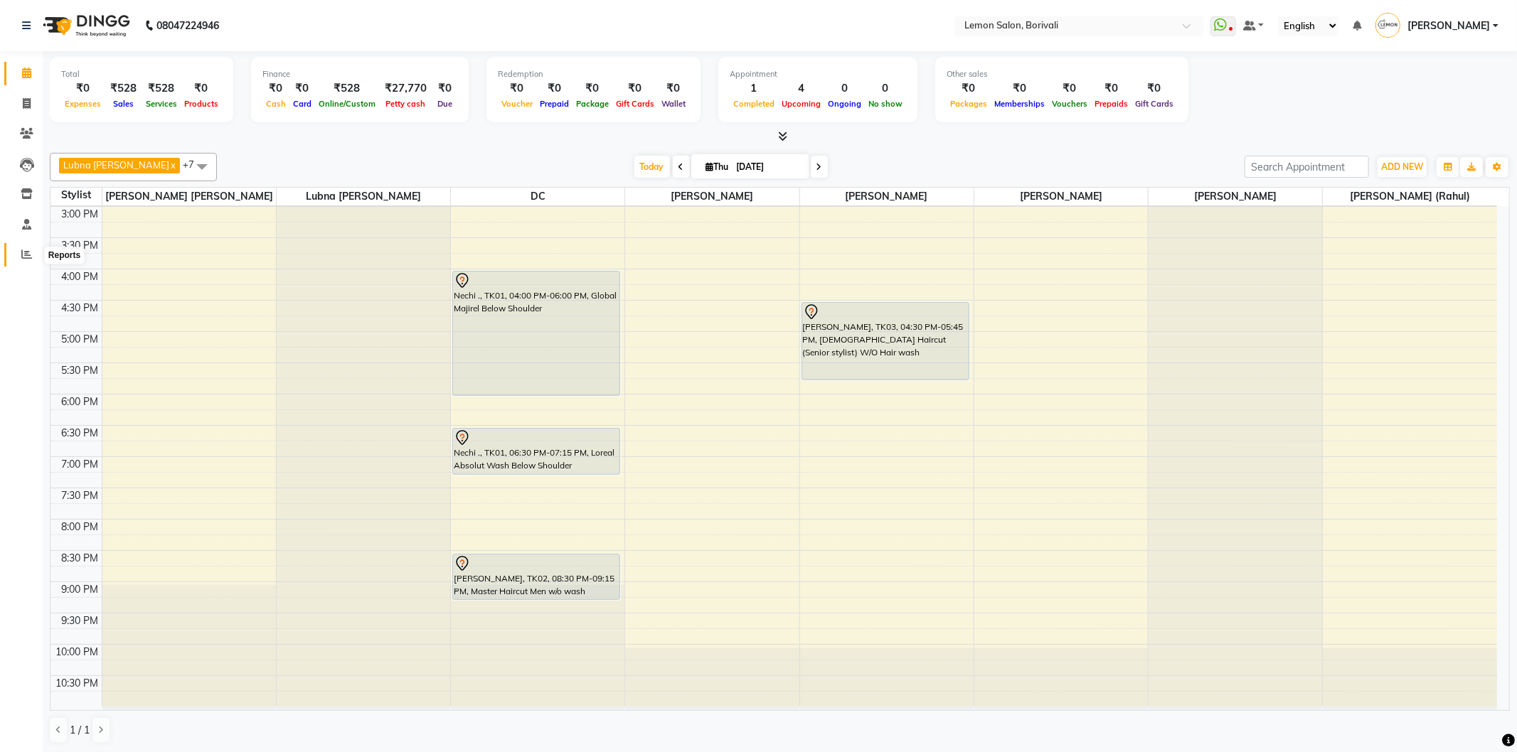
click at [25, 254] on icon at bounding box center [26, 254] width 11 height 11
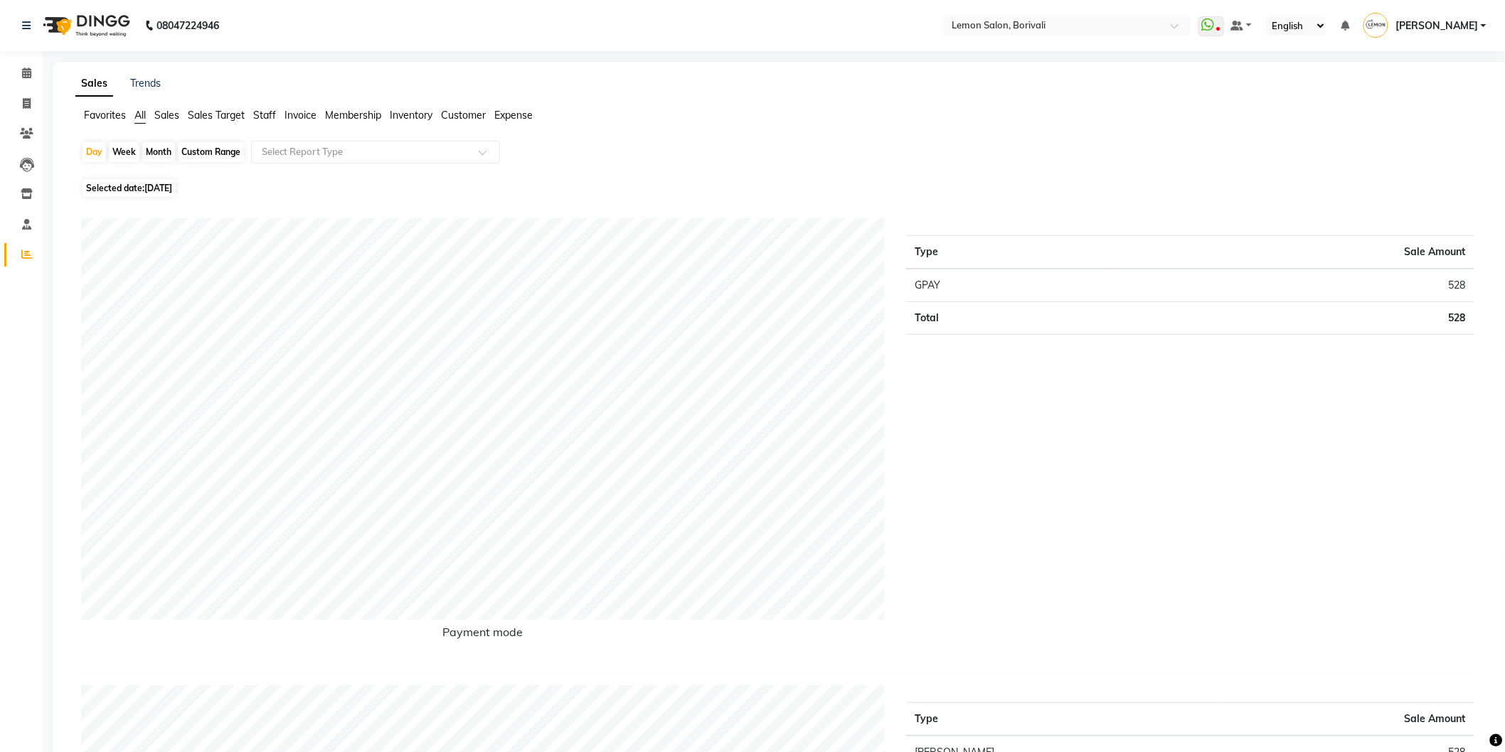
click at [272, 116] on span "Staff" at bounding box center [264, 115] width 23 height 13
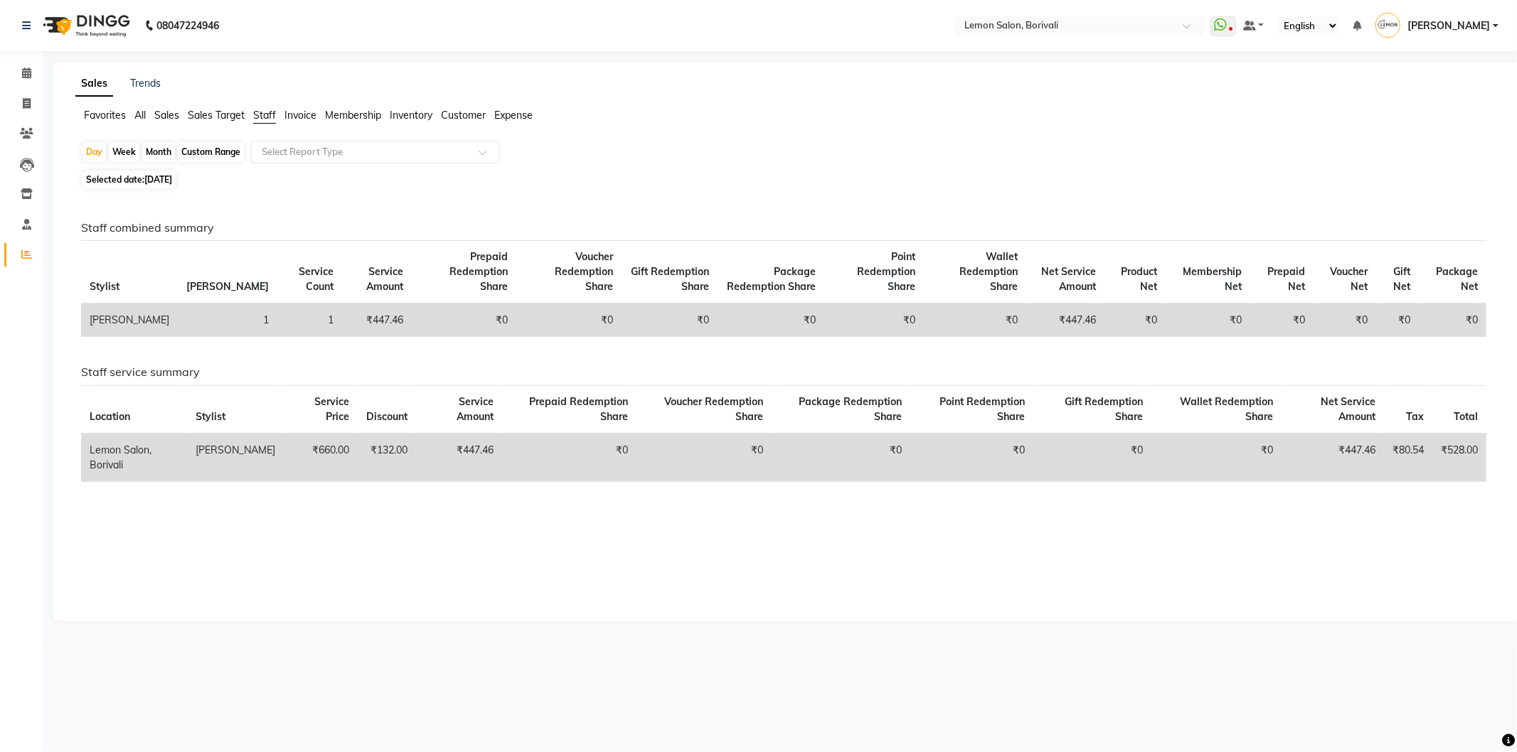
click at [205, 115] on span "Sales Target" at bounding box center [216, 115] width 57 height 13
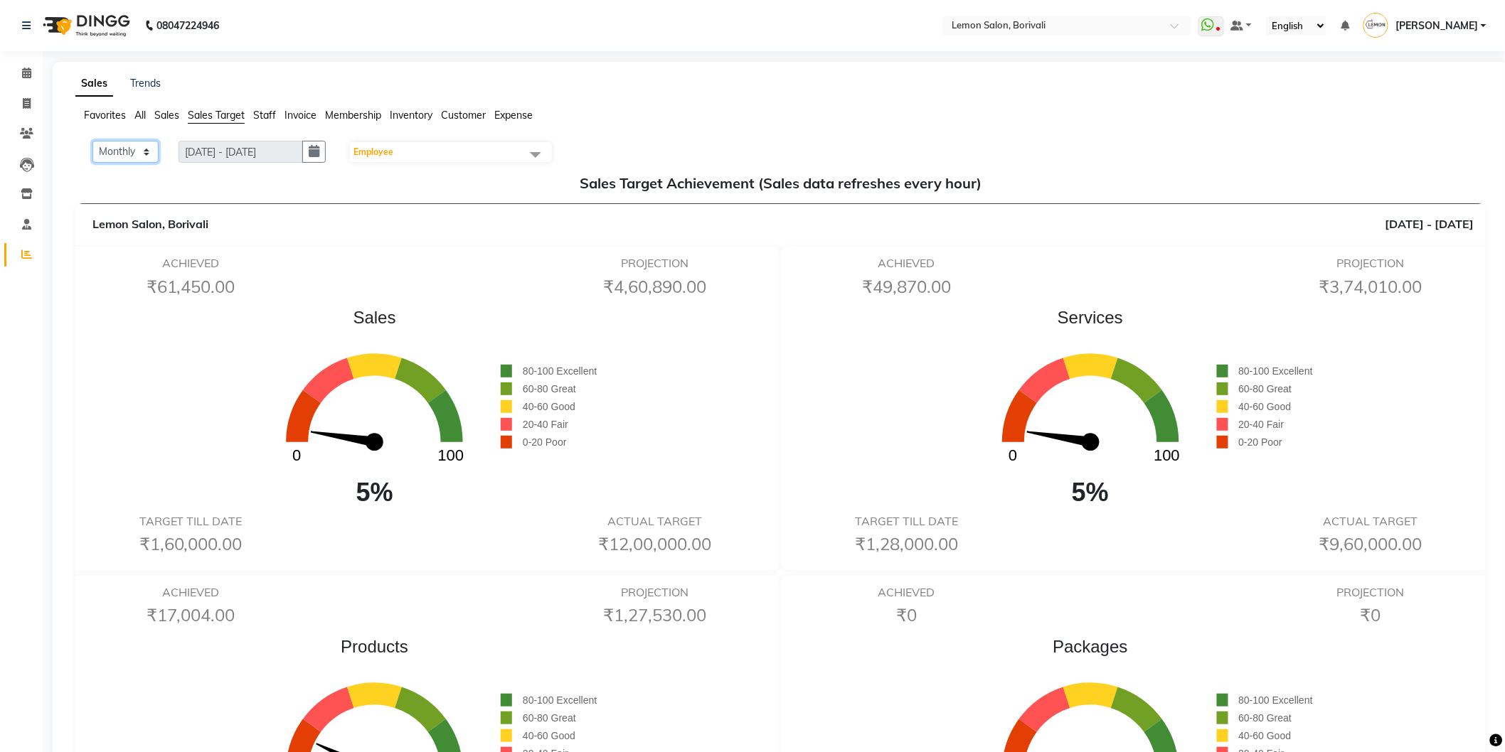
click at [142, 150] on select "Monthly Weekly" at bounding box center [125, 152] width 66 height 22
click at [319, 151] on icon "button" at bounding box center [314, 151] width 11 height 1
select select "9"
select select "2025"
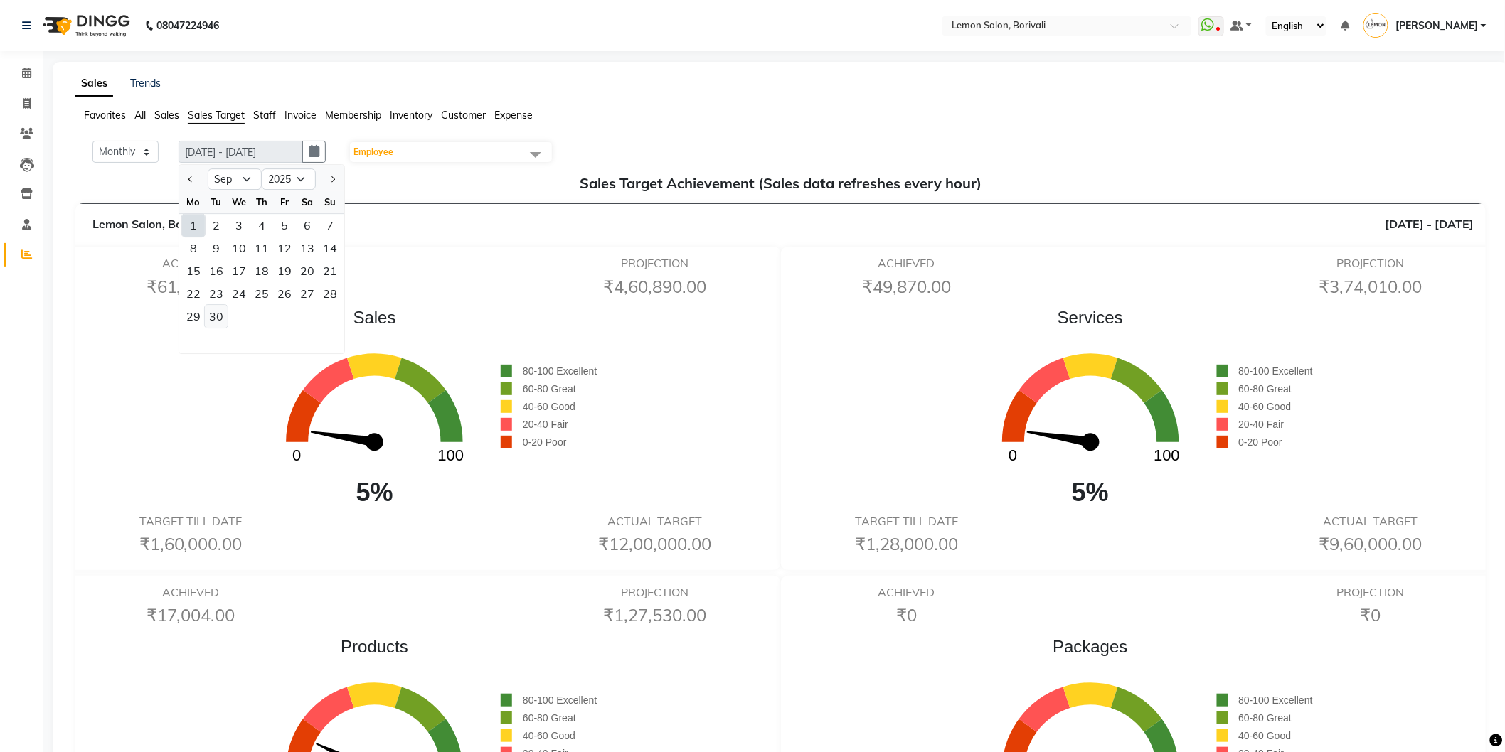
click at [215, 318] on div "30" at bounding box center [216, 316] width 23 height 23
type input "01-09-2025 - 30-09-2025"
click at [169, 115] on span "Sales" at bounding box center [166, 115] width 25 height 13
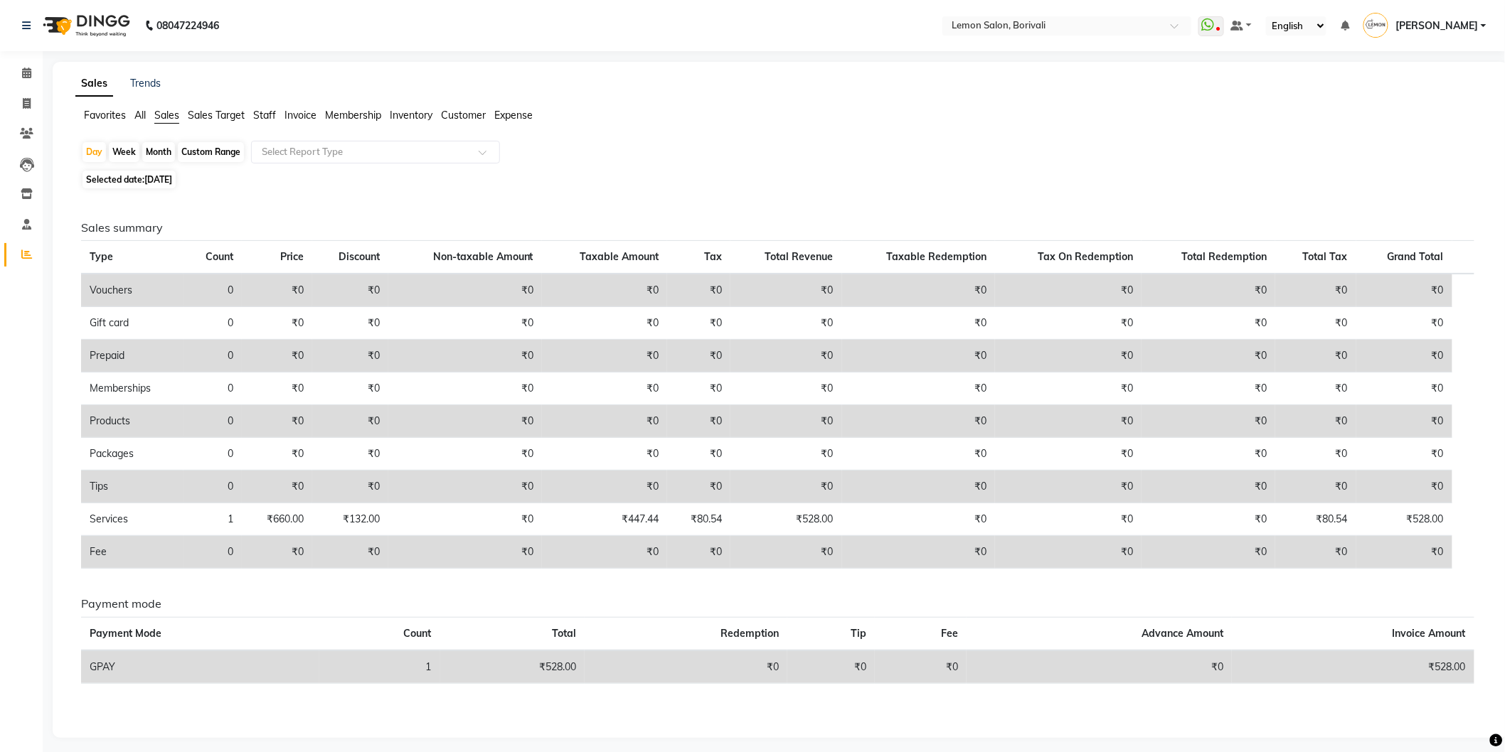
click at [158, 148] on div "Month" at bounding box center [158, 152] width 33 height 20
select select "9"
select select "2025"
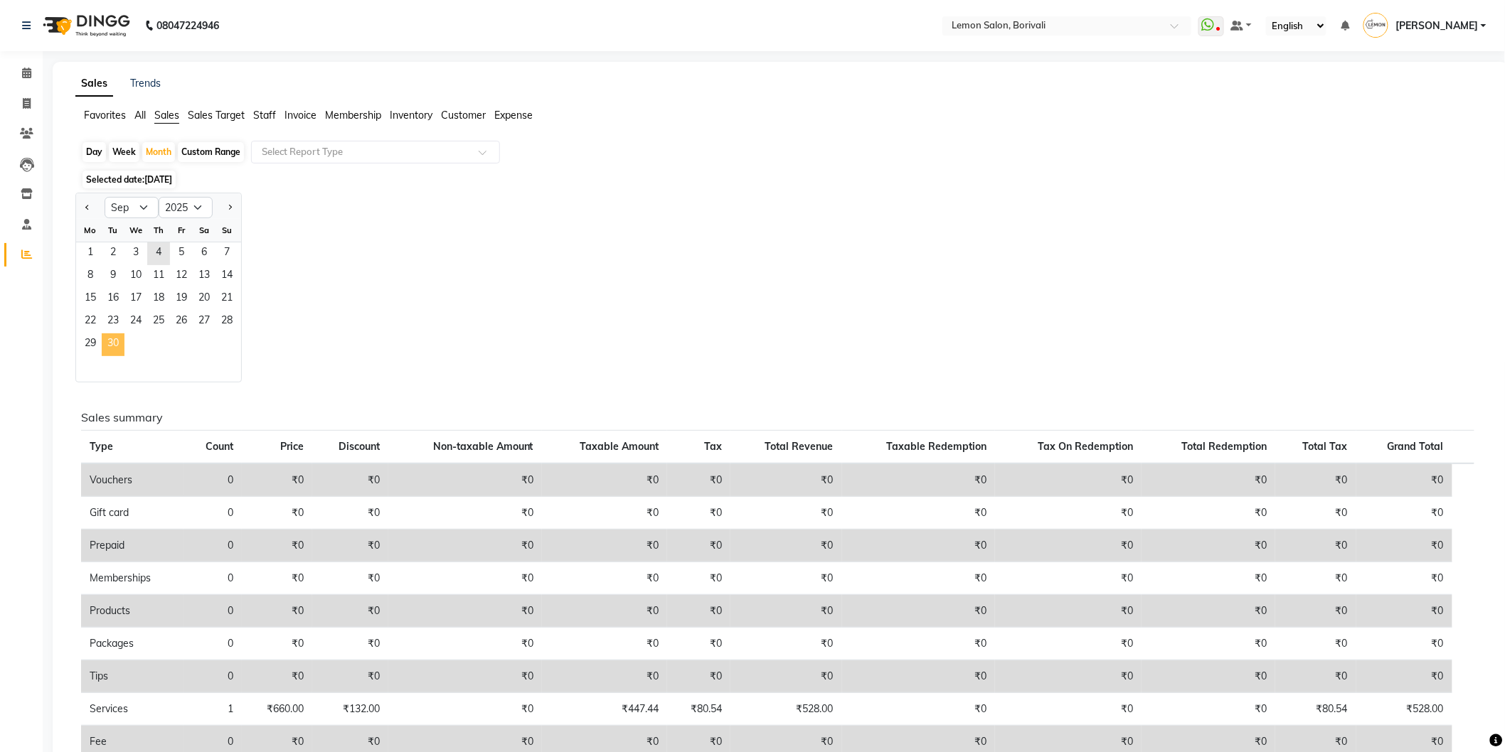
click at [115, 344] on span "30" at bounding box center [113, 345] width 23 height 23
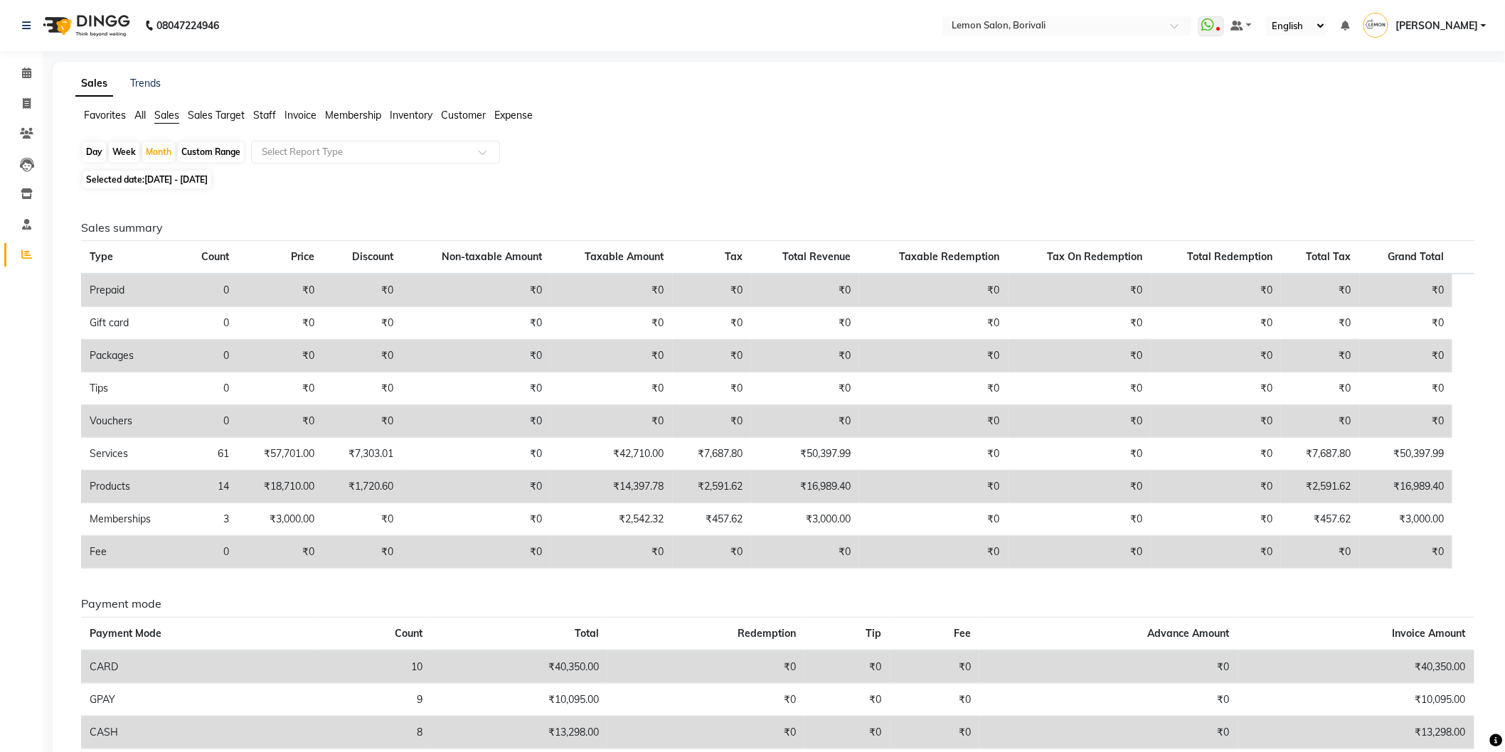
click at [265, 117] on span "Staff" at bounding box center [264, 115] width 23 height 13
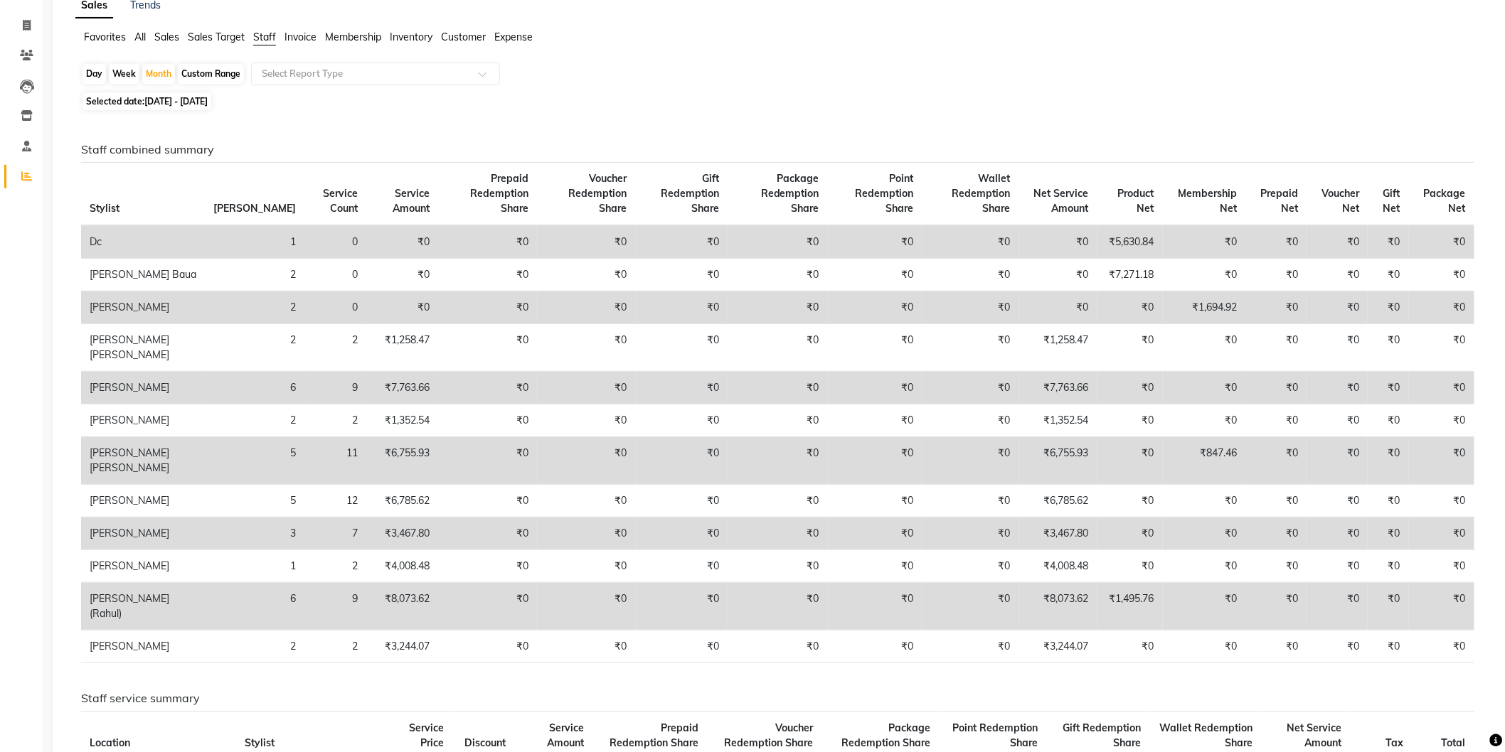
scroll to position [79, 0]
click at [165, 73] on div "Month" at bounding box center [158, 73] width 33 height 20
select select "9"
select select "2025"
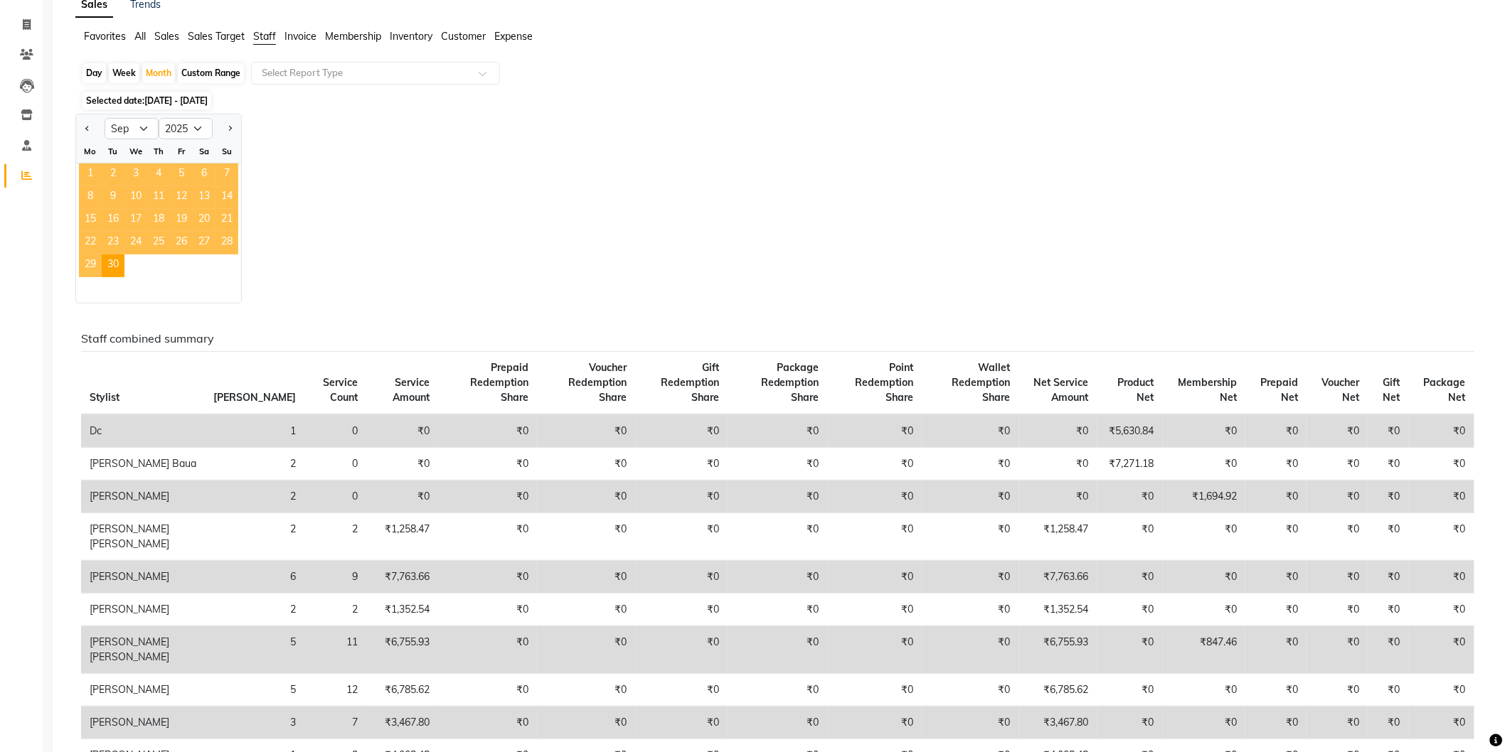
click at [85, 165] on span "1" at bounding box center [90, 175] width 23 height 23
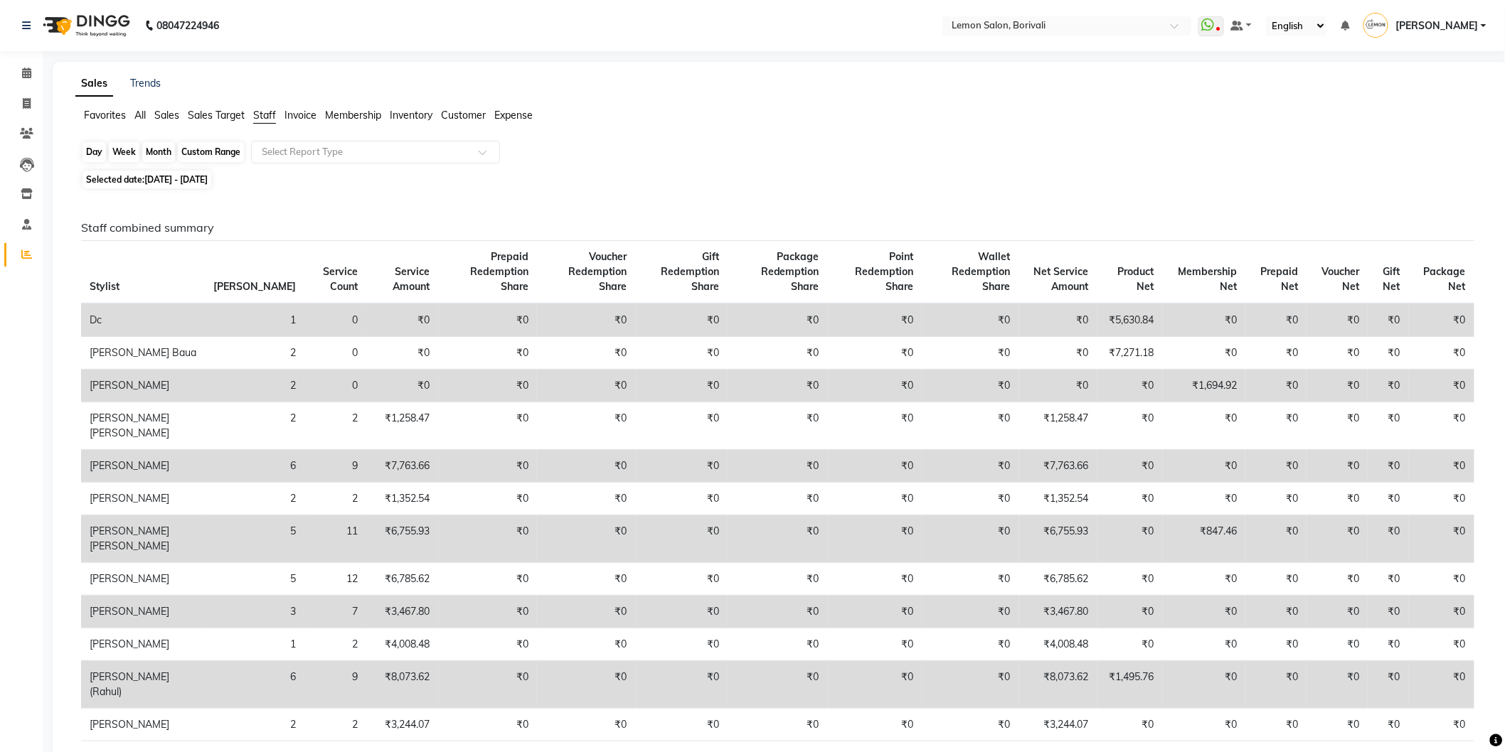
click at [156, 149] on div "Month" at bounding box center [158, 152] width 33 height 20
select select "9"
select select "2025"
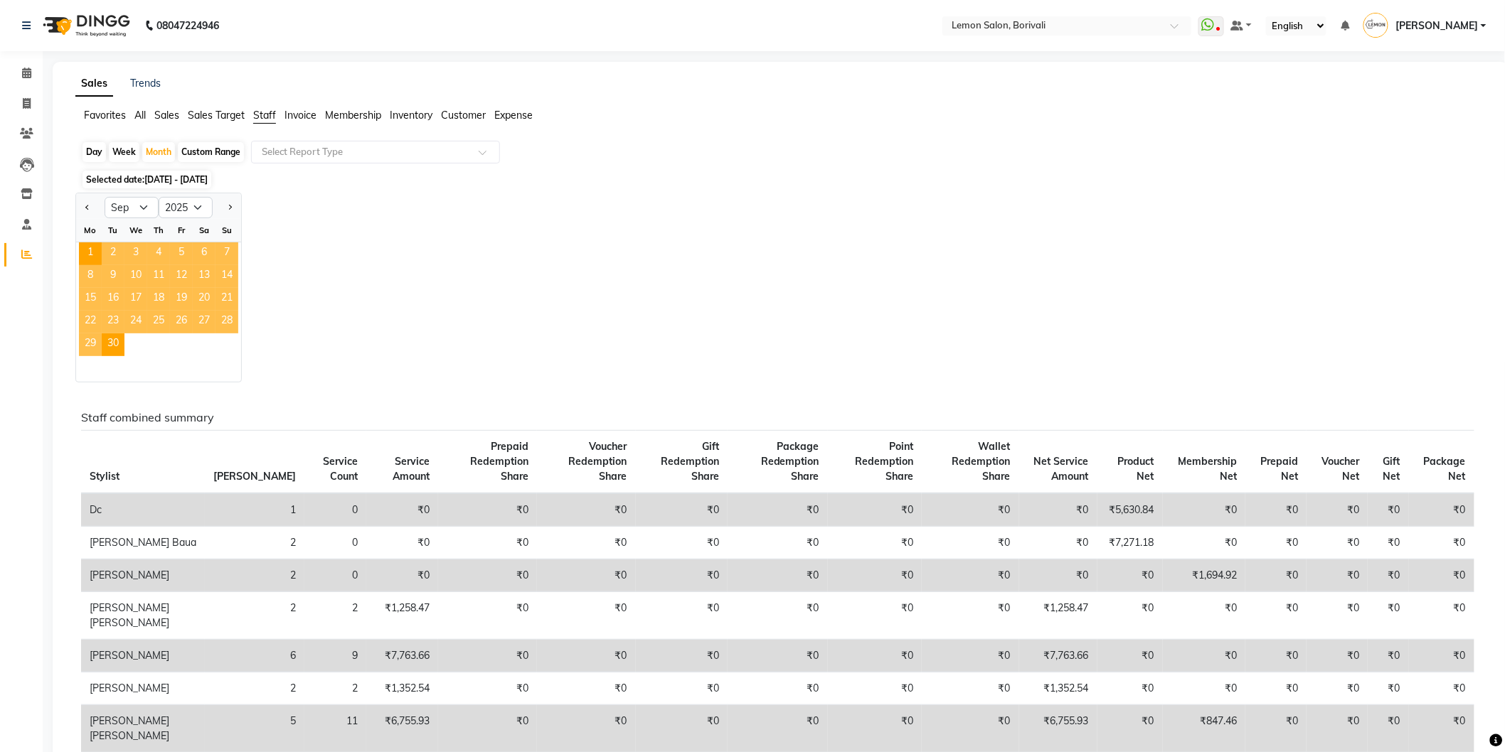
click at [98, 150] on div "Day" at bounding box center [93, 152] width 23 height 20
select select "9"
select select "2025"
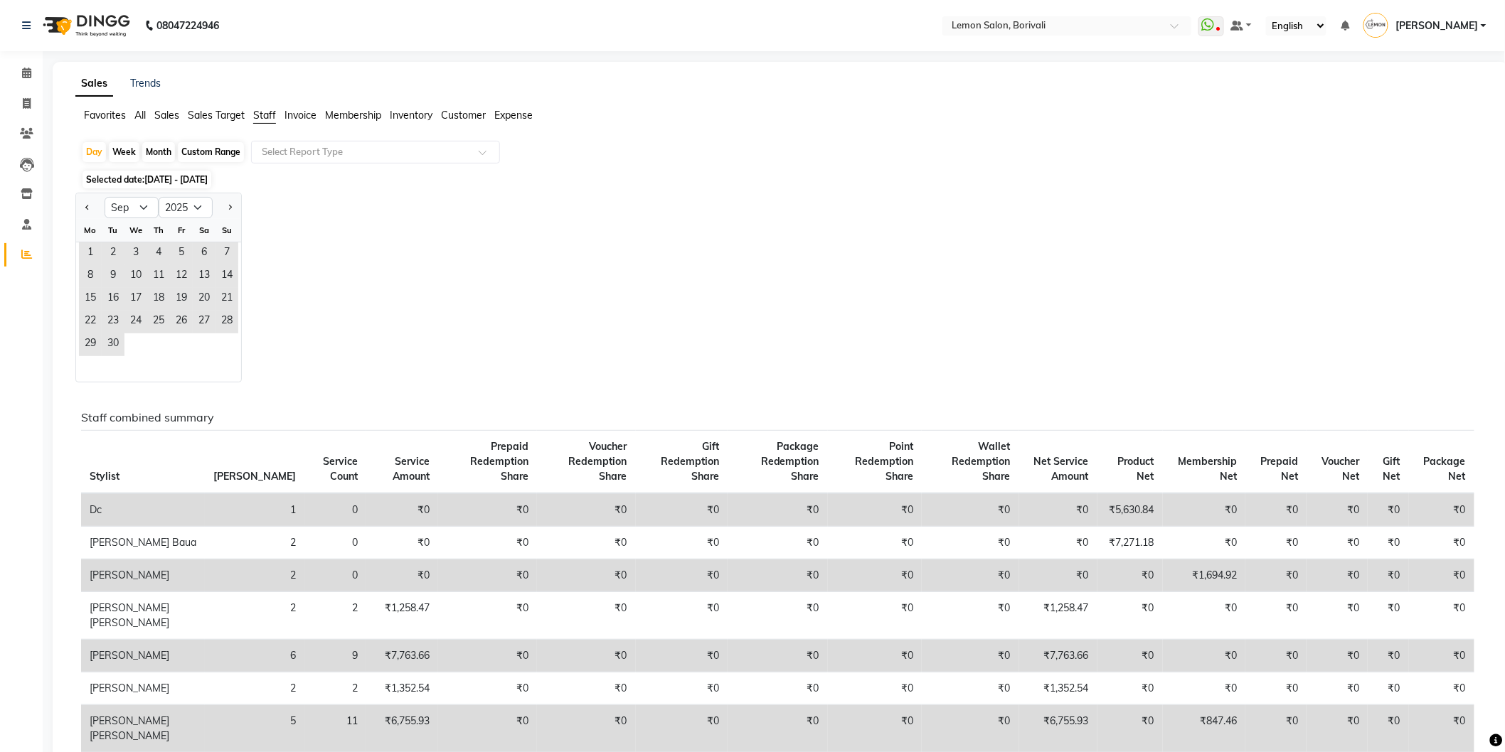
click at [271, 112] on span "Staff" at bounding box center [264, 115] width 23 height 13
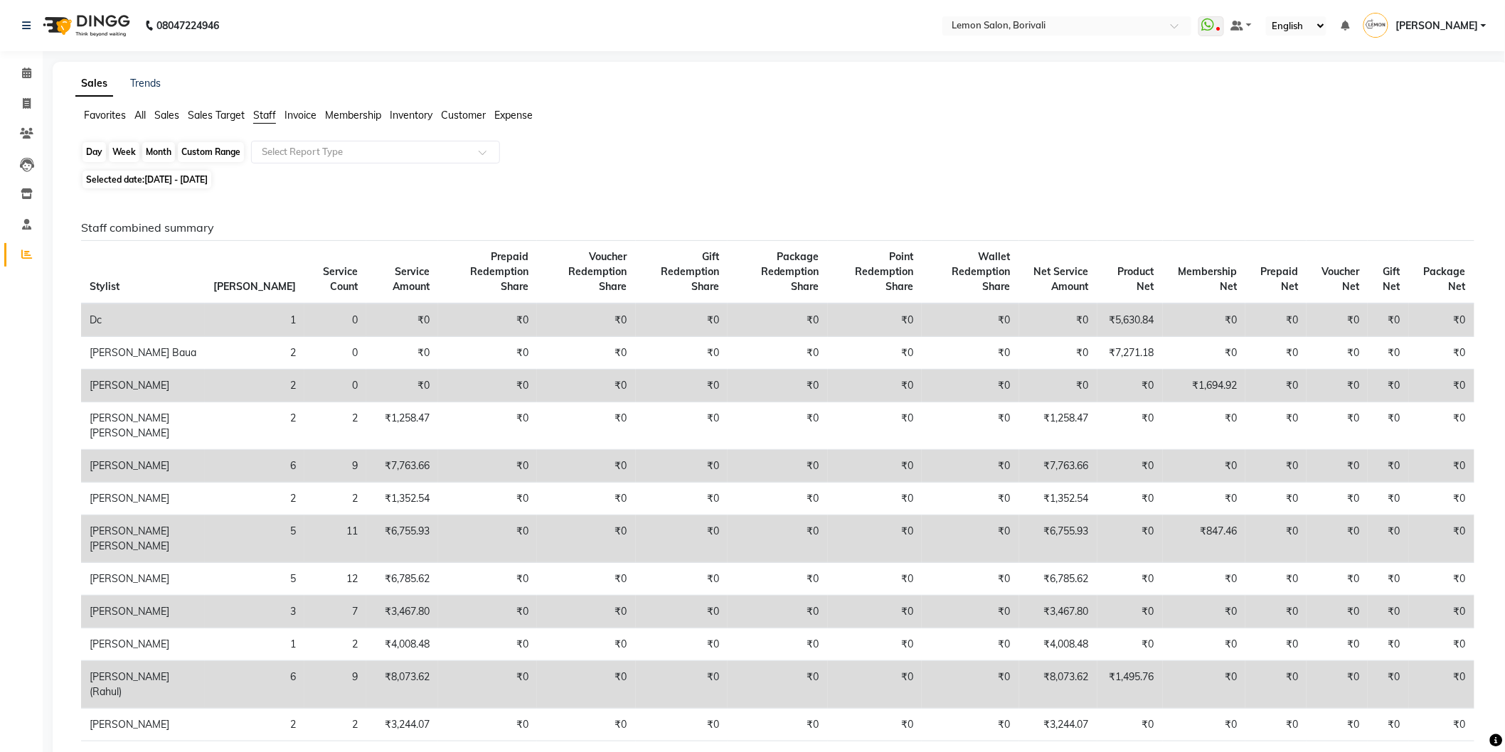
click at [95, 149] on div "Day" at bounding box center [93, 152] width 23 height 20
select select "9"
select select "2025"
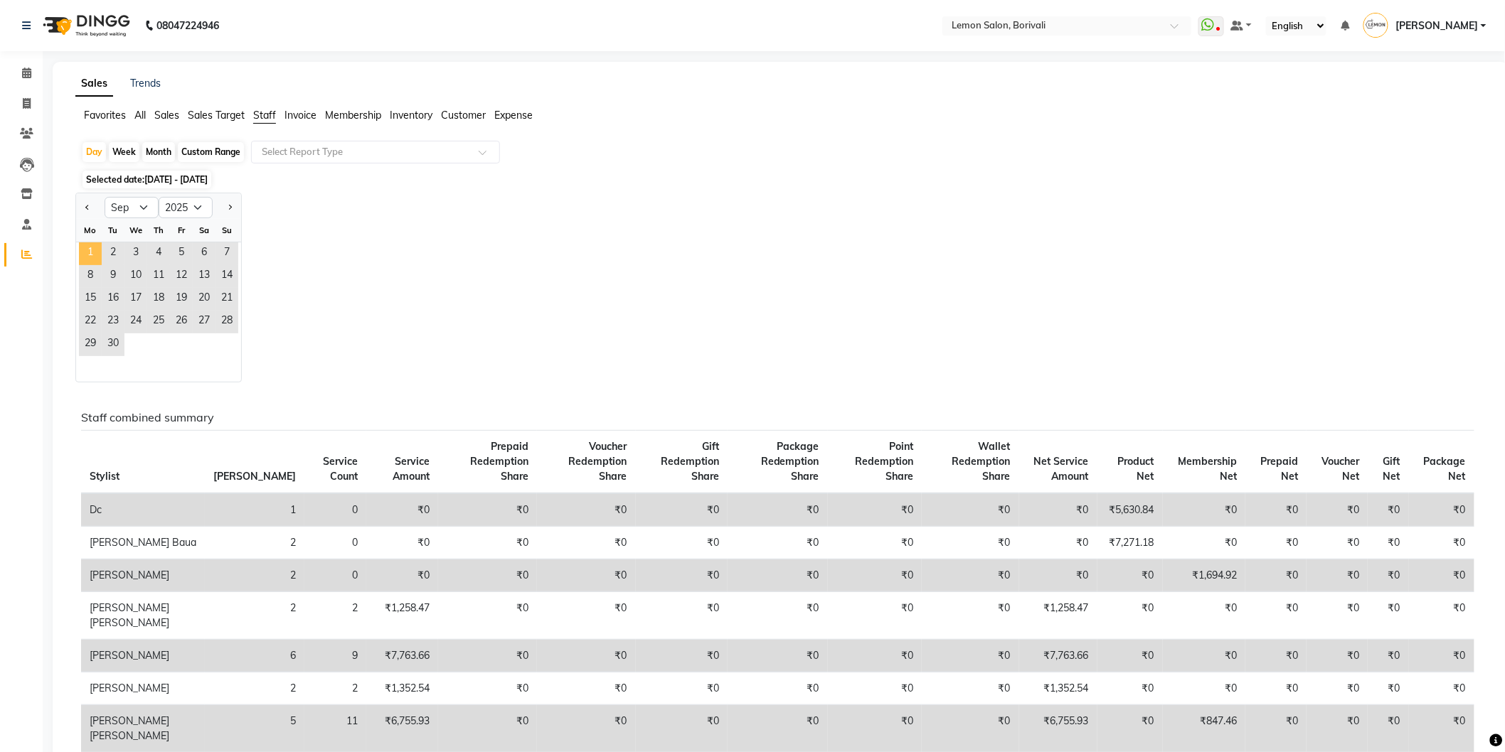
click at [91, 255] on span "1" at bounding box center [90, 254] width 23 height 23
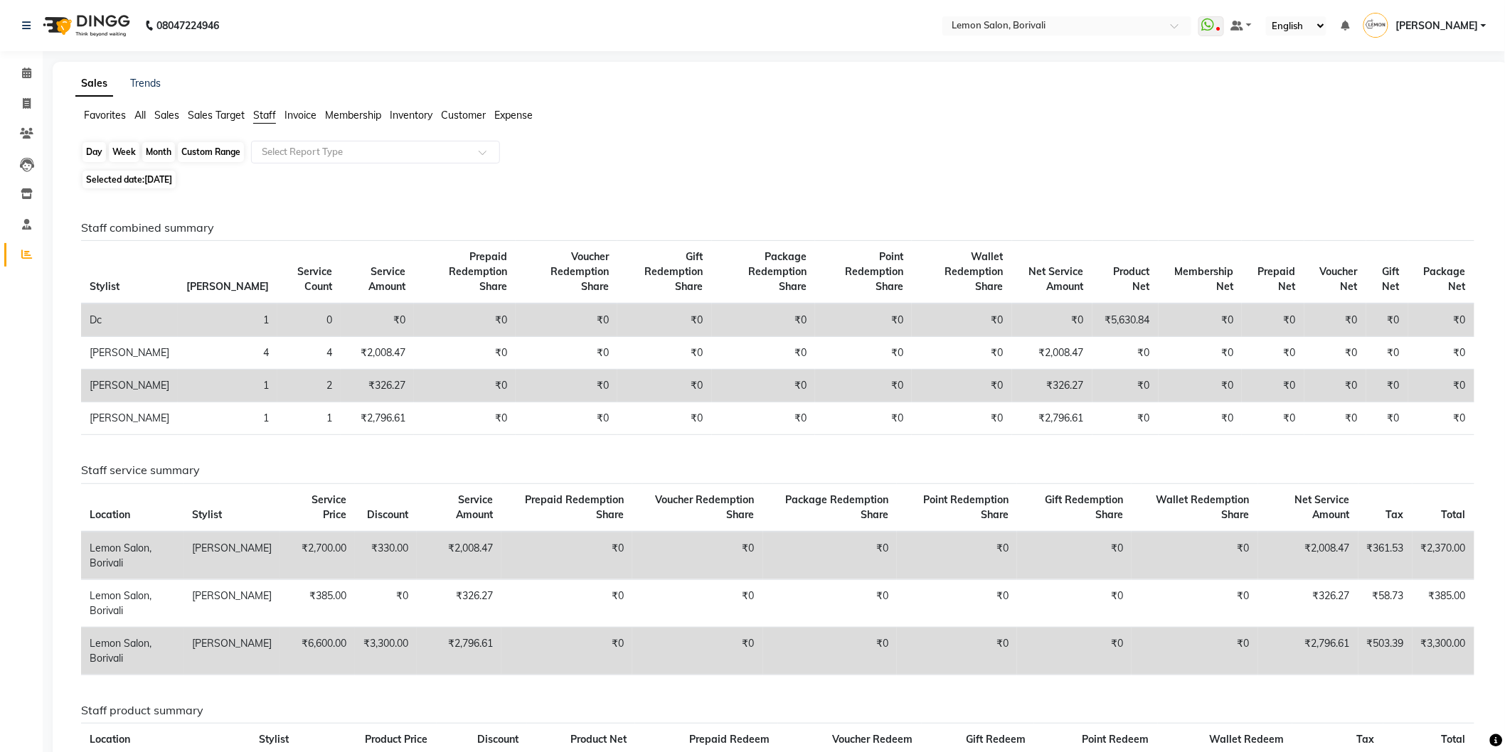
click at [90, 154] on div "Day" at bounding box center [93, 152] width 23 height 20
select select "9"
select select "2025"
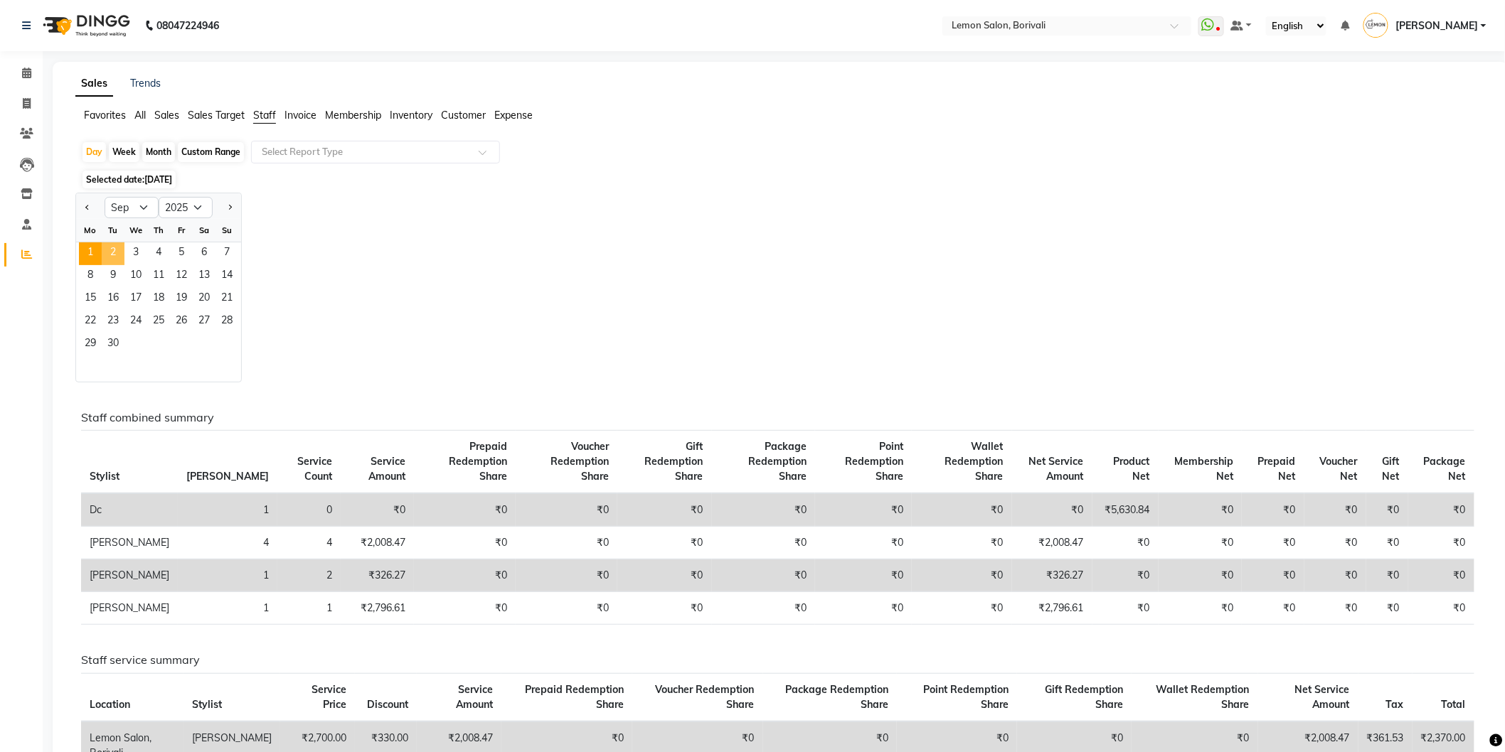
click at [110, 252] on span "2" at bounding box center [113, 254] width 23 height 23
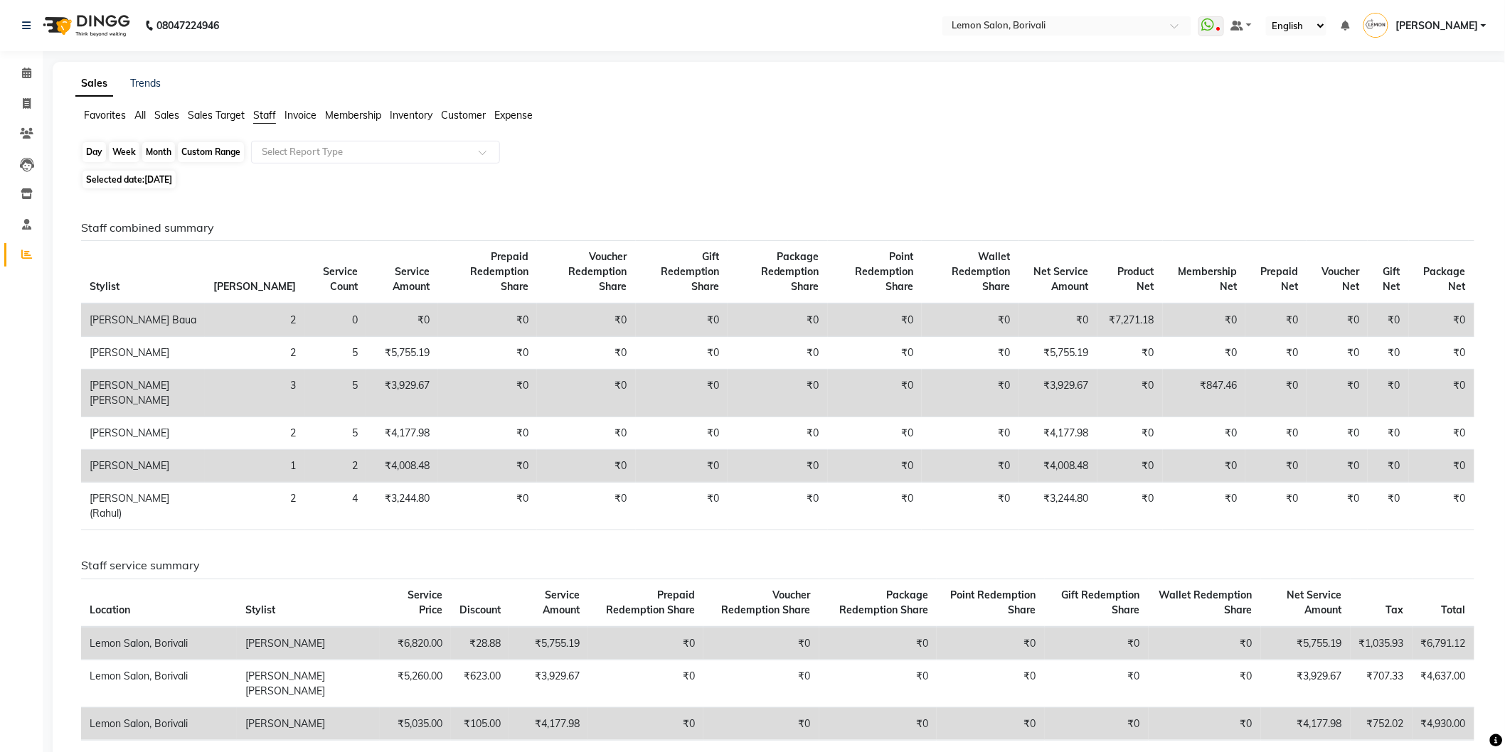
click at [98, 154] on div "Day" at bounding box center [93, 152] width 23 height 20
select select "9"
select select "2025"
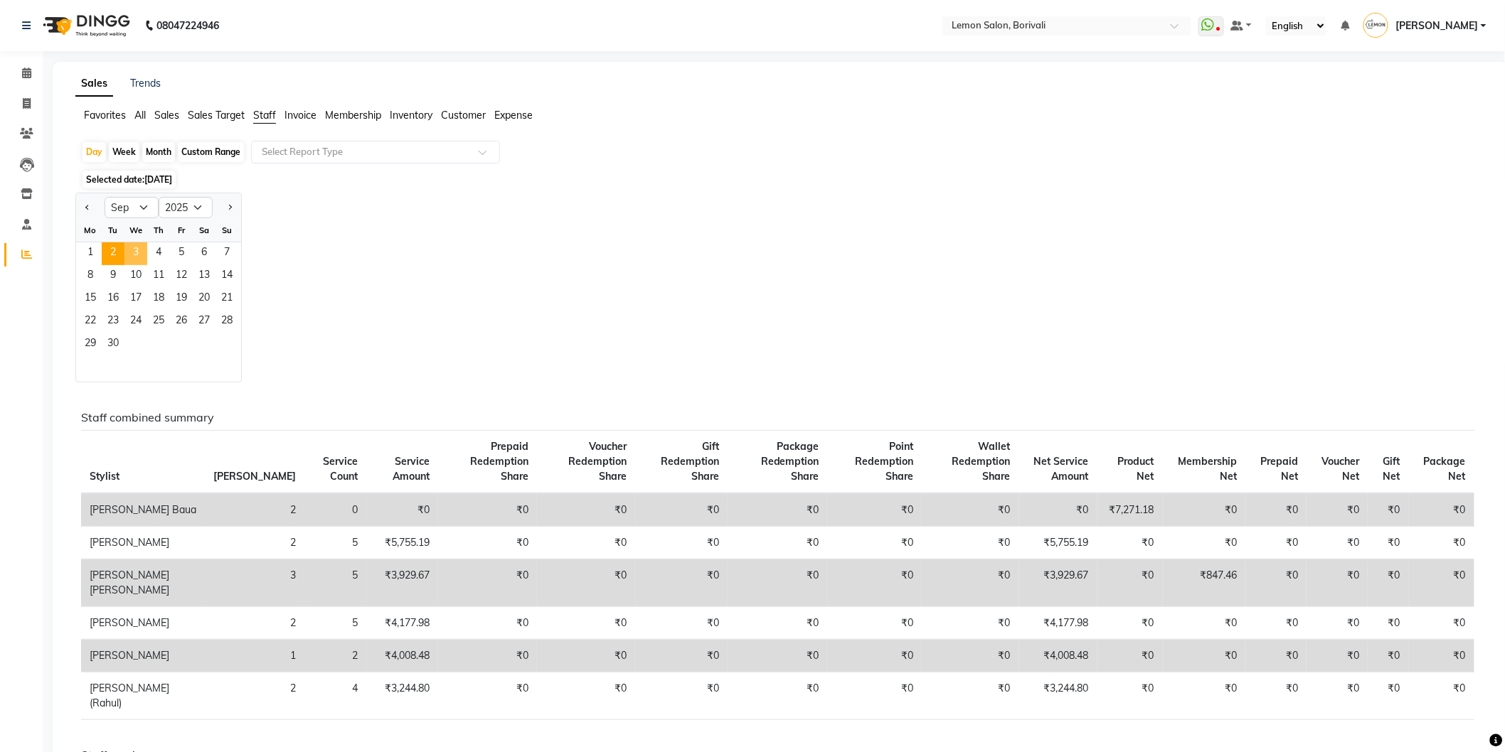
click at [136, 249] on span "3" at bounding box center [135, 254] width 23 height 23
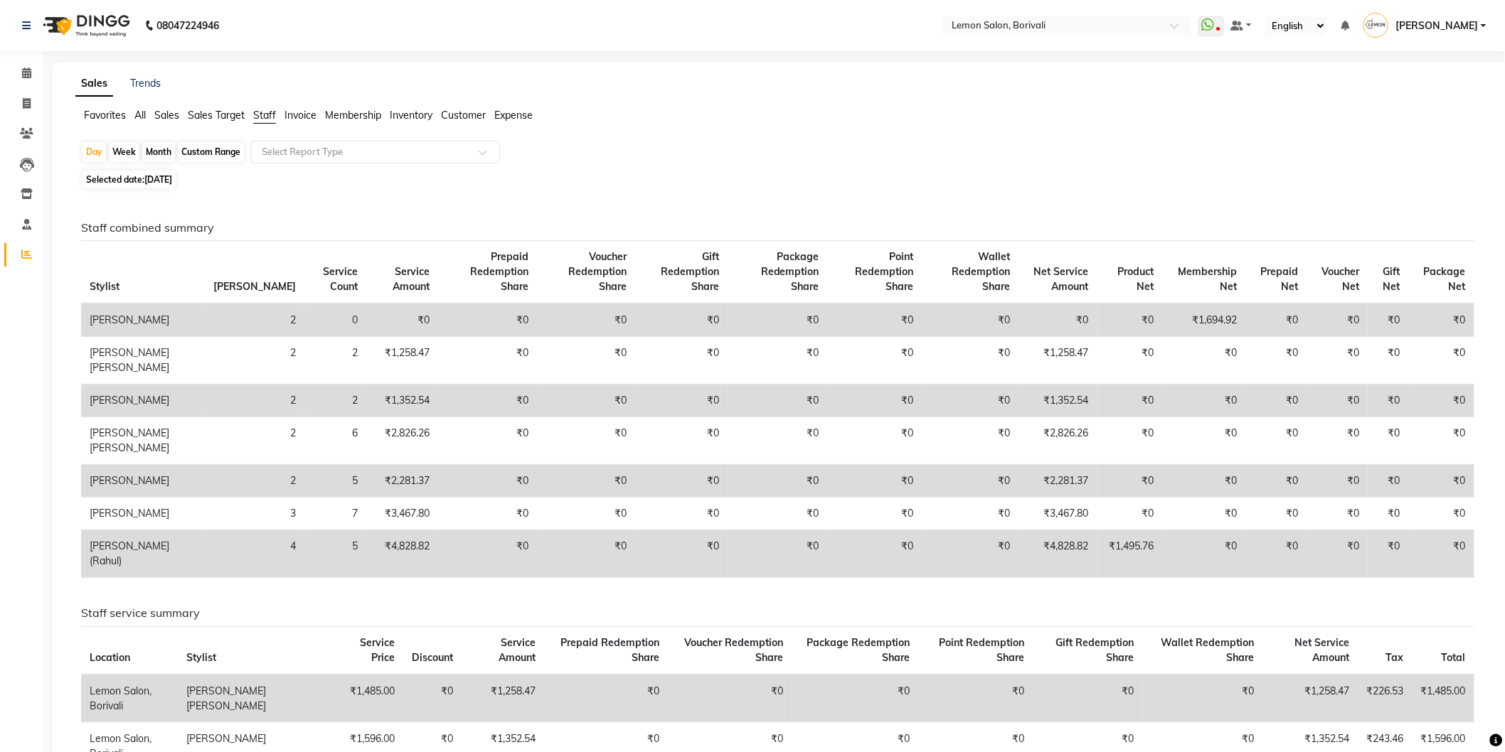
click at [198, 116] on span "Sales Target" at bounding box center [216, 115] width 57 height 13
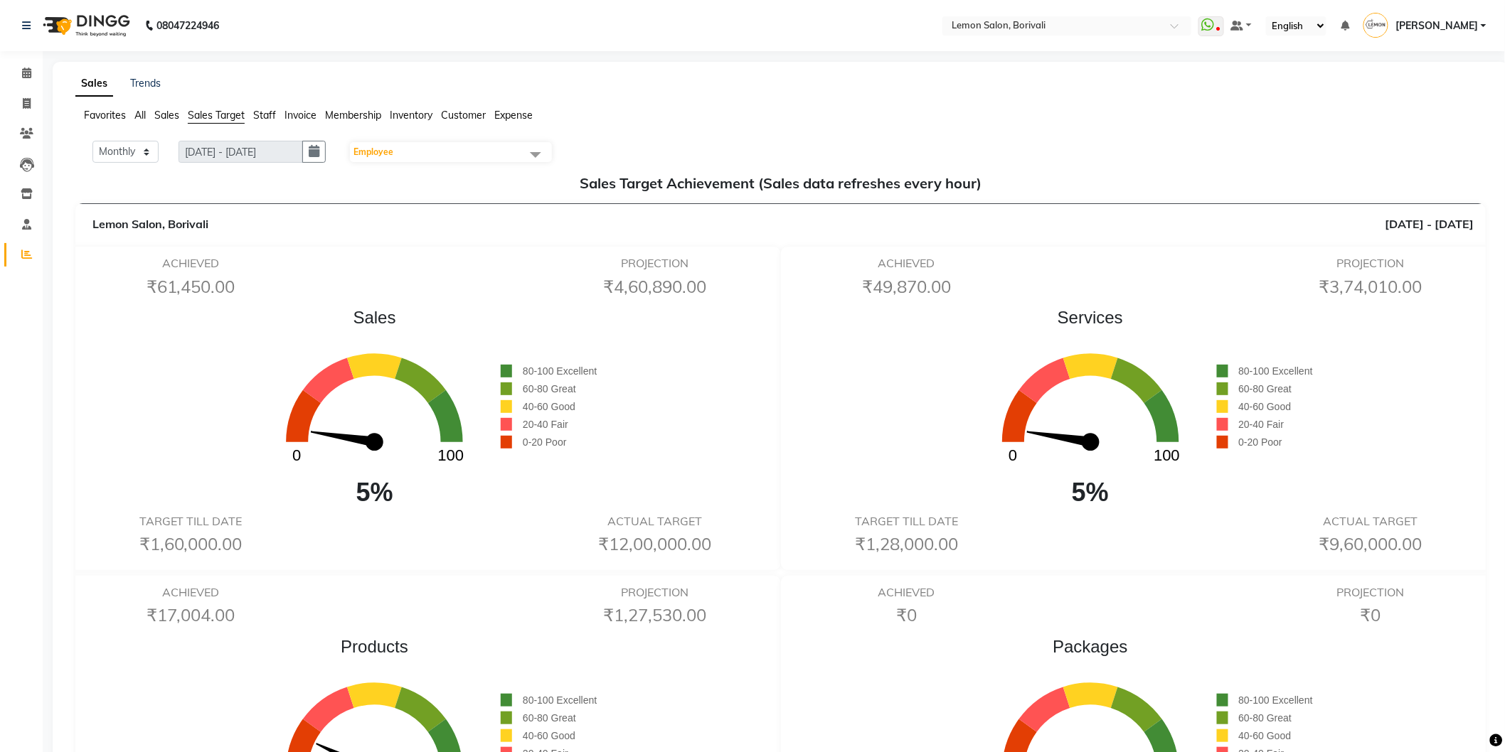
click at [294, 112] on span "Invoice" at bounding box center [300, 115] width 32 height 13
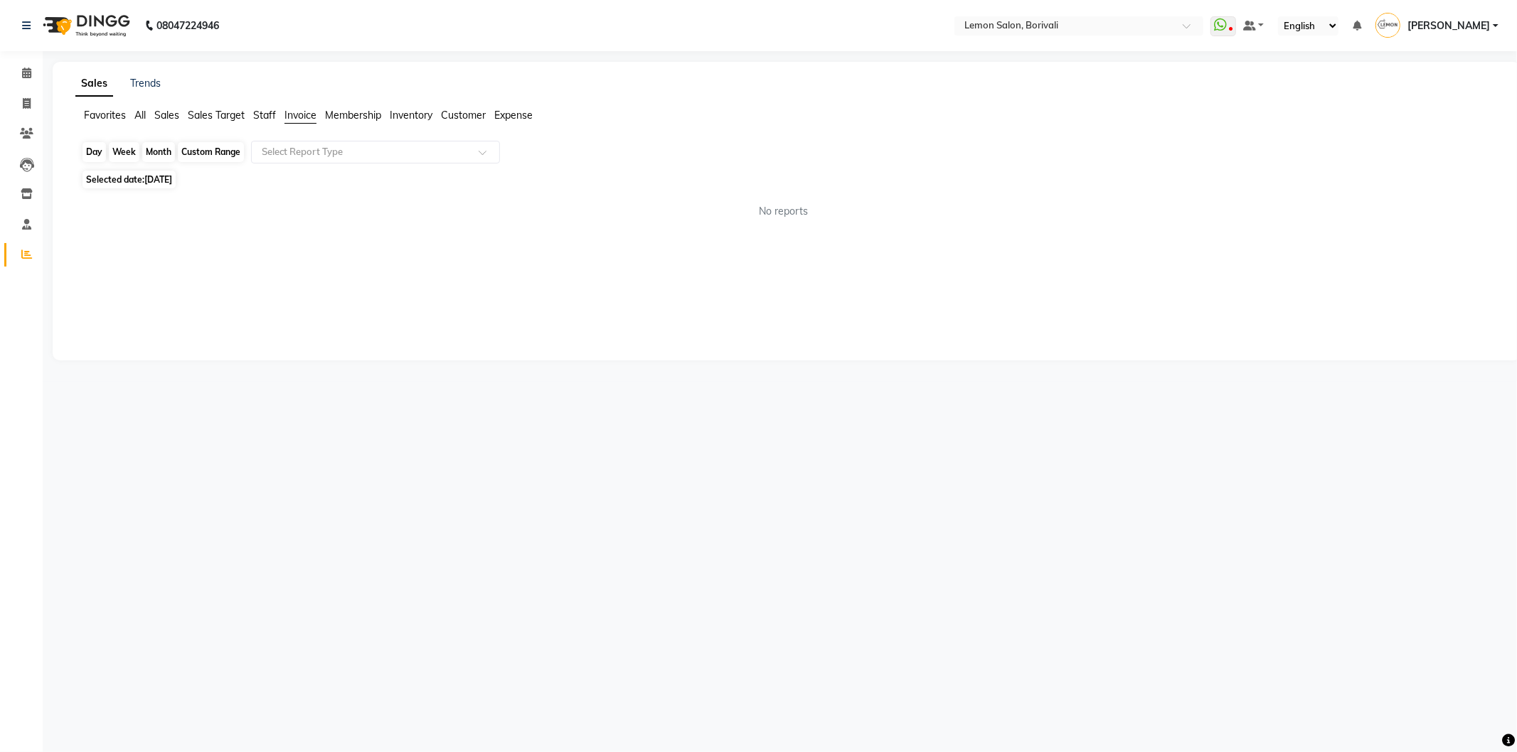
click at [90, 151] on div "Day" at bounding box center [93, 152] width 23 height 20
select select "9"
select select "2025"
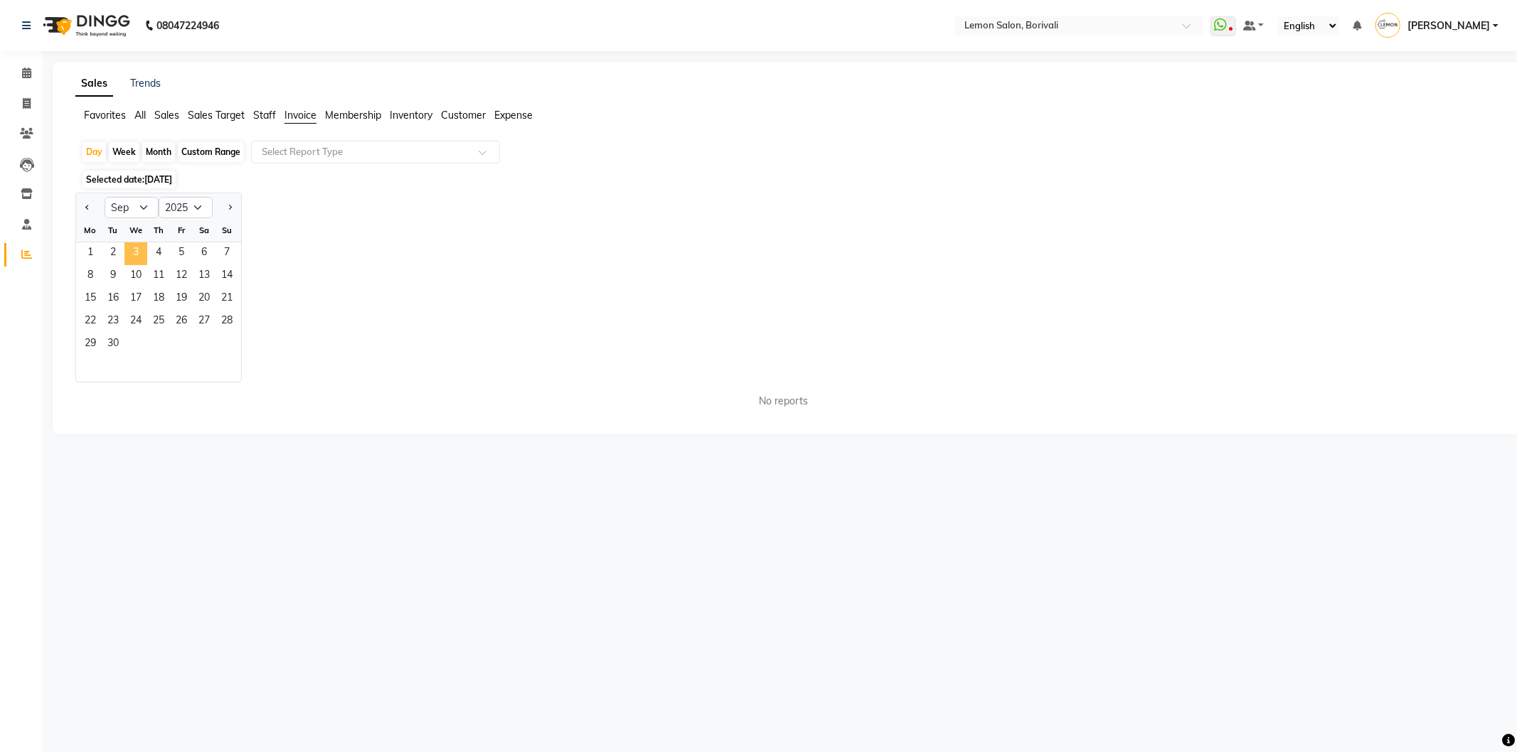
click at [134, 254] on span "3" at bounding box center [135, 254] width 23 height 23
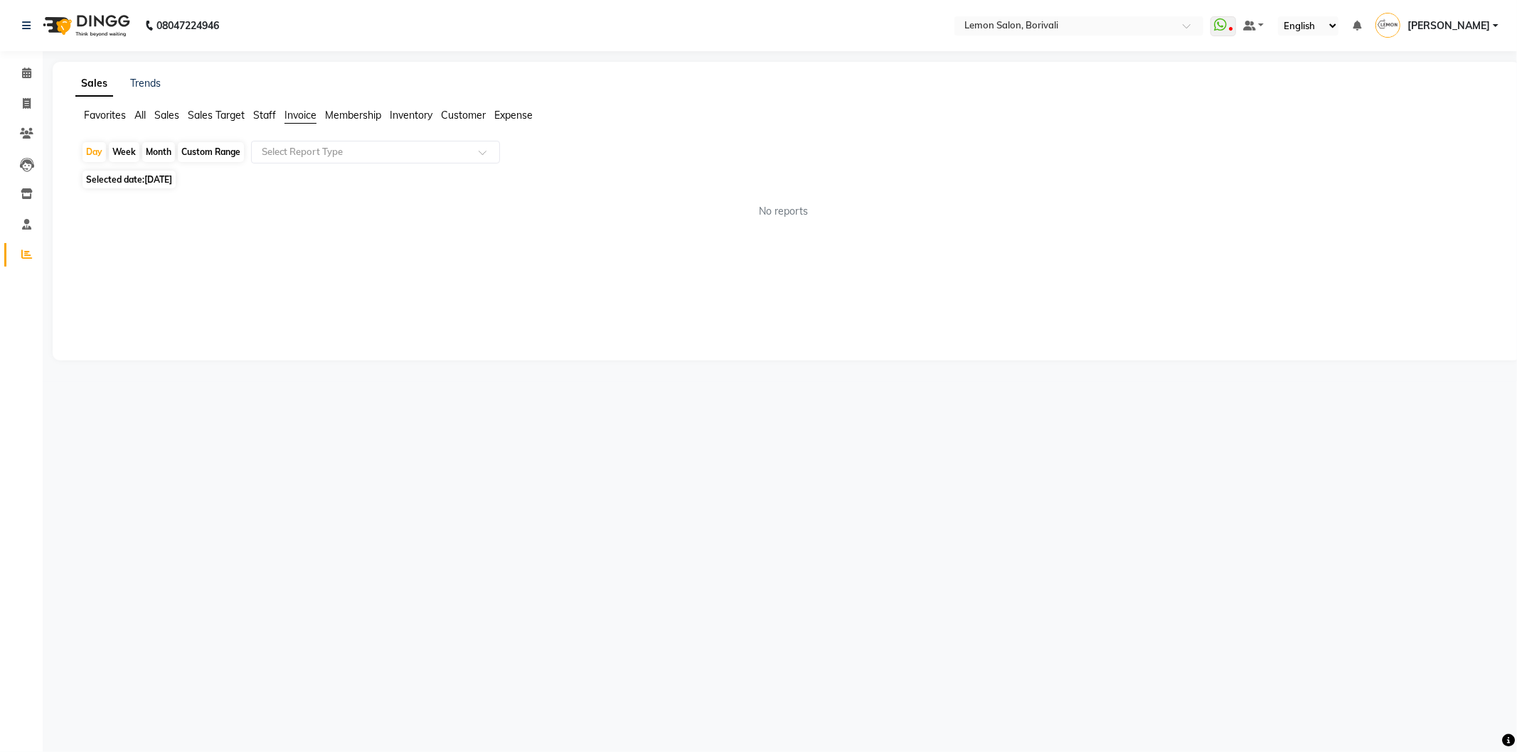
click at [264, 121] on span "Staff" at bounding box center [264, 115] width 23 height 13
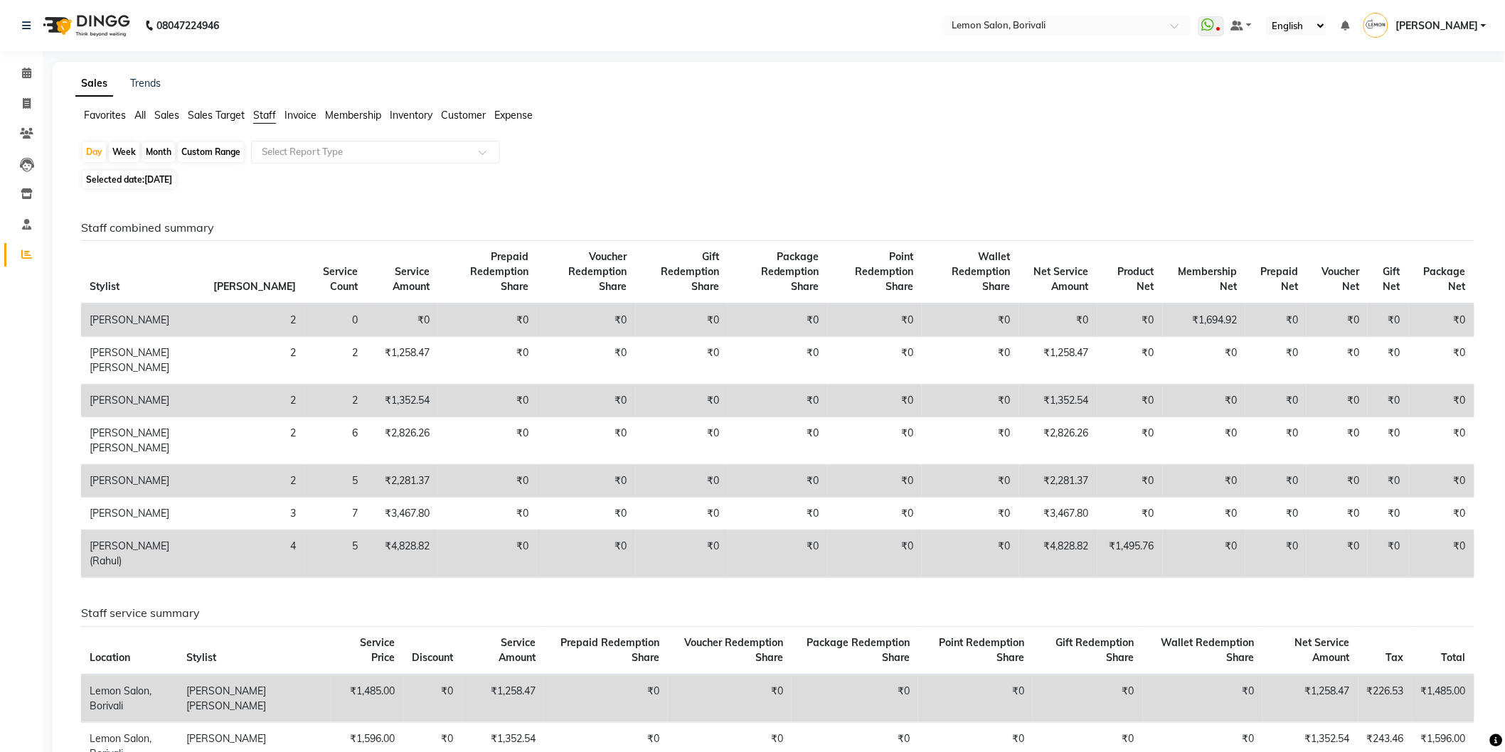
click at [168, 110] on span "Sales" at bounding box center [166, 115] width 25 height 13
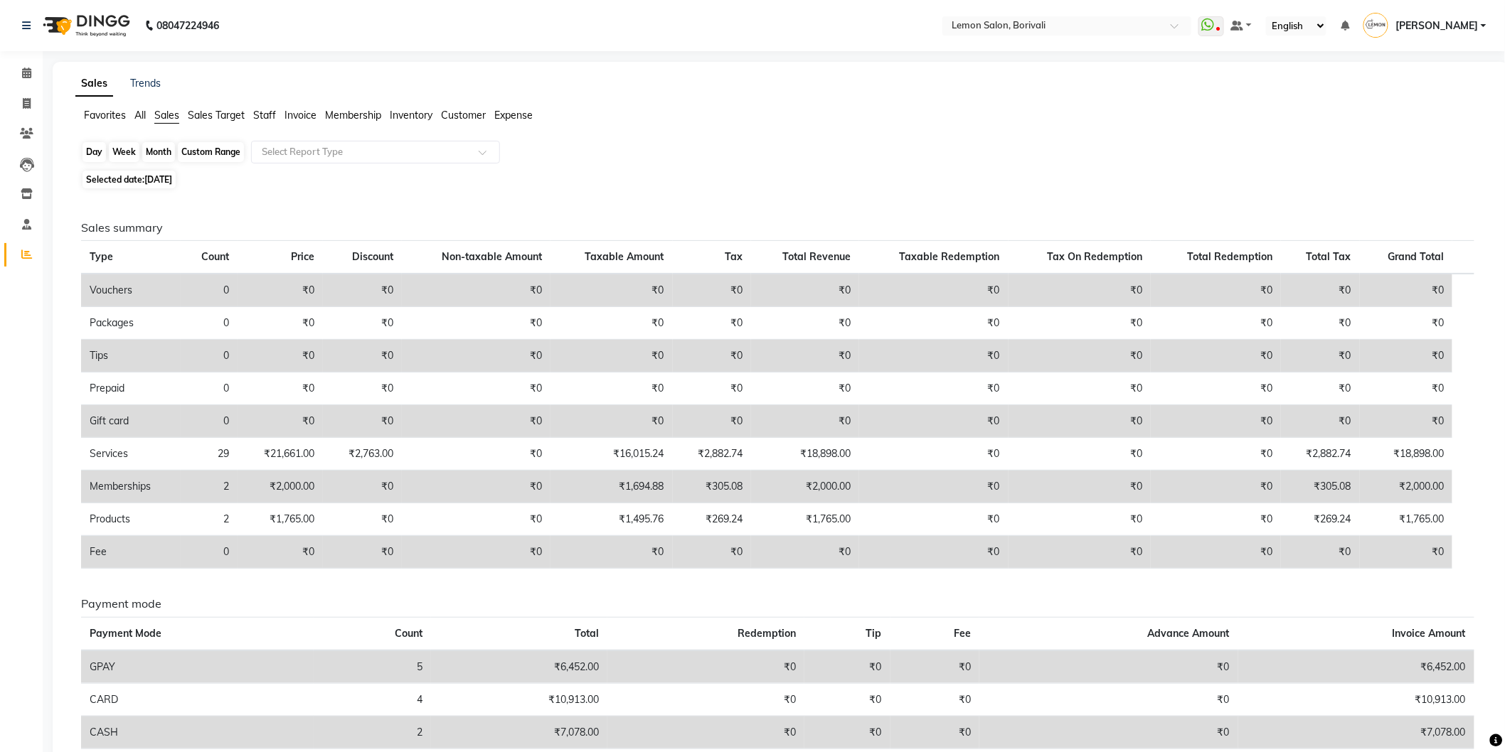
click at [95, 150] on div "Day" at bounding box center [93, 152] width 23 height 20
select select "9"
select select "2025"
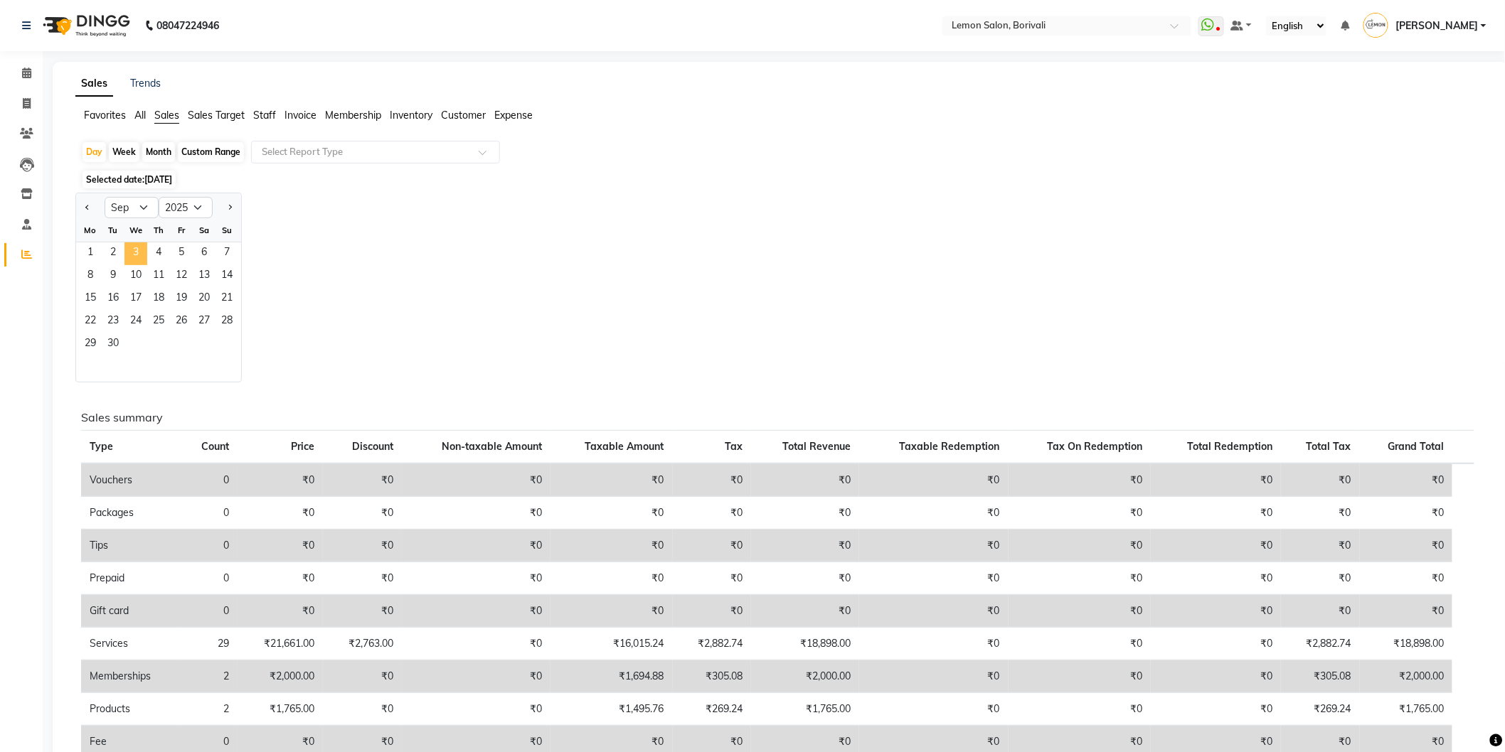
click at [134, 244] on span "3" at bounding box center [135, 254] width 23 height 23
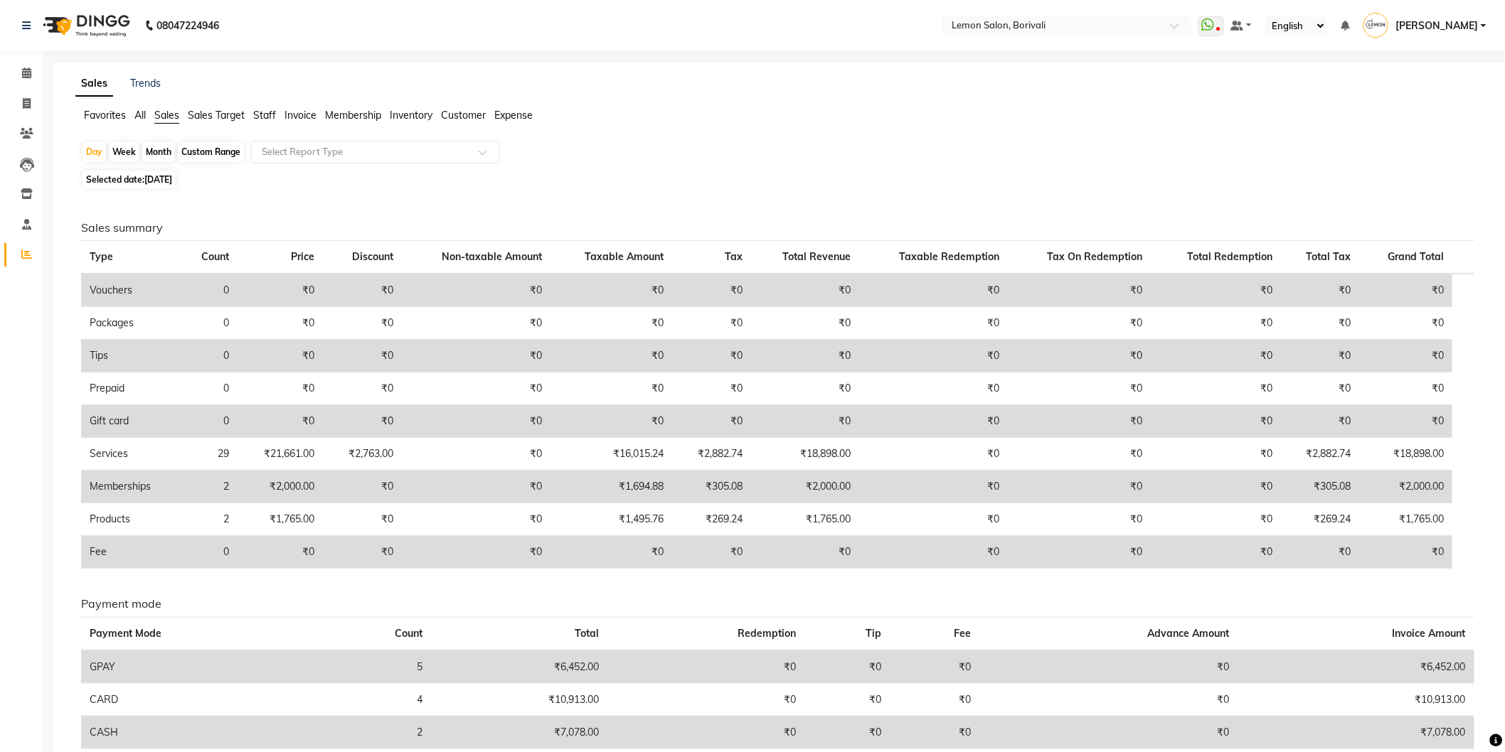
click at [201, 110] on span "Sales Target" at bounding box center [216, 115] width 57 height 13
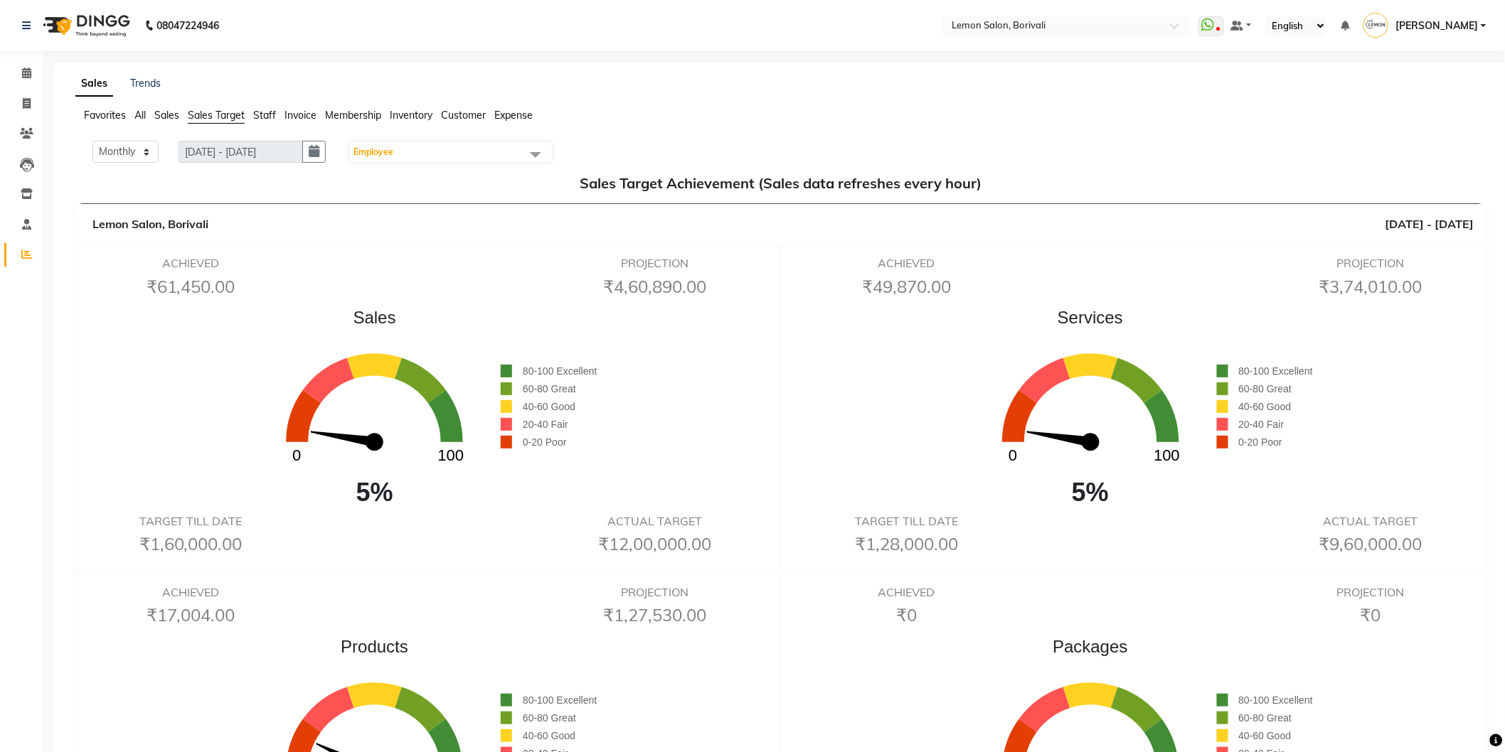
click at [262, 118] on span "Staff" at bounding box center [264, 115] width 23 height 13
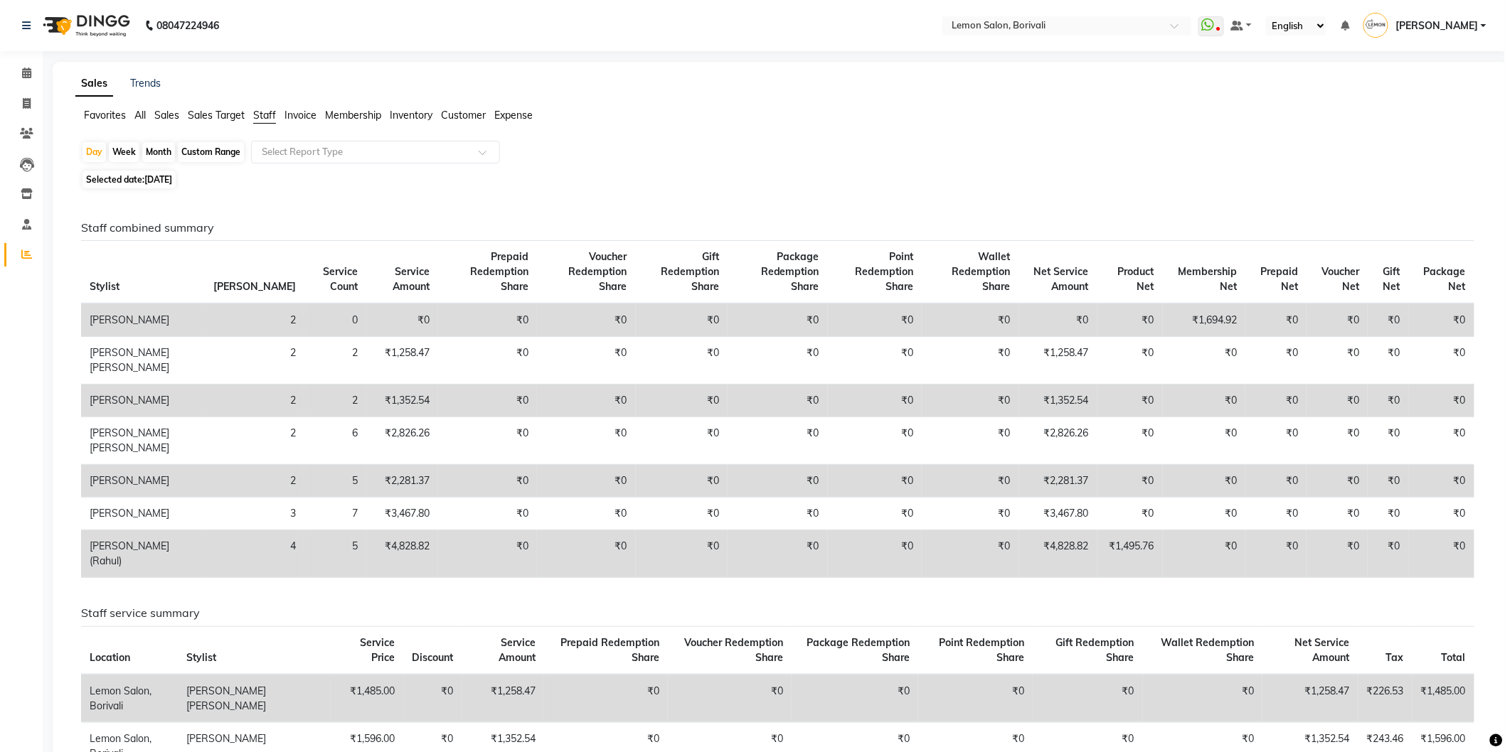
click at [294, 118] on span "Invoice" at bounding box center [300, 115] width 32 height 13
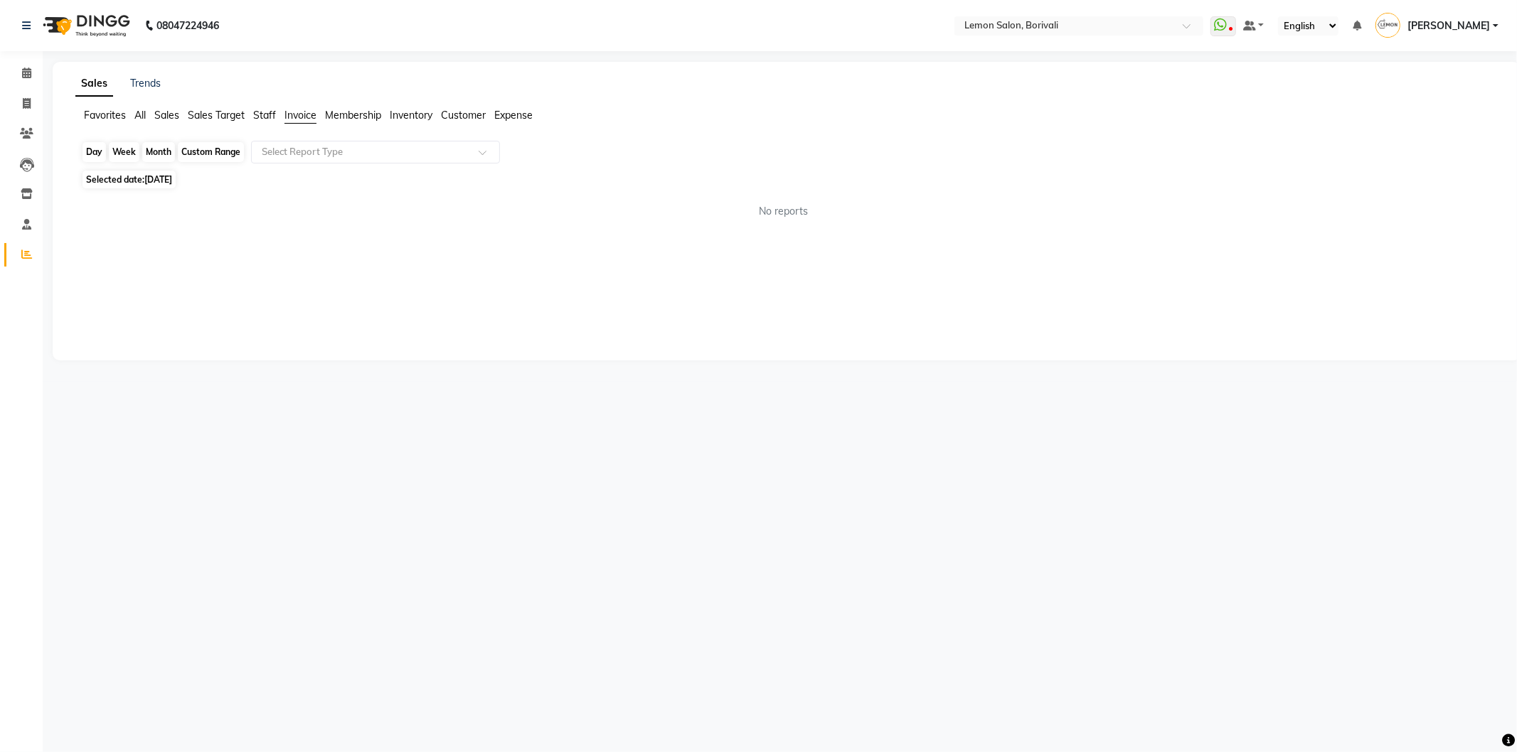
click at [98, 147] on div "Day" at bounding box center [93, 152] width 23 height 20
select select "9"
select select "2025"
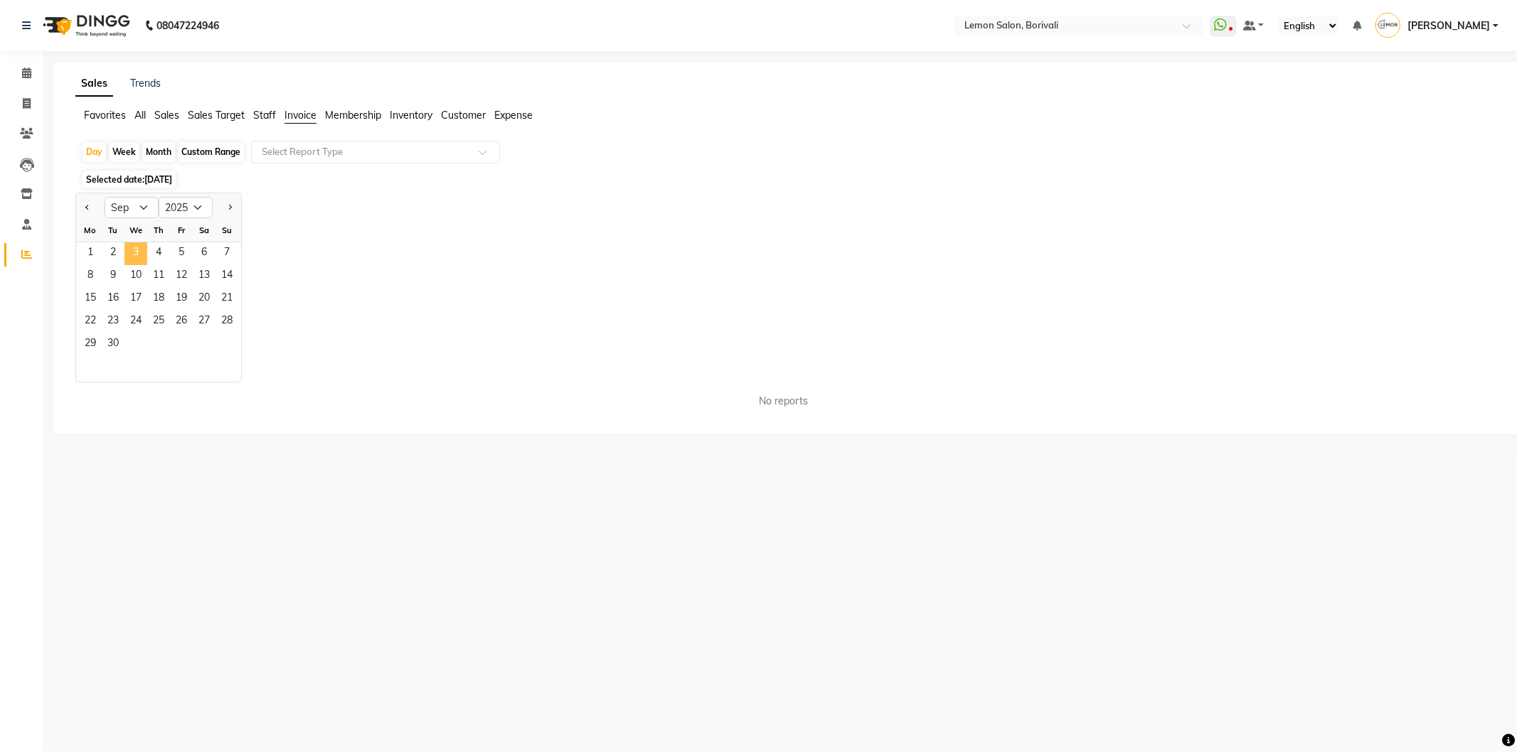
click at [131, 252] on span "3" at bounding box center [135, 254] width 23 height 23
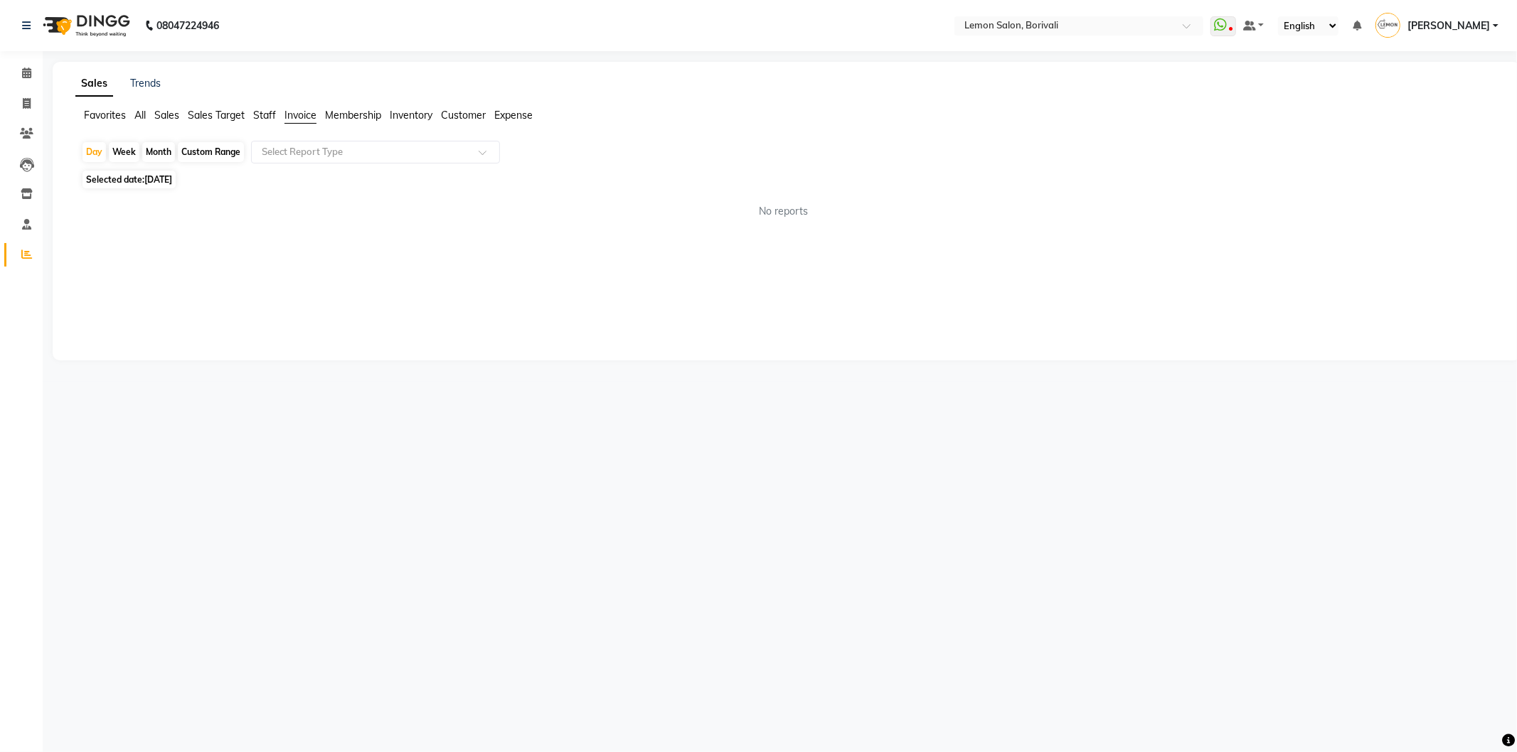
click at [143, 115] on span "All" at bounding box center [139, 115] width 11 height 13
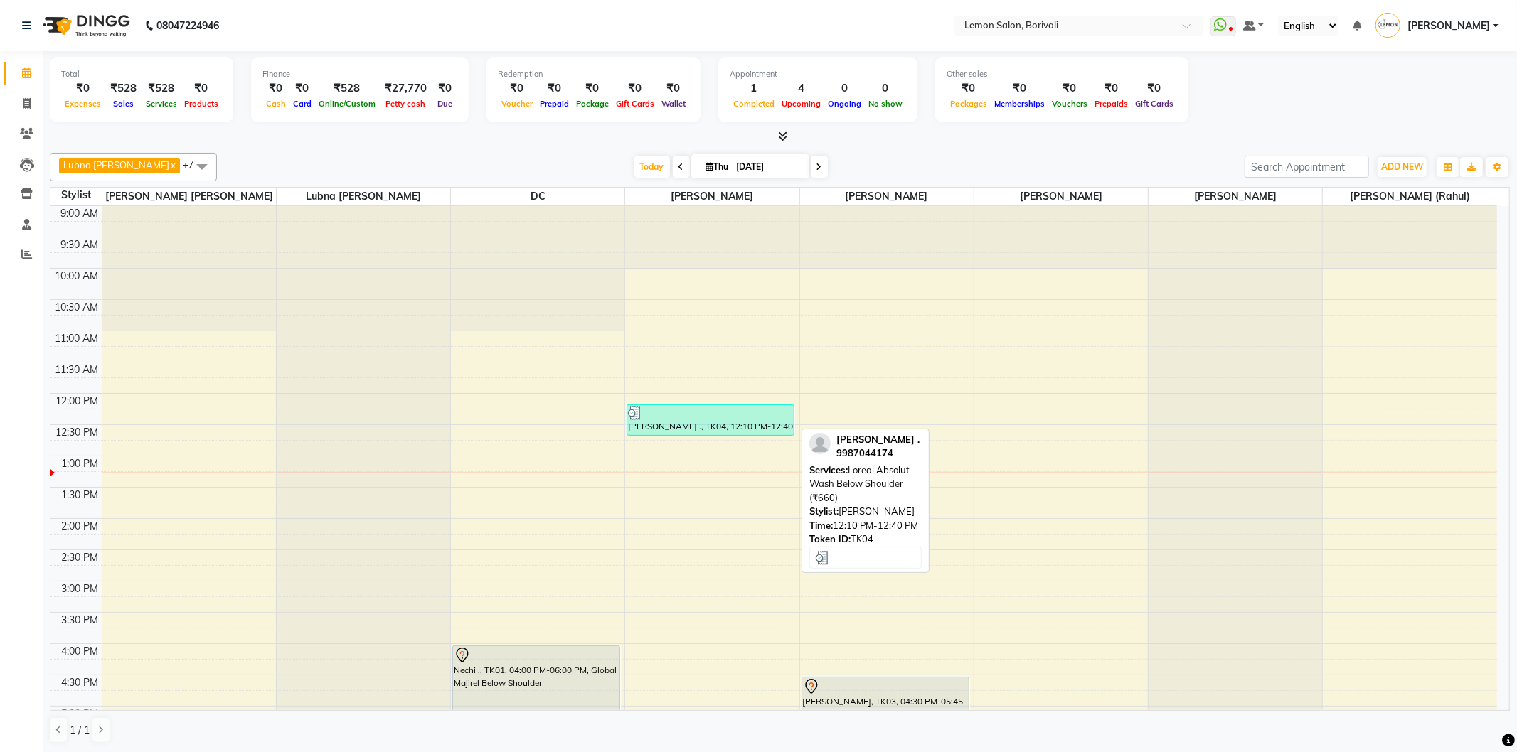
click at [673, 425] on div "[PERSON_NAME] ., TK04, 12:10 PM-12:40 PM, Loreal Absolut Wash Below Shoulder (₹…" at bounding box center [710, 420] width 166 height 30
select select "3"
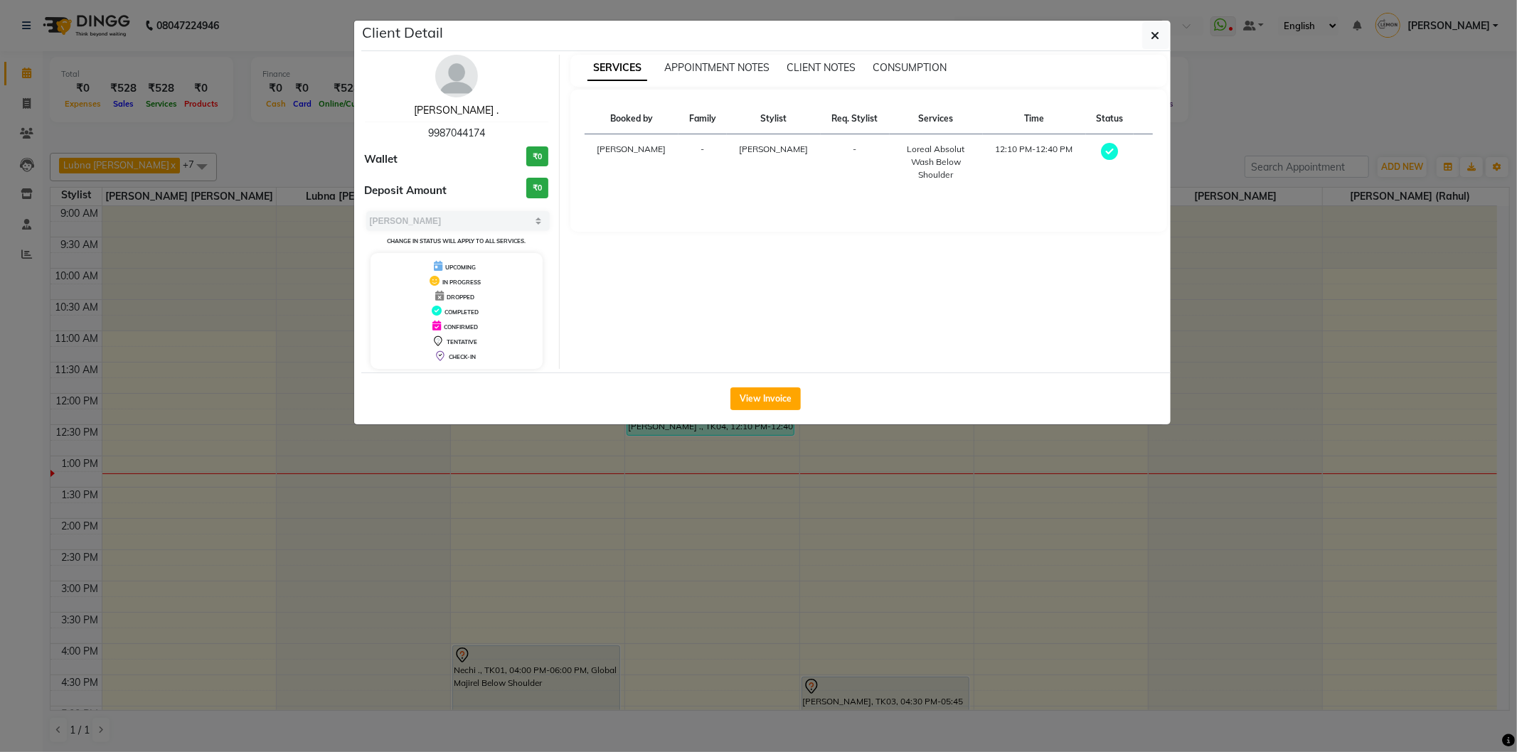
click at [452, 111] on link "[PERSON_NAME] ." at bounding box center [456, 110] width 85 height 13
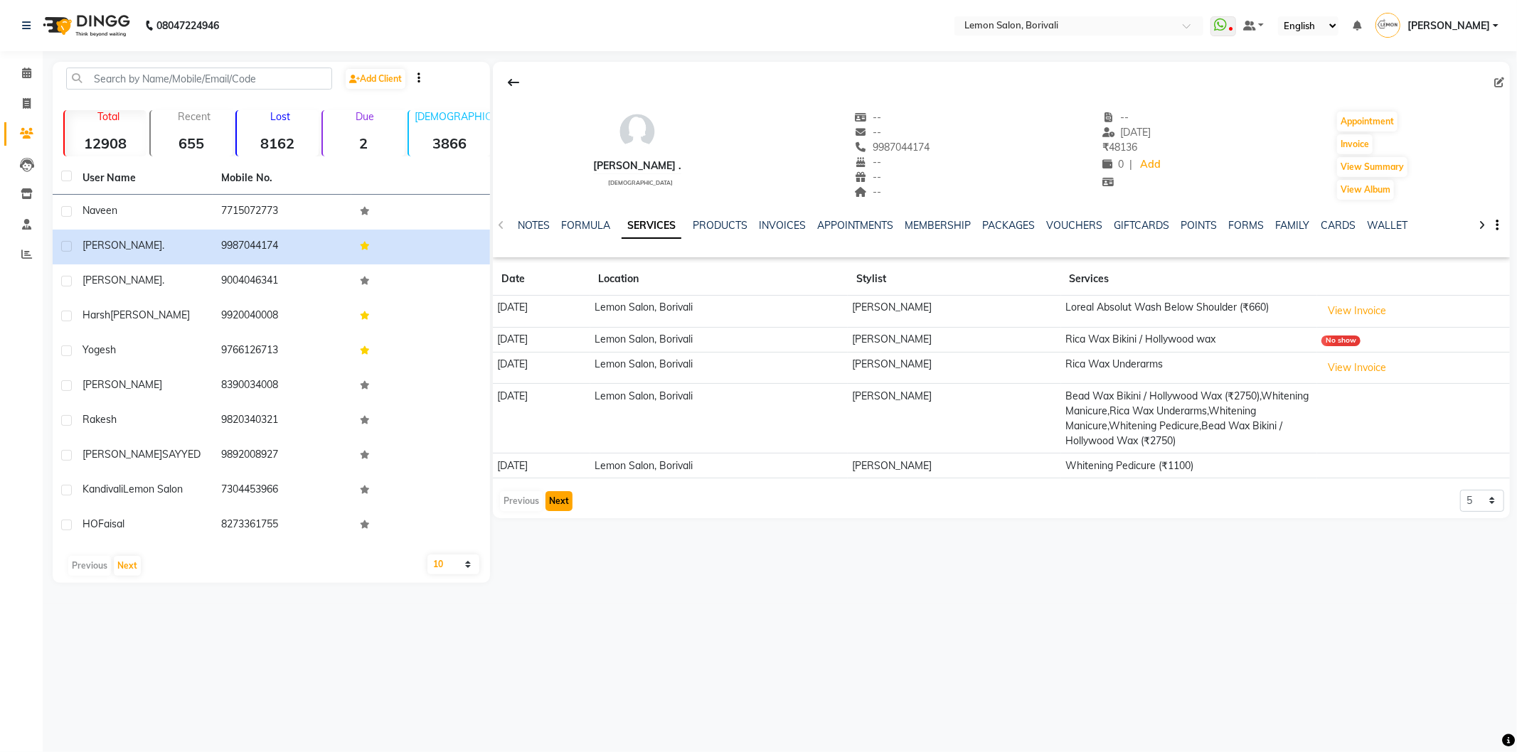
click at [545, 499] on button "Next" at bounding box center [558, 501] width 27 height 20
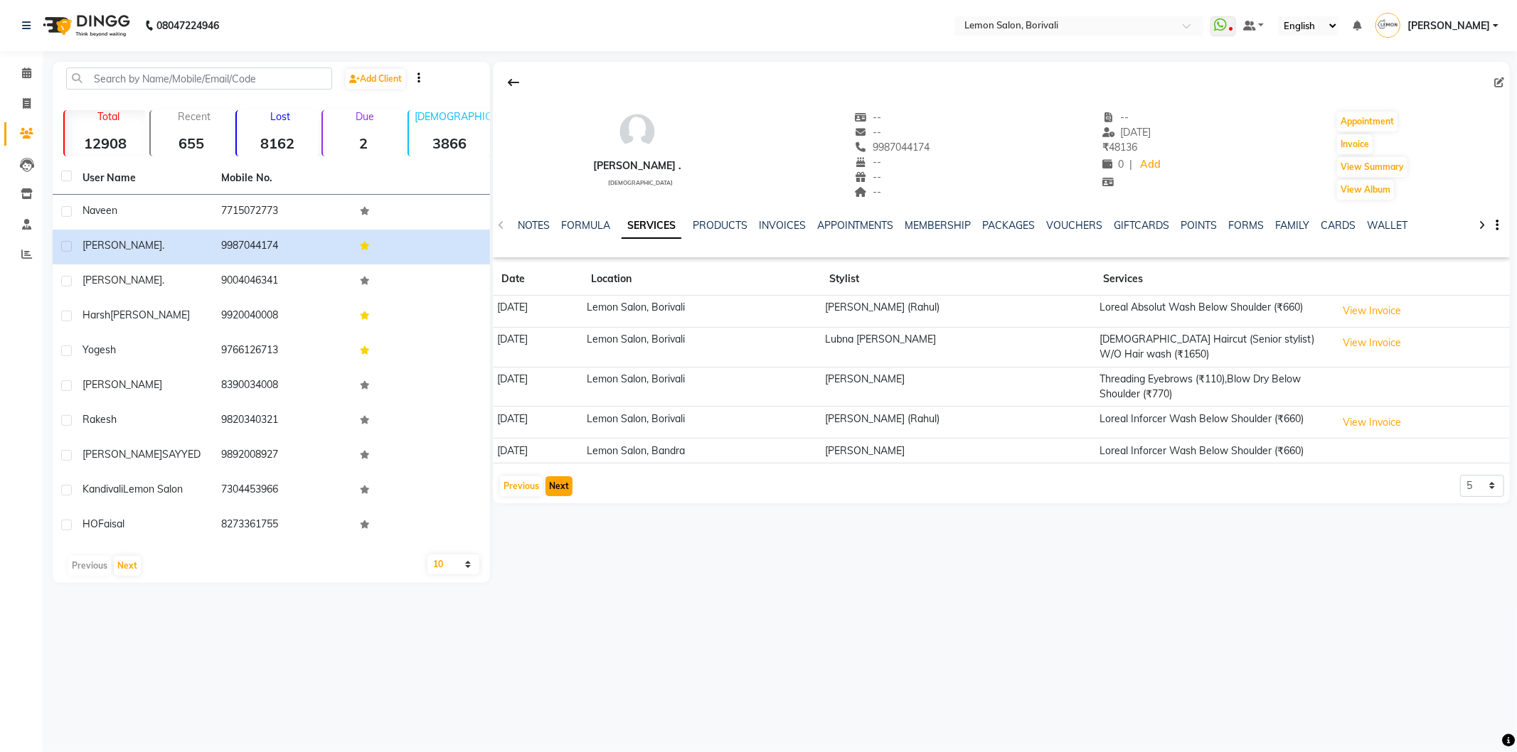
click at [559, 492] on button "Next" at bounding box center [558, 486] width 27 height 20
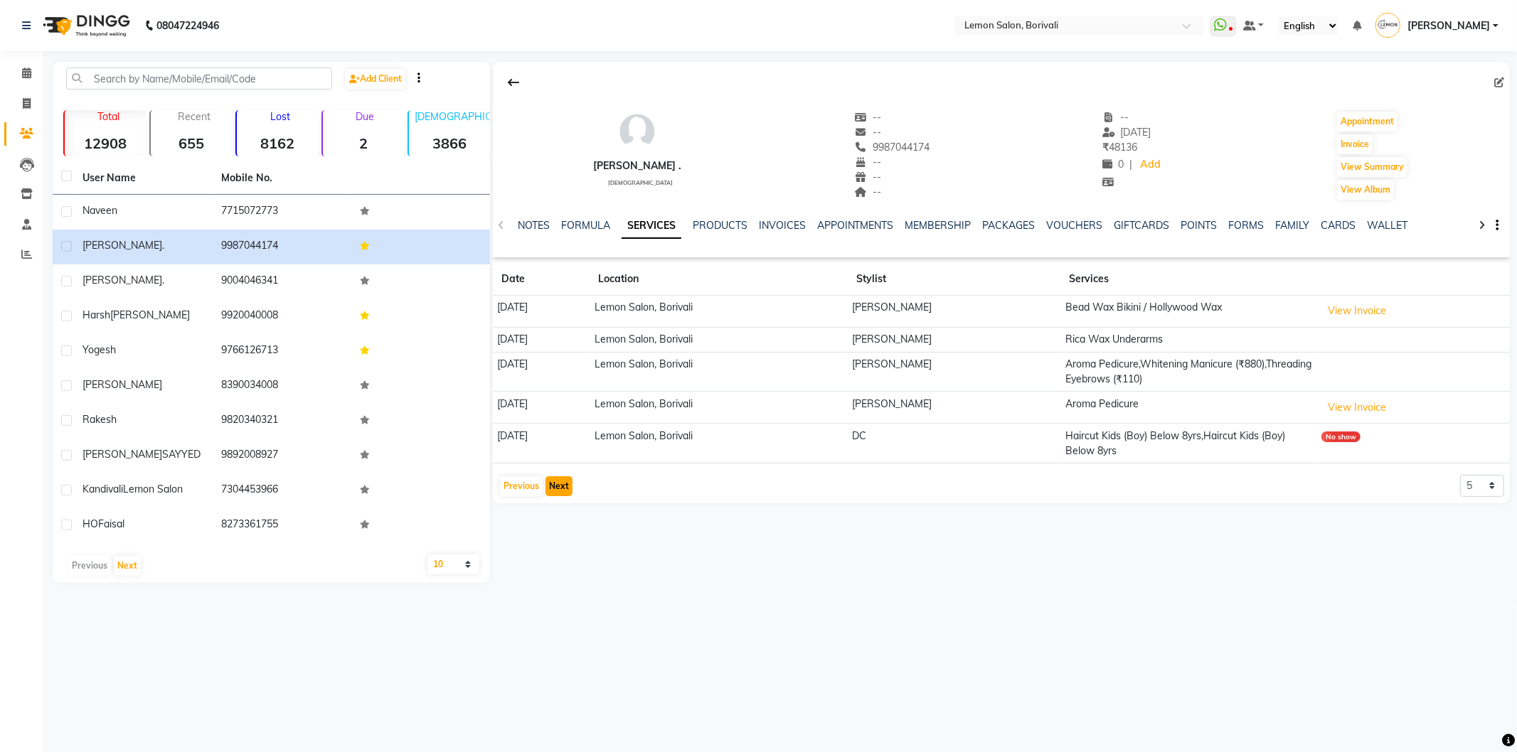
click at [559, 492] on button "Next" at bounding box center [558, 486] width 27 height 20
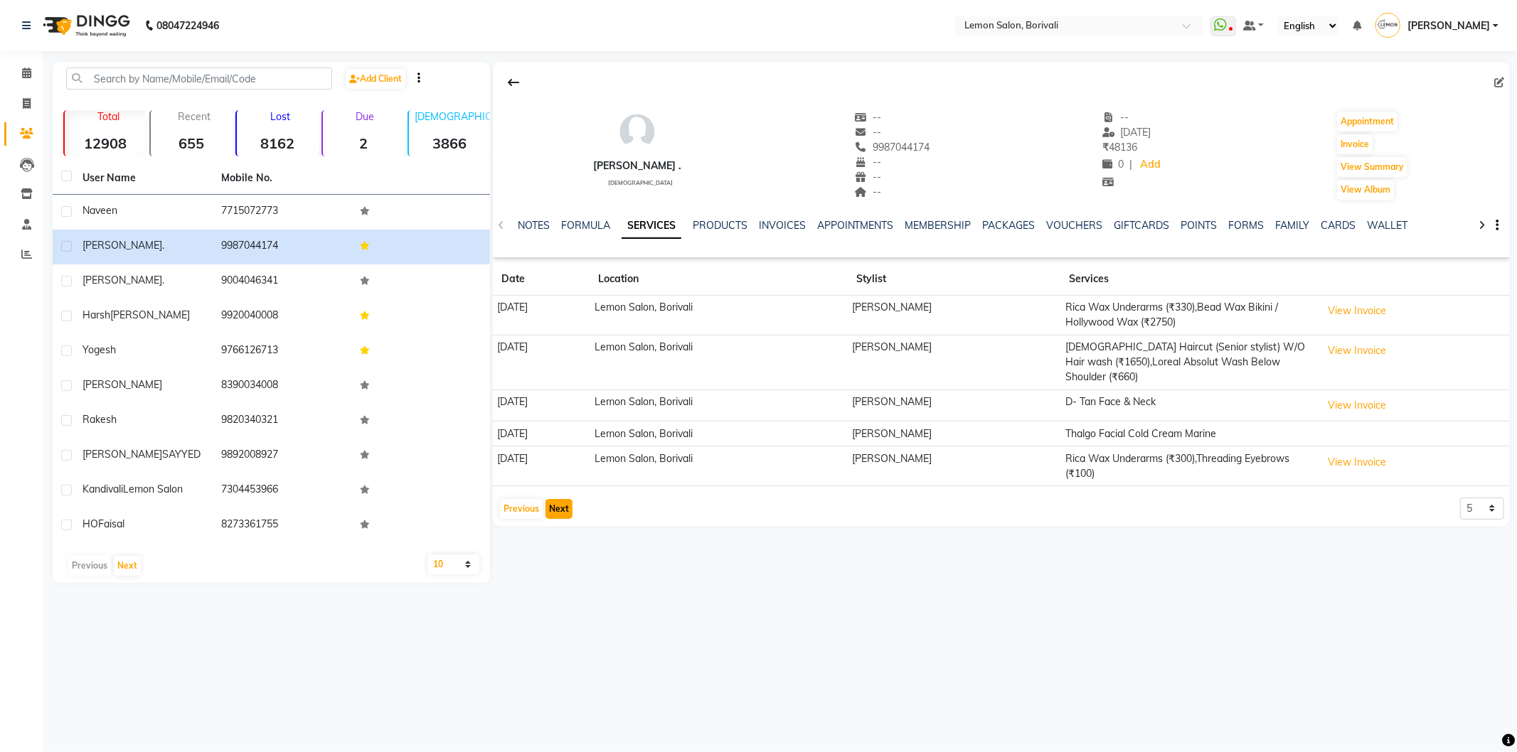
click at [559, 499] on button "Next" at bounding box center [558, 509] width 27 height 20
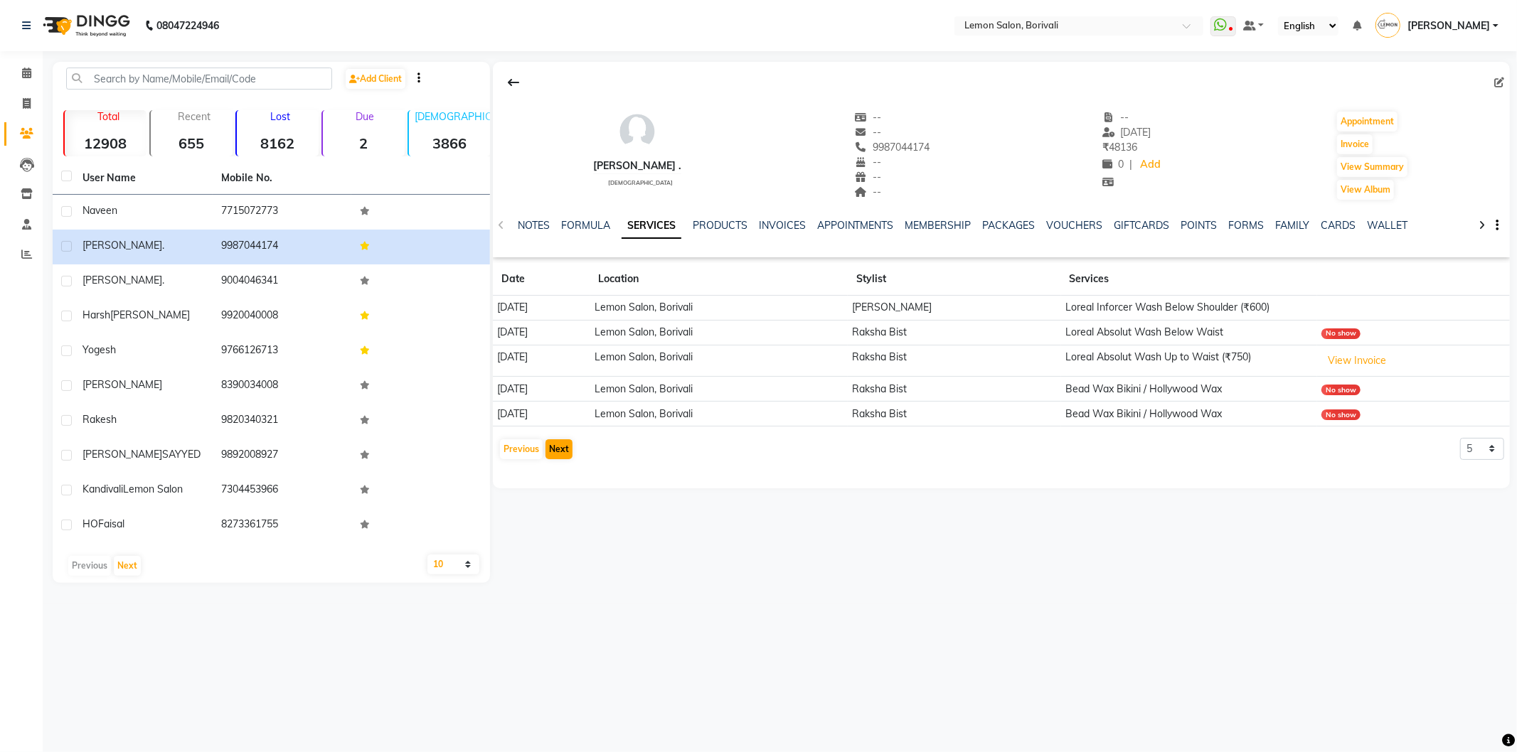
click at [559, 492] on div "Nilam . female -- -- 9987044174 -- -- -- -- 04-09-2025 ₹ 48136 0 | Add Appointm…" at bounding box center [1000, 322] width 1020 height 521
click at [526, 449] on button "Previous" at bounding box center [521, 450] width 43 height 20
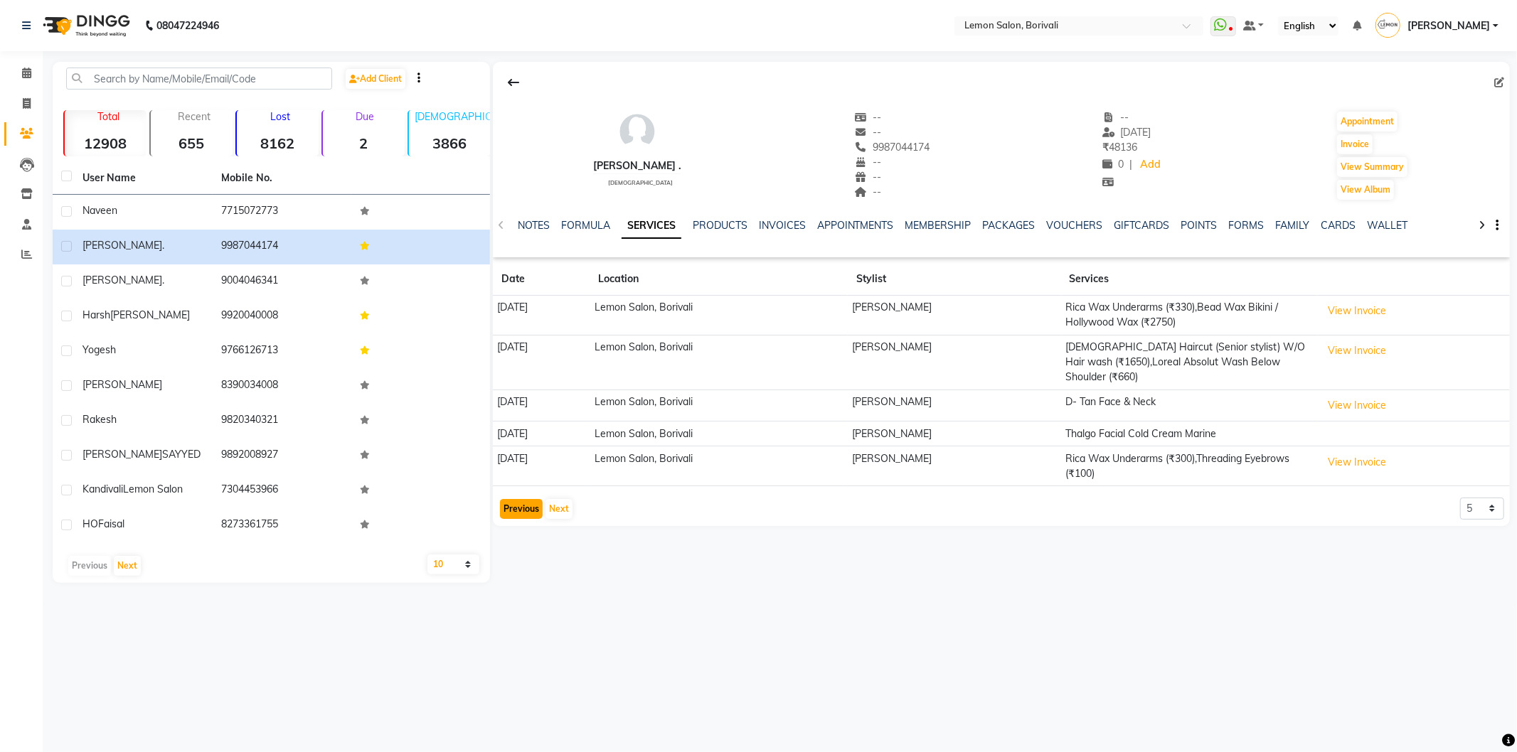
click at [534, 499] on button "Previous" at bounding box center [521, 509] width 43 height 20
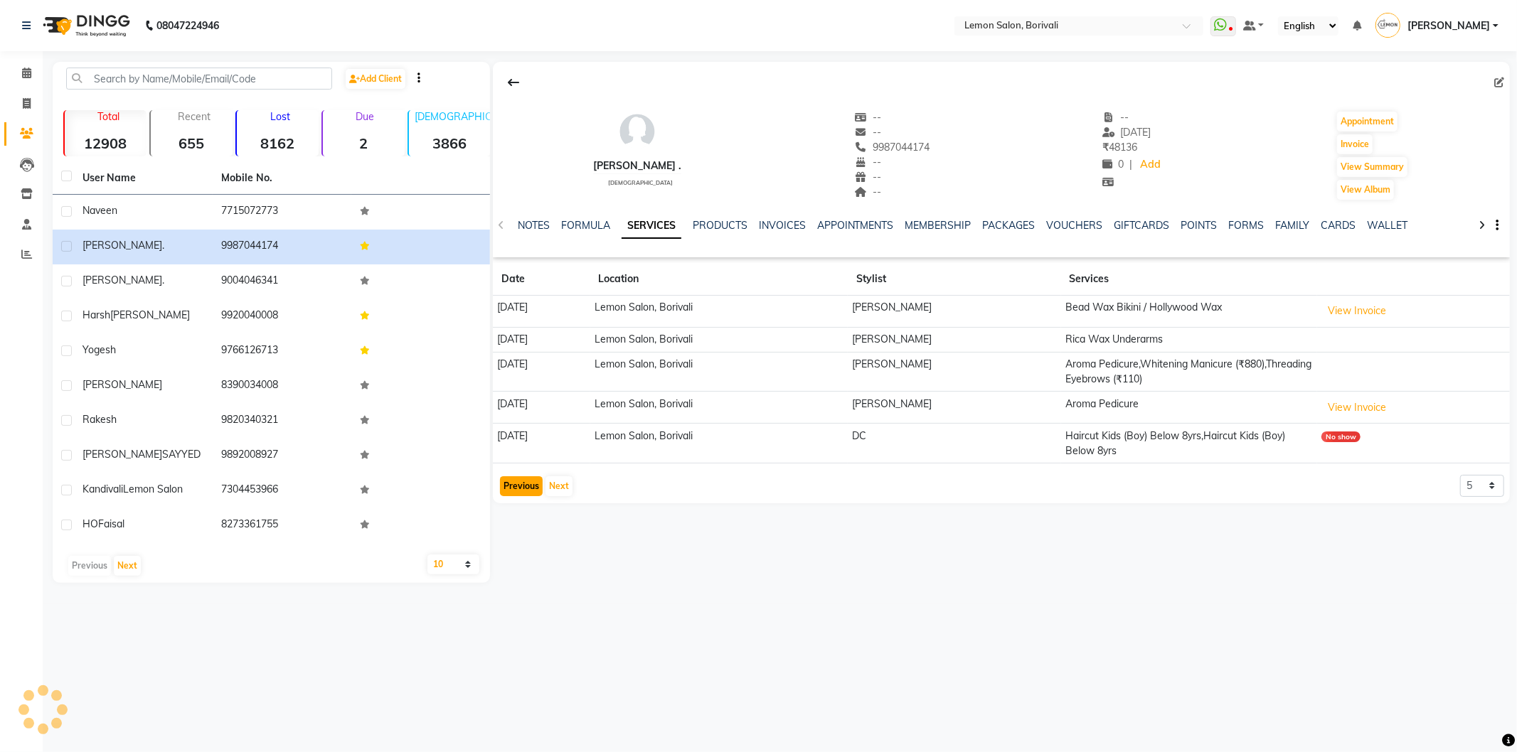
click at [534, 494] on button "Previous" at bounding box center [521, 486] width 43 height 20
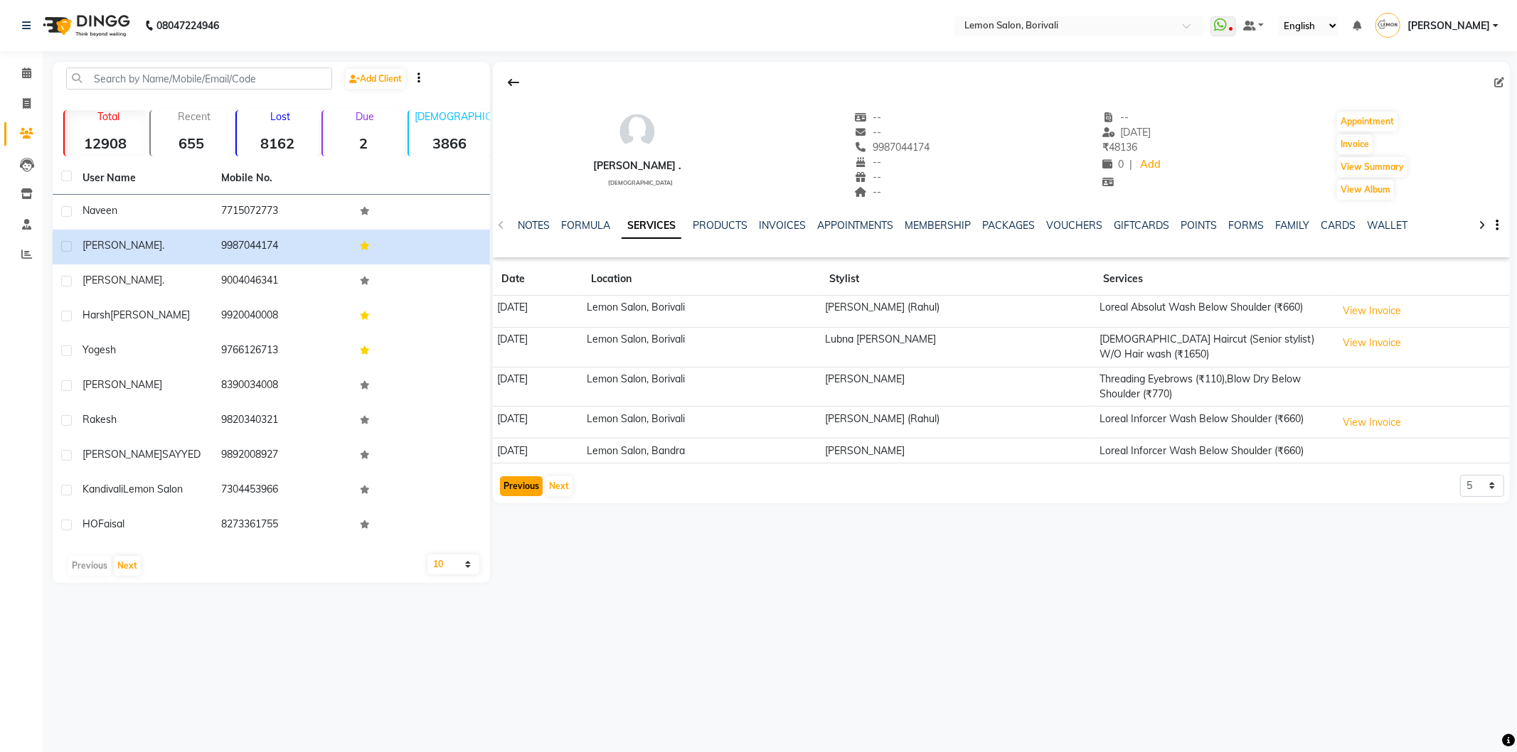
click at [526, 487] on button "Previous" at bounding box center [521, 486] width 43 height 20
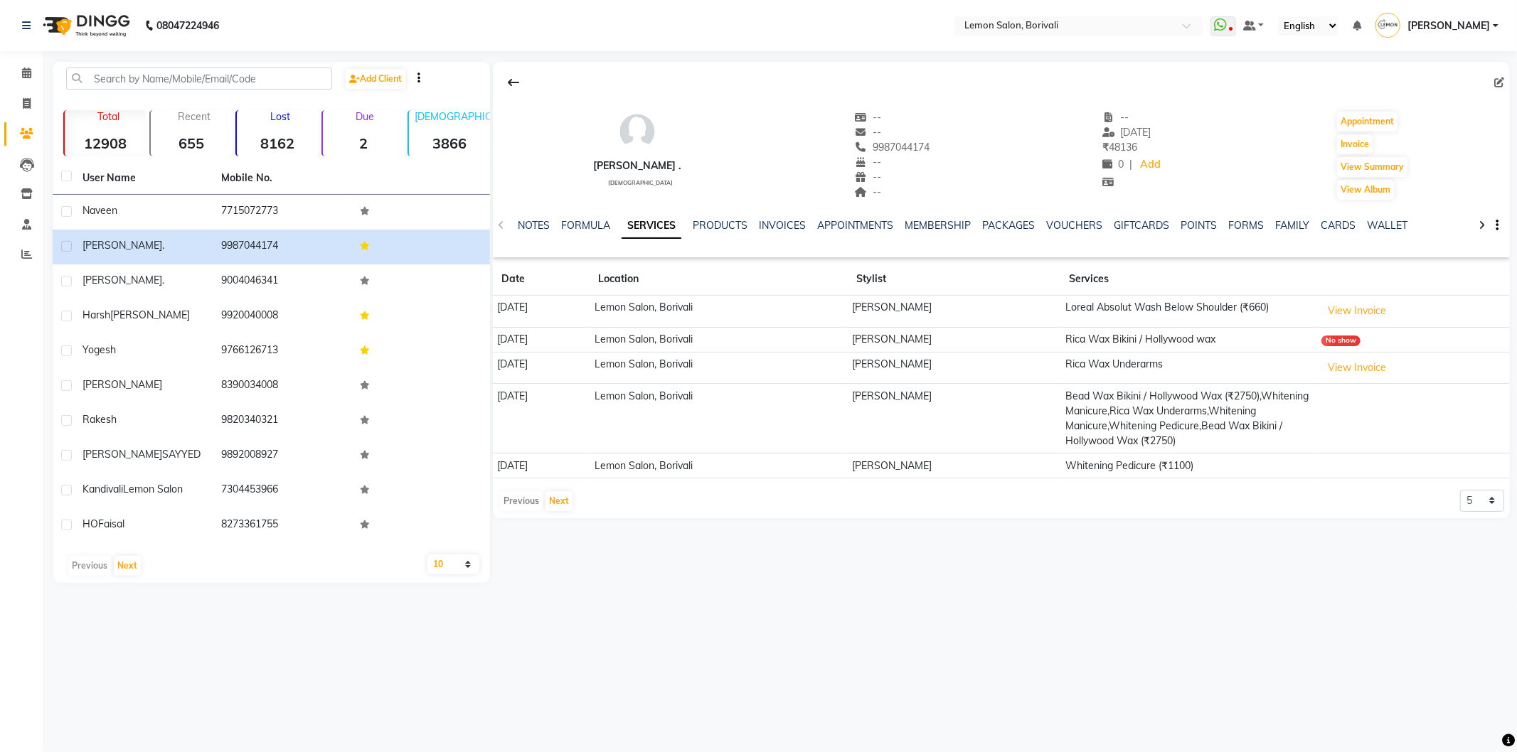
click at [526, 487] on app-client-history "Date Location Stylist Services 04-09-2025 Lemon Salon, Borivali Rupa Singh Lore…" at bounding box center [1001, 388] width 1017 height 250
